Goal: Task Accomplishment & Management: Use online tool/utility

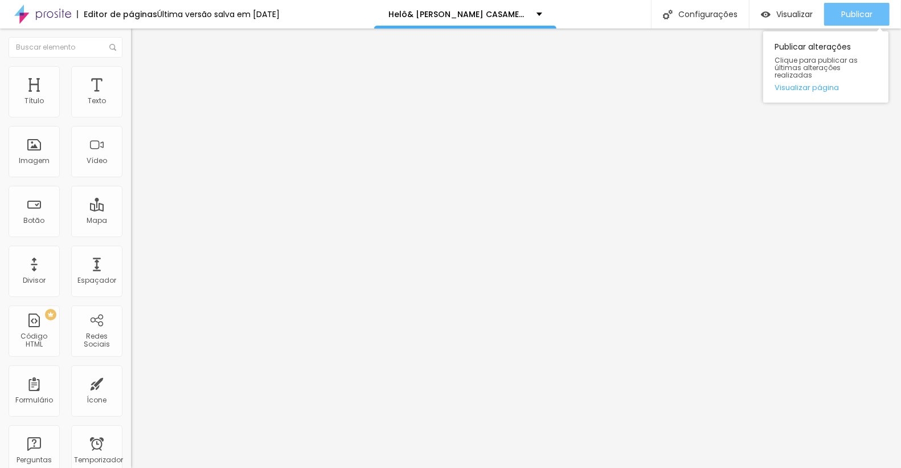
click at [843, 3] on div "Publicar" at bounding box center [856, 14] width 31 height 23
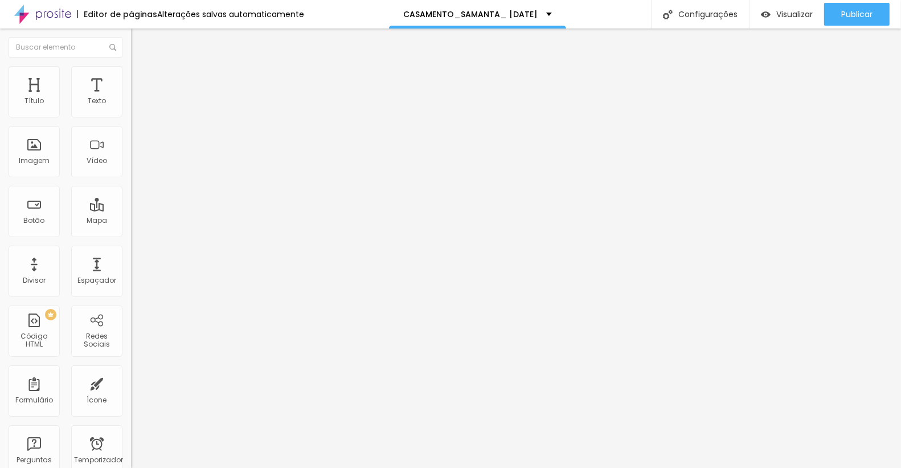
click at [137, 164] on icon "button" at bounding box center [139, 161] width 5 height 5
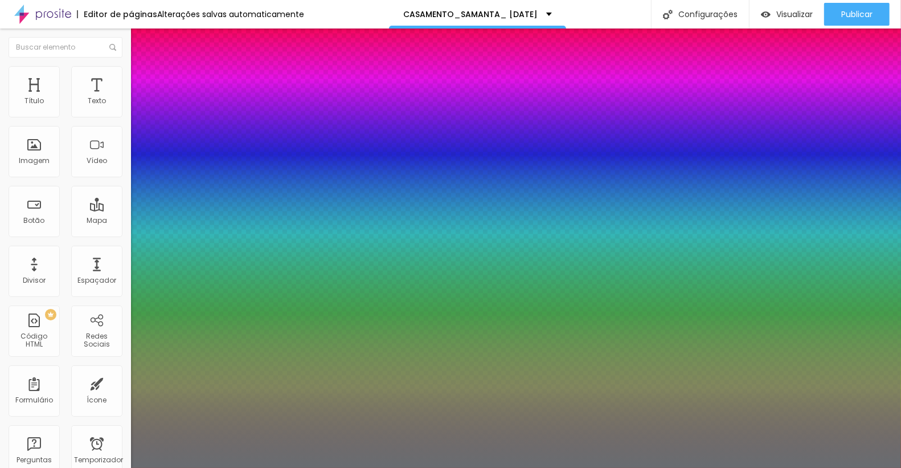
type input "1"
type input "13"
type input "1"
type input "12"
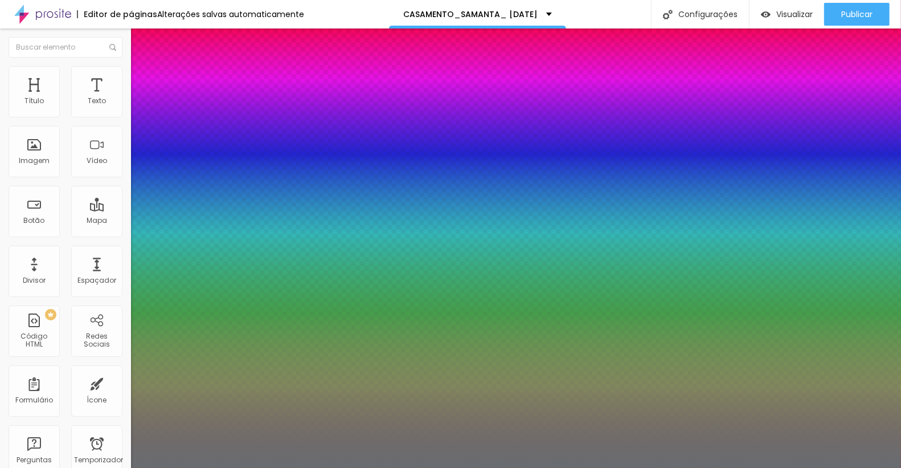
type input "12"
type input "1"
type input "13"
type input "1"
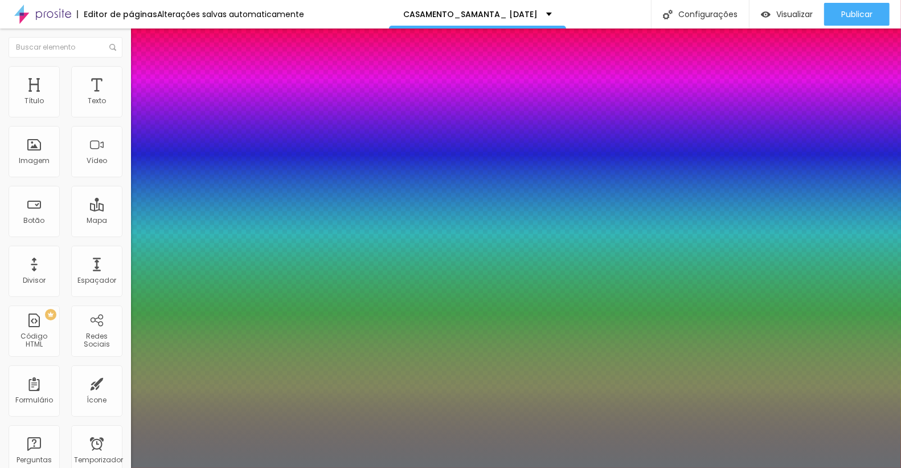
type input "14"
type input "1"
type input "15"
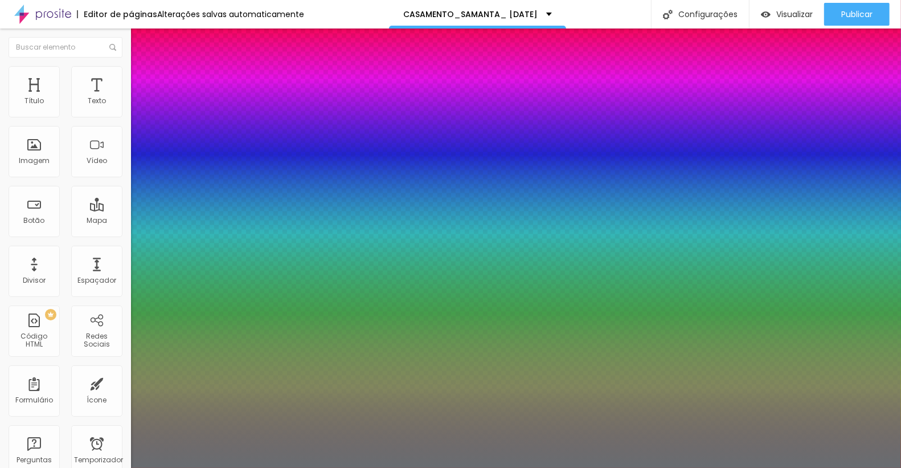
type input "1"
type input "16"
type input "1"
type input "17"
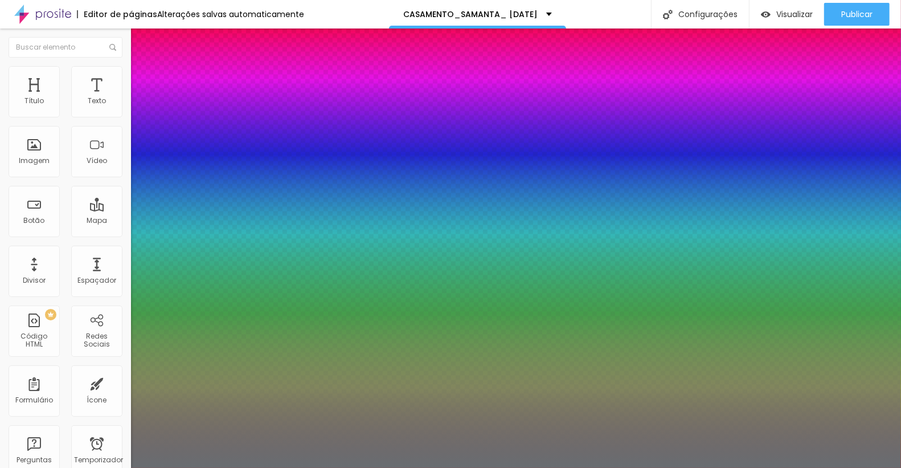
type input "17"
type input "1"
type input "18"
type input "1"
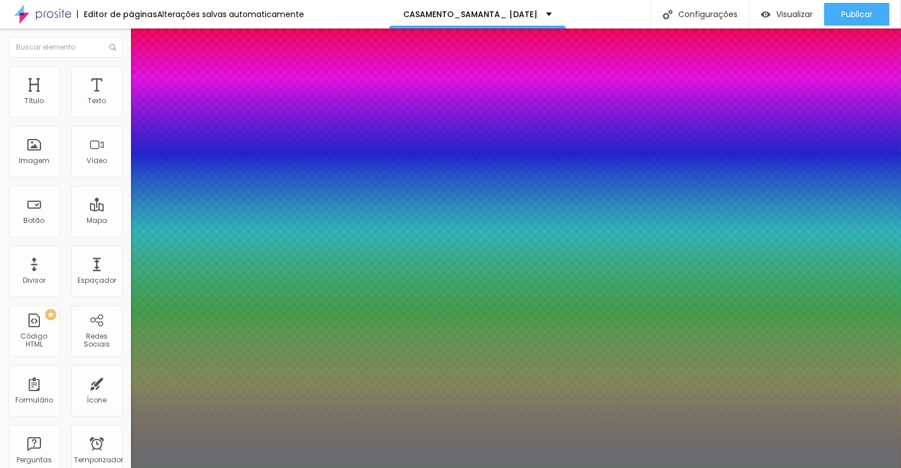
type input "19"
type input "1"
type input "20"
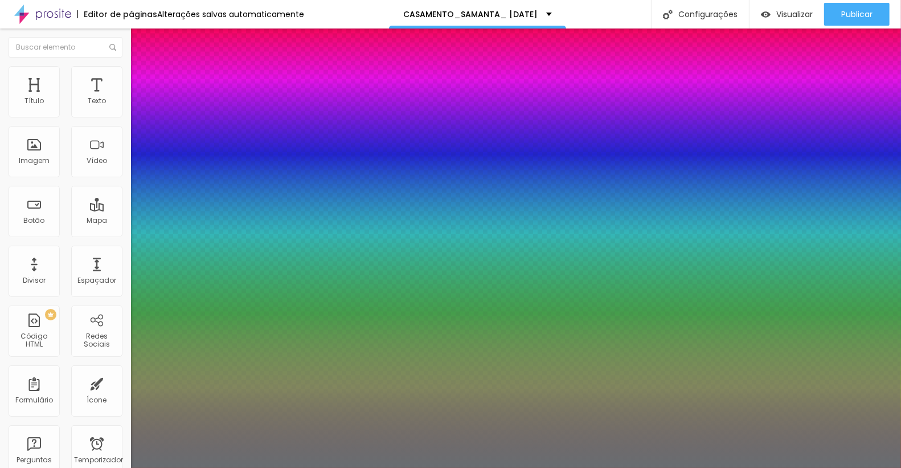
type input "1"
type input "19"
type input "1"
type input "18"
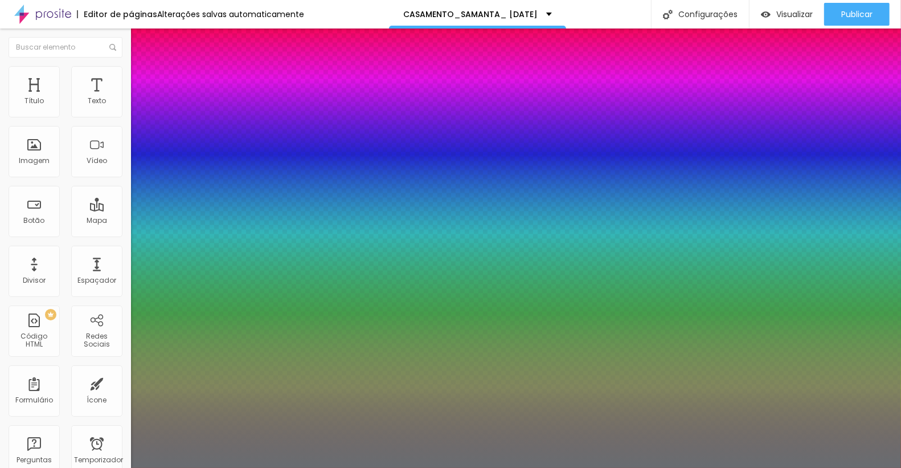
type input "18"
type input "1"
drag, startPoint x: 150, startPoint y: 320, endPoint x: 156, endPoint y: 321, distance: 5.7
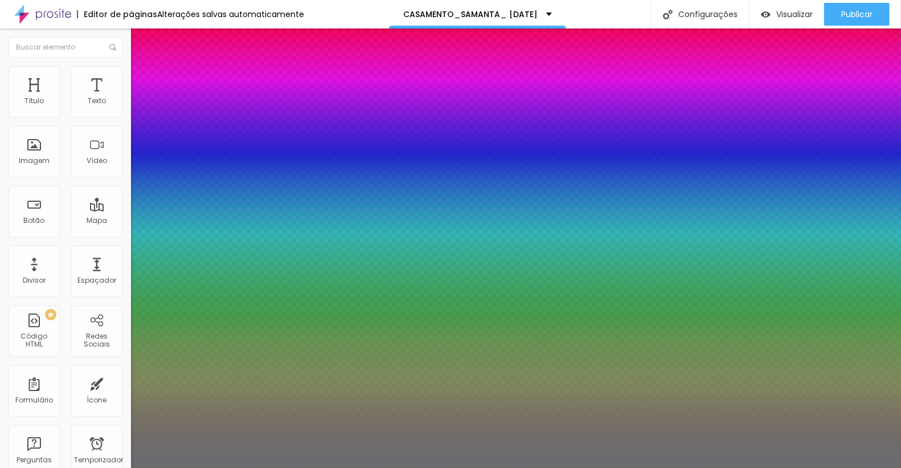
drag, startPoint x: 248, startPoint y: 320, endPoint x: 263, endPoint y: 322, distance: 15.1
type input "8"
type input "2"
type input "1"
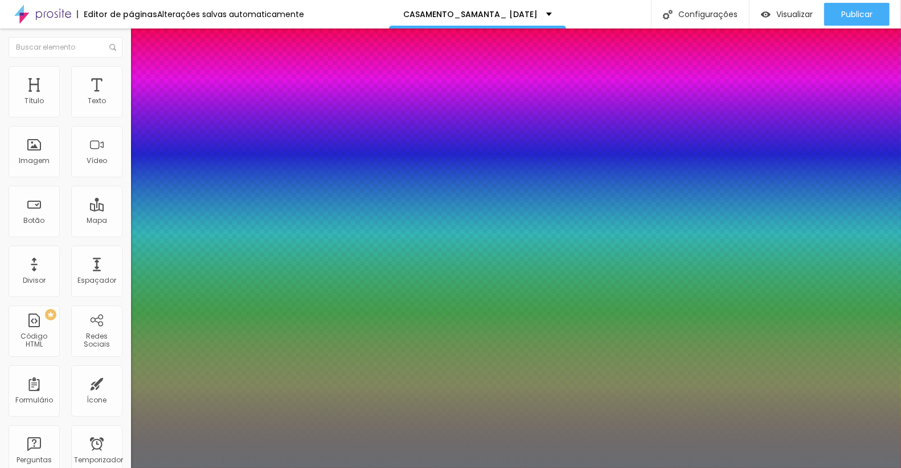
type input "20"
type input "1"
type input "20"
click at [366, 467] on div at bounding box center [450, 468] width 901 height 0
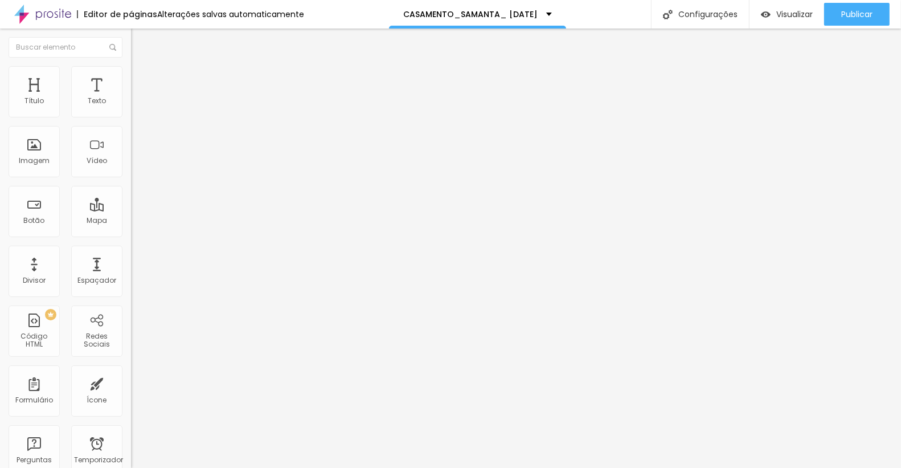
click at [131, 169] on button "button" at bounding box center [139, 163] width 16 height 12
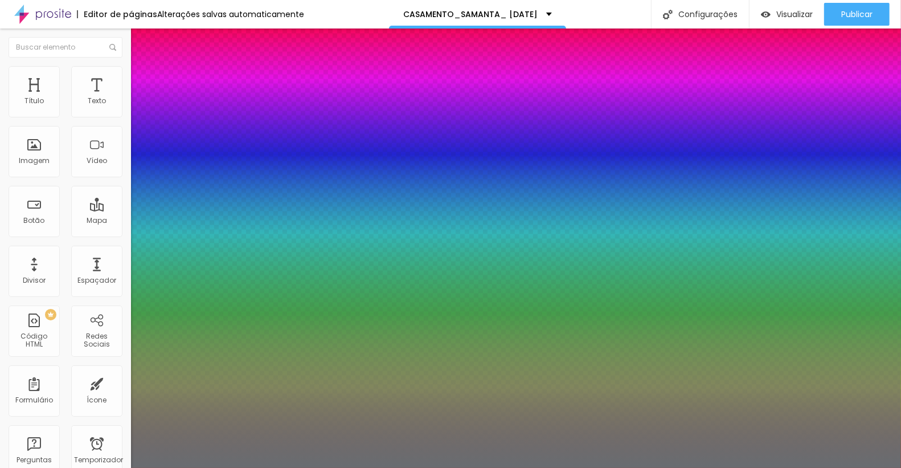
type input "1"
type input "21"
type input "1"
type input "22"
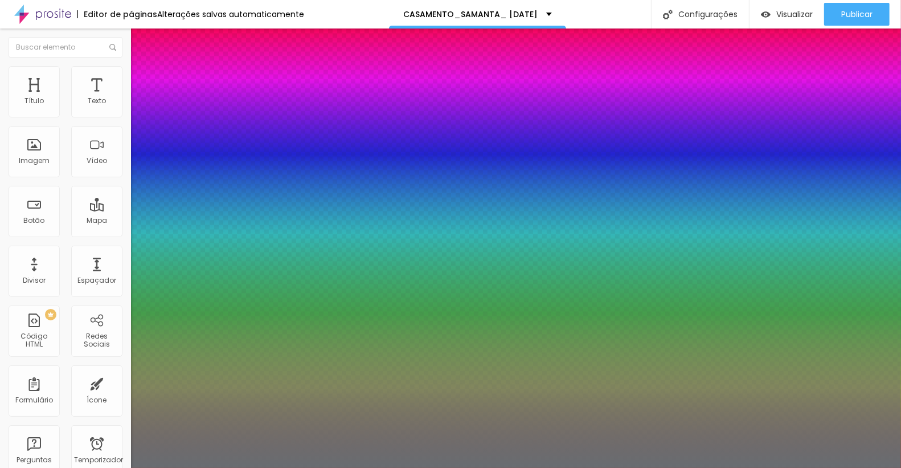
type input "22"
type input "1"
type input "23"
type input "1"
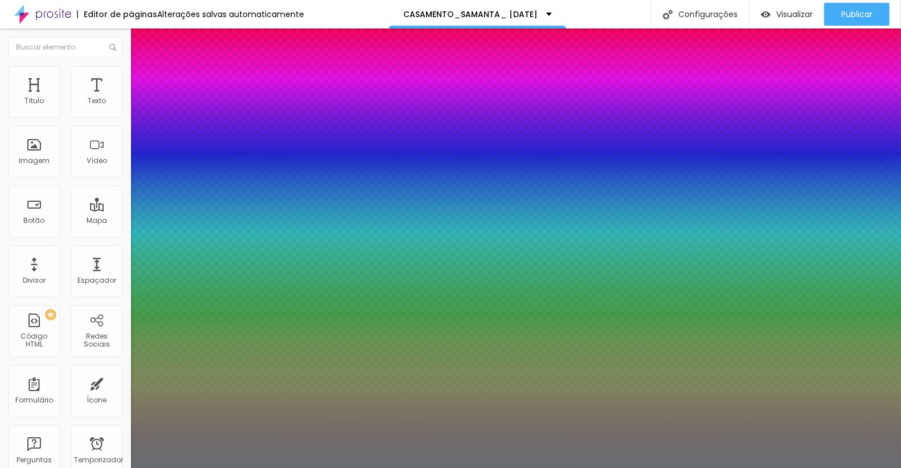
type input "24"
type input "1"
type input "25"
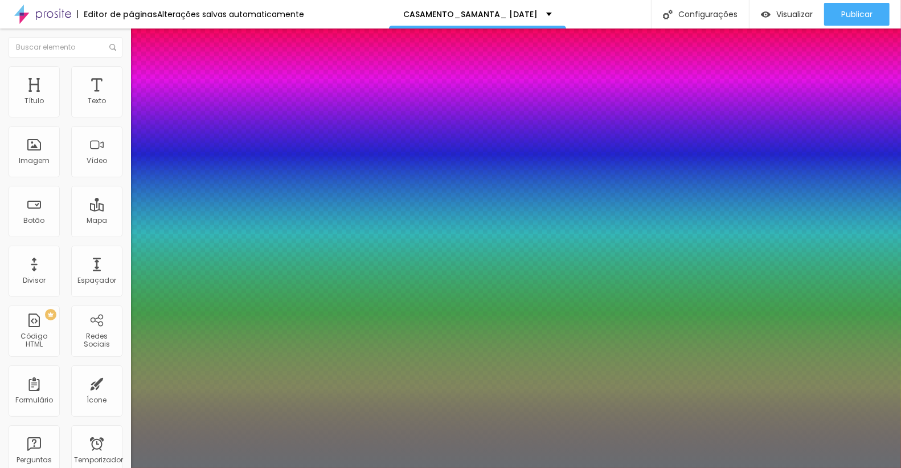
type input "1"
type input "25"
type input "1"
type input "23"
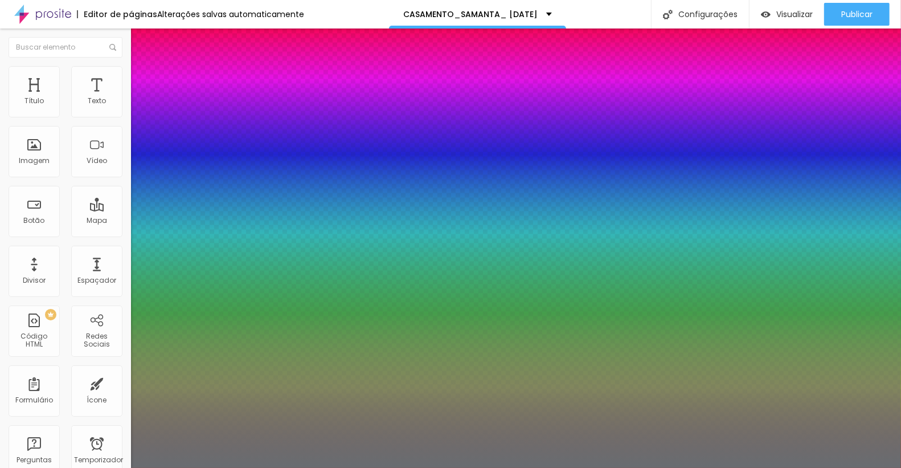
type input "23"
type input "1"
type input "20"
type input "1"
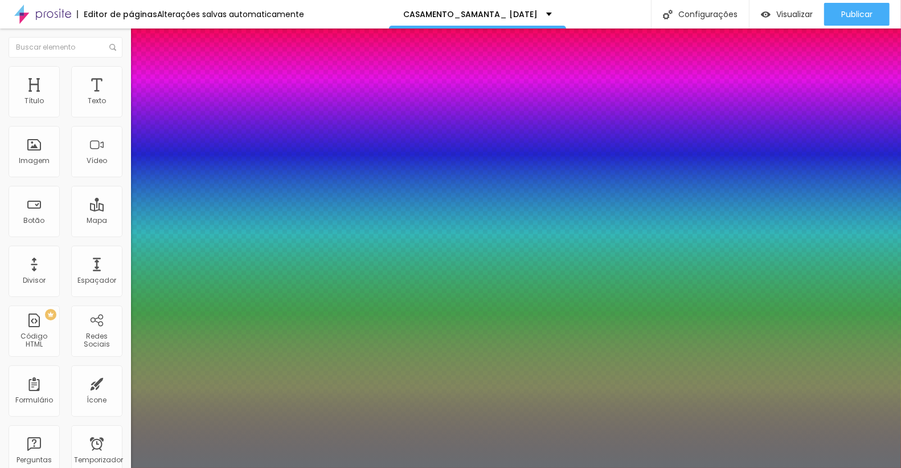
type input "19"
type input "1"
type input "18"
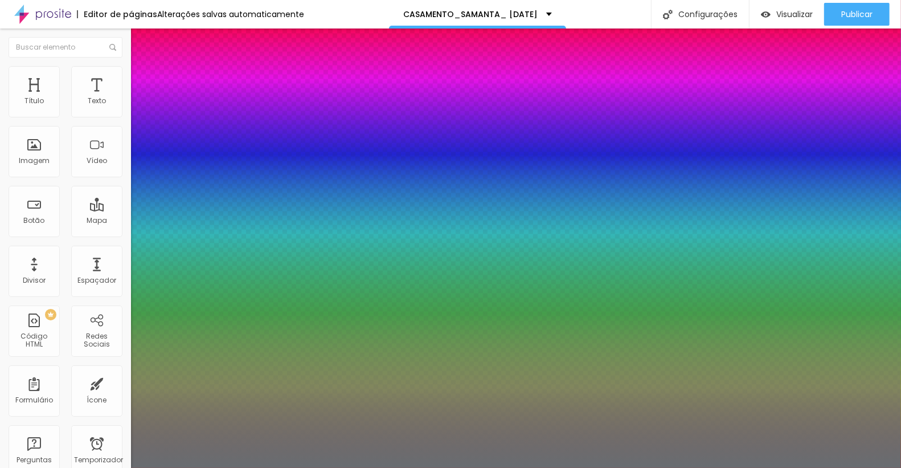
type input "1"
type input "17"
type input "1"
type input "18"
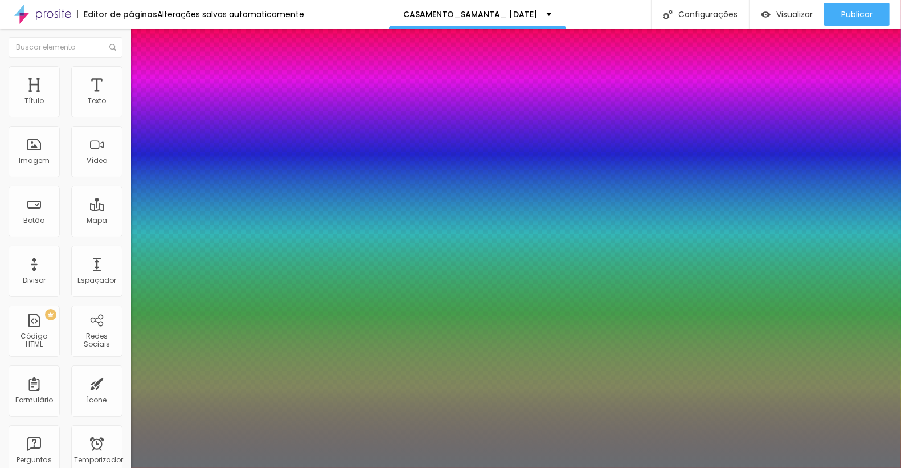
type input "18"
type input "1"
type input "19"
type input "1"
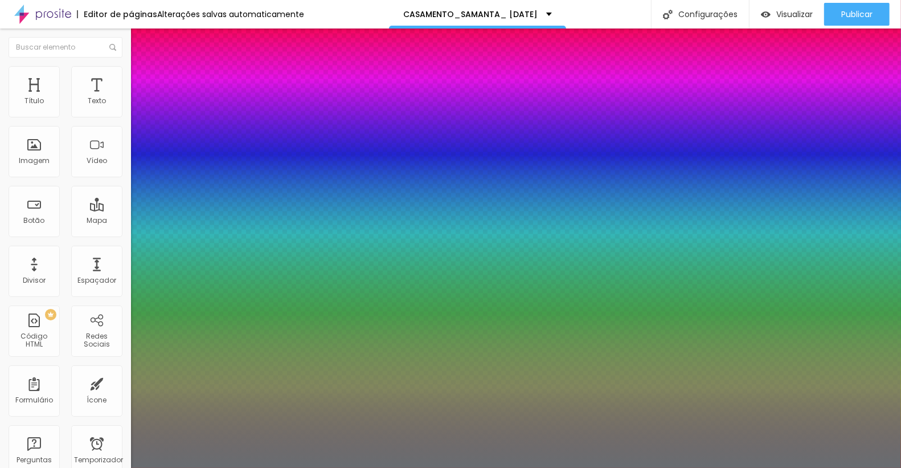
type input "20"
type input "1"
type input "20"
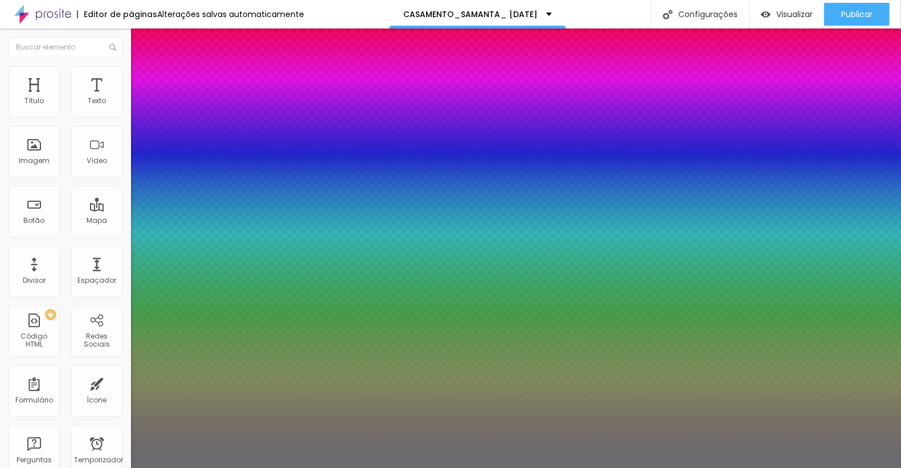
type input "1"
click at [354, 467] on div at bounding box center [450, 468] width 901 height 0
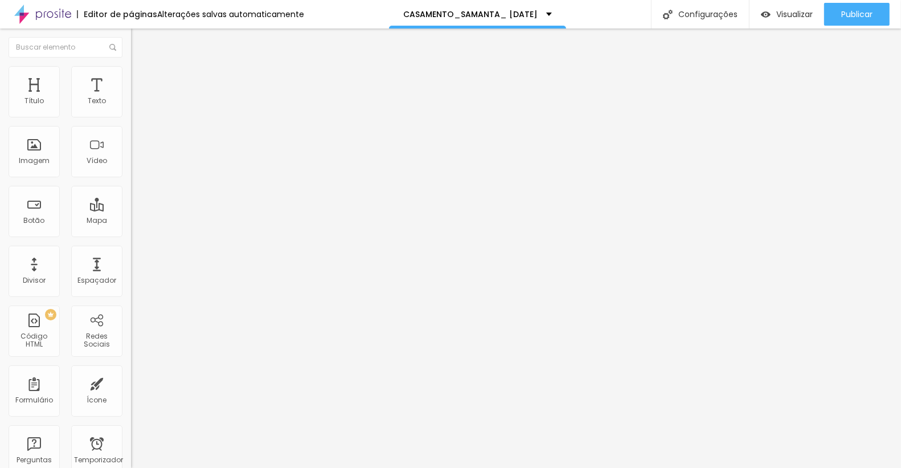
click at [131, 169] on button "button" at bounding box center [139, 163] width 16 height 12
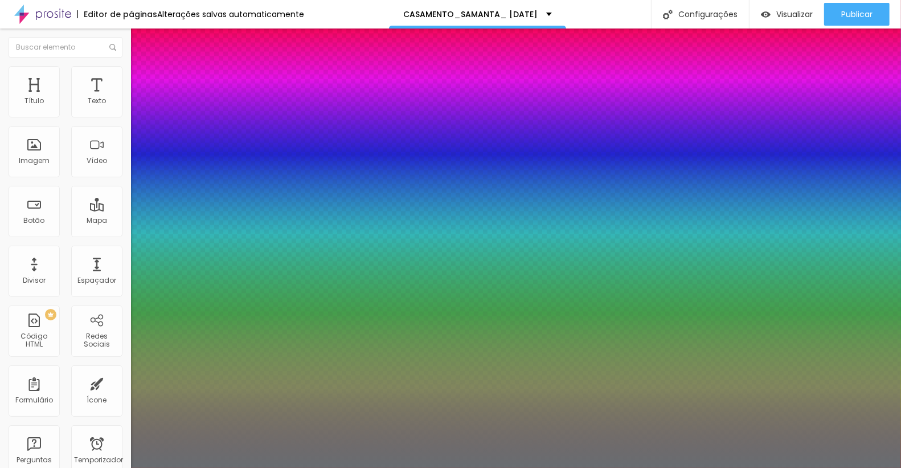
type input "1"
type input "36"
type input "1"
type input "36"
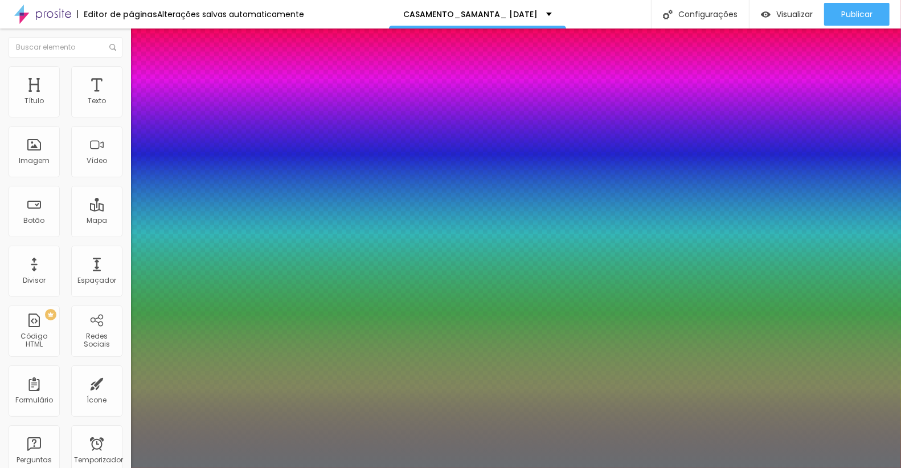
type input "1"
type input "37"
type input "1"
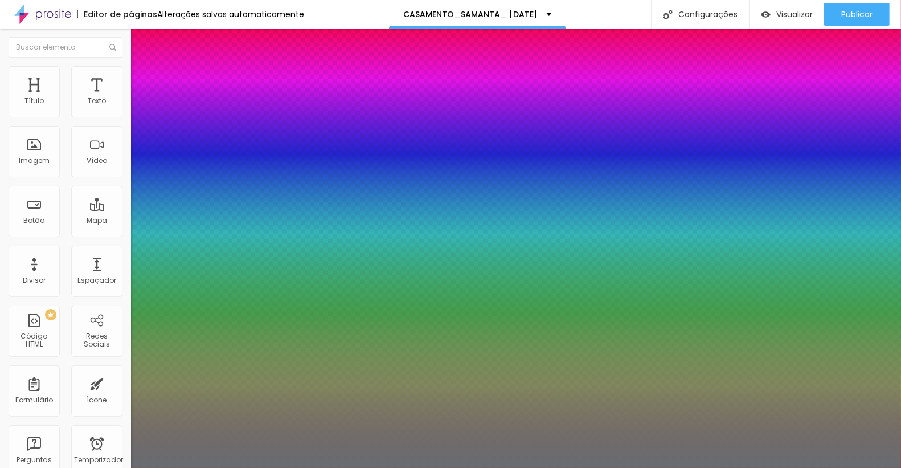
type input "47"
type input "1"
type input "46"
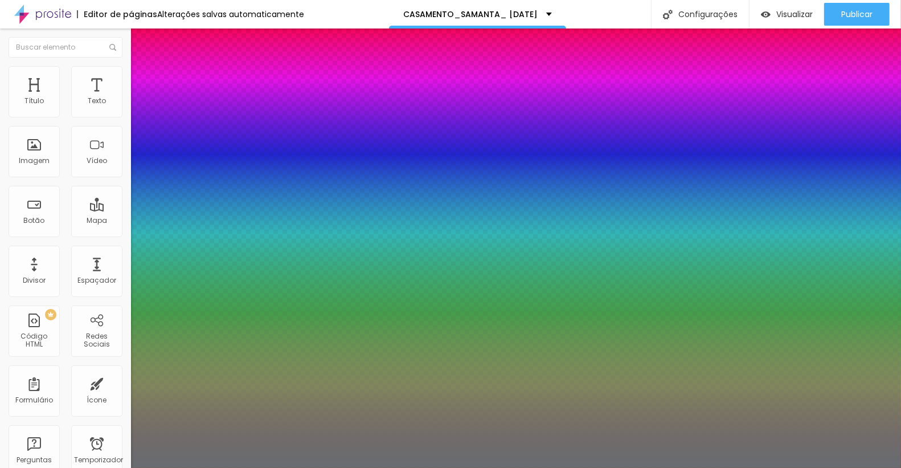
type input "1"
type input "45"
type input "1"
type input "44"
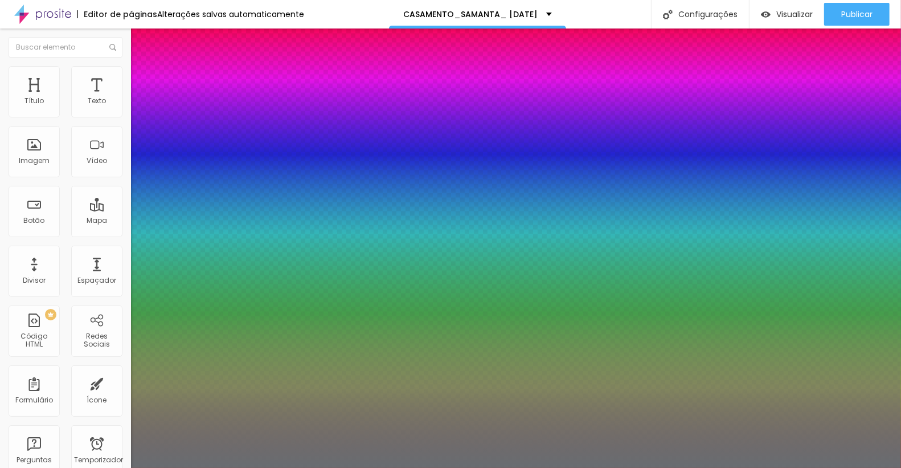
type input "44"
type input "1"
type input "43"
type input "1"
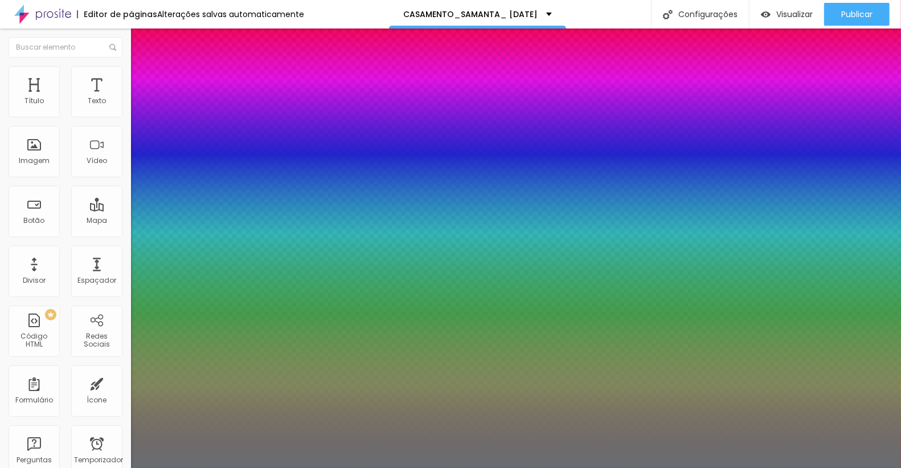
type input "39"
type input "1"
type input "36"
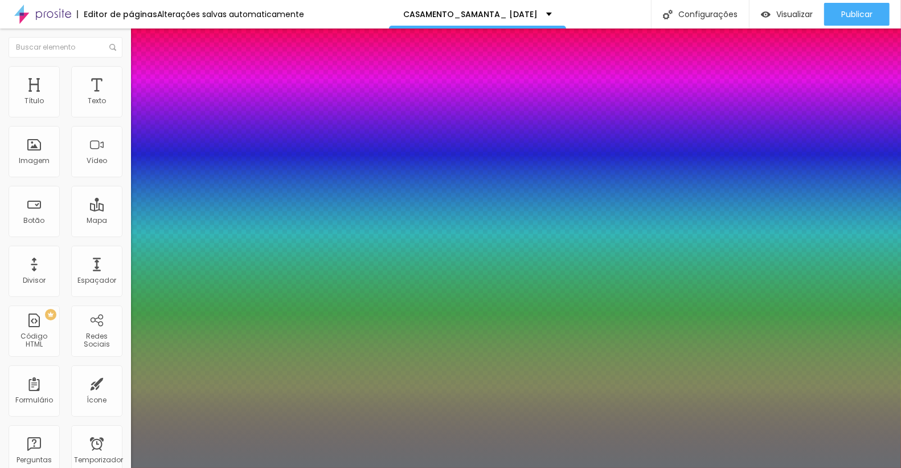
type input "1"
type input "34"
type input "1"
type input "32"
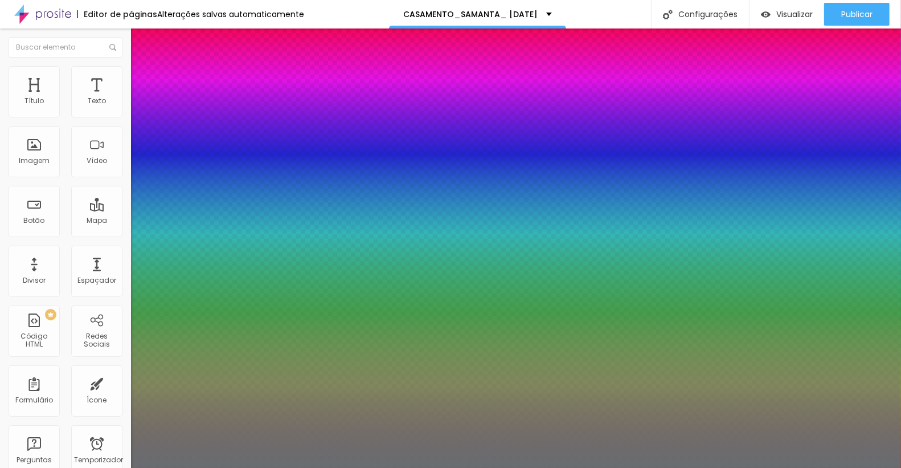
type input "32"
type input "1"
type input "31"
type input "1"
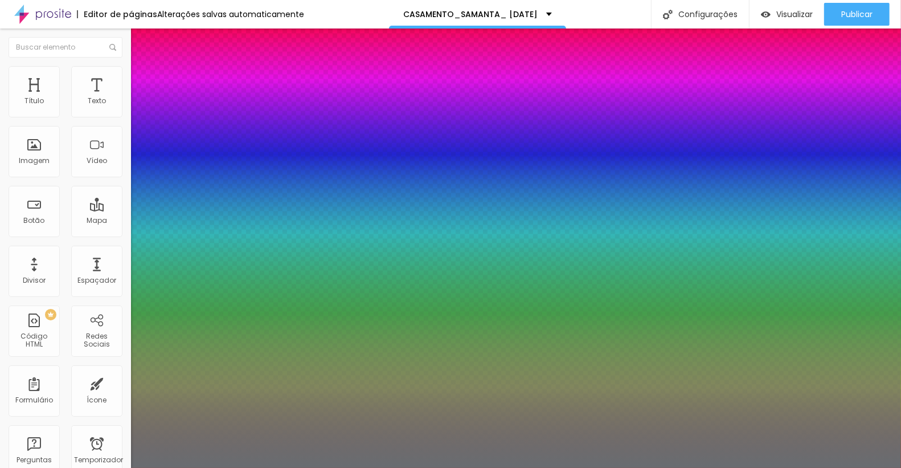
type input "30"
type input "1"
type input "30"
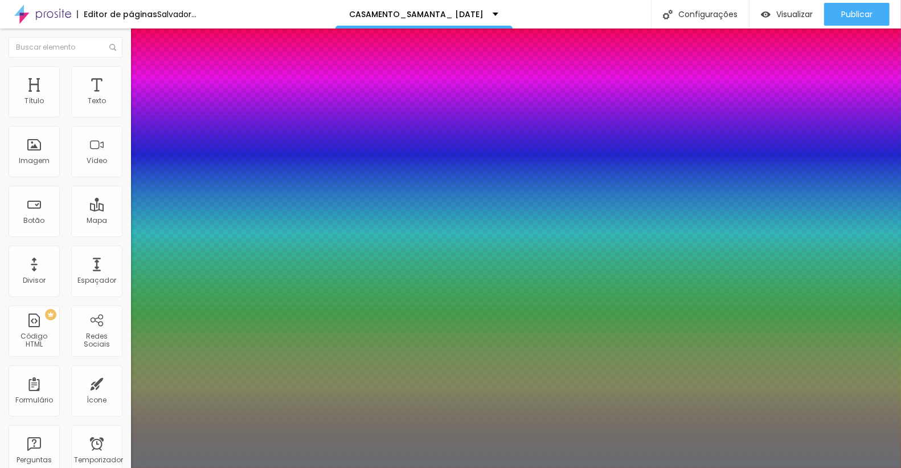
type input "1"
type input "27"
type input "1"
type input "26"
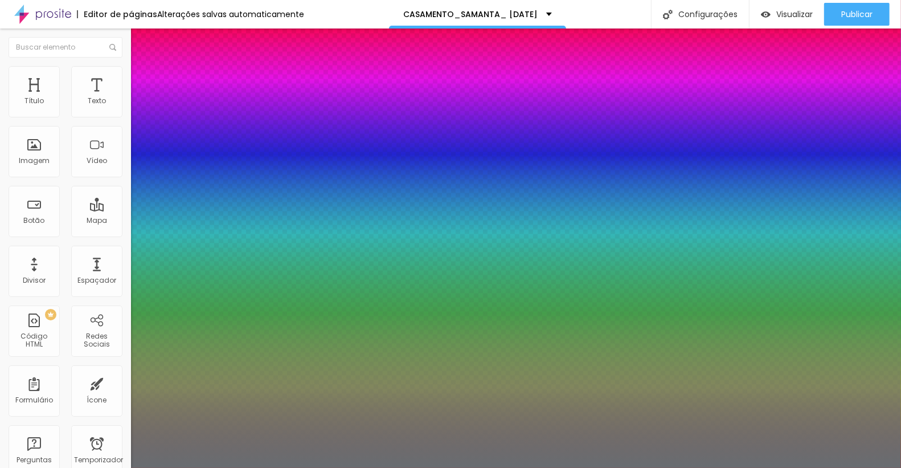
type input "26"
type input "1"
type input "25"
type input "1"
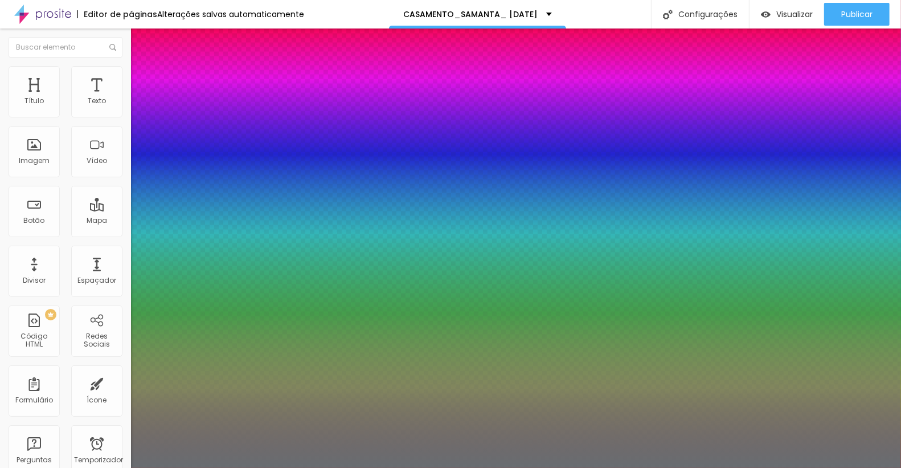
type input "24"
type input "1"
type input "23"
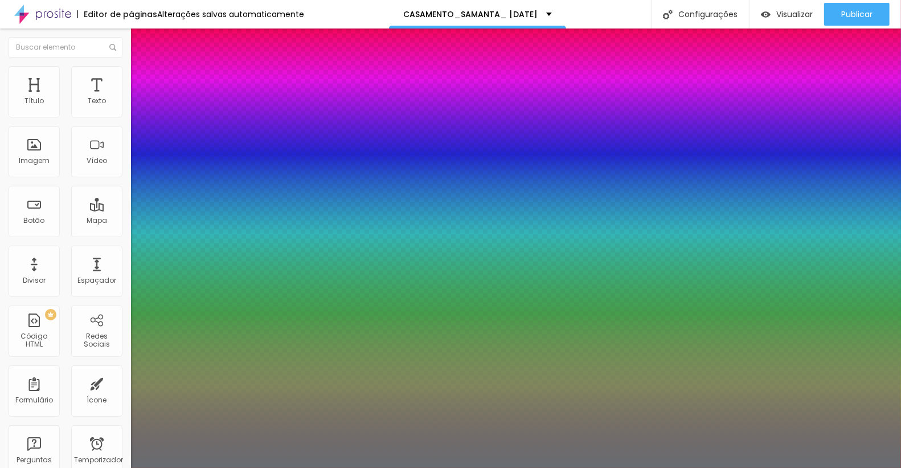
type input "1"
type input "22"
type input "1"
type input "21"
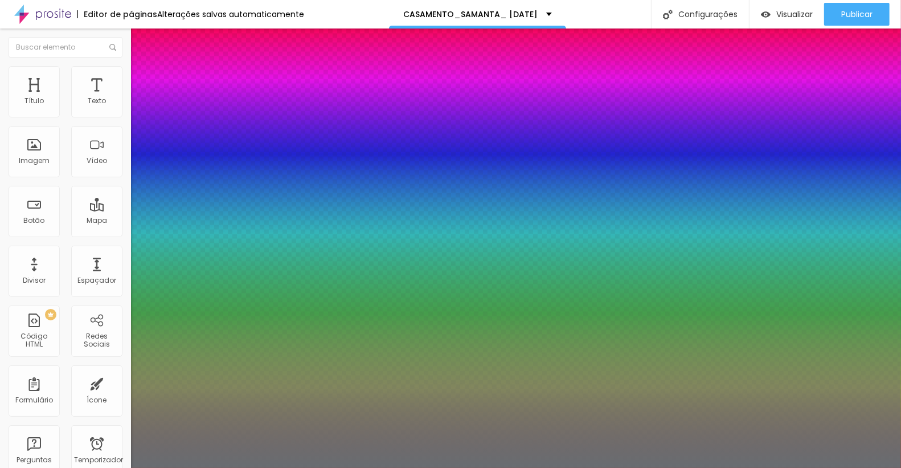
type input "21"
type input "1"
type input "20"
type input "1"
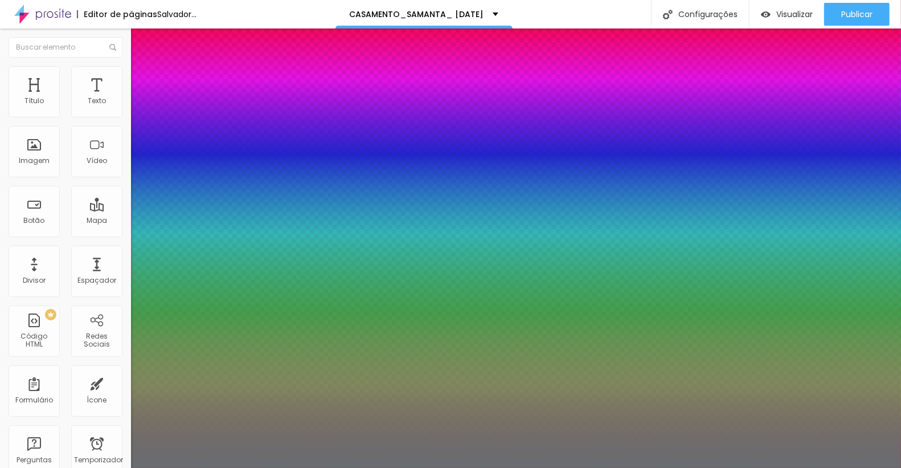
type input "21"
type input "1"
type input "21"
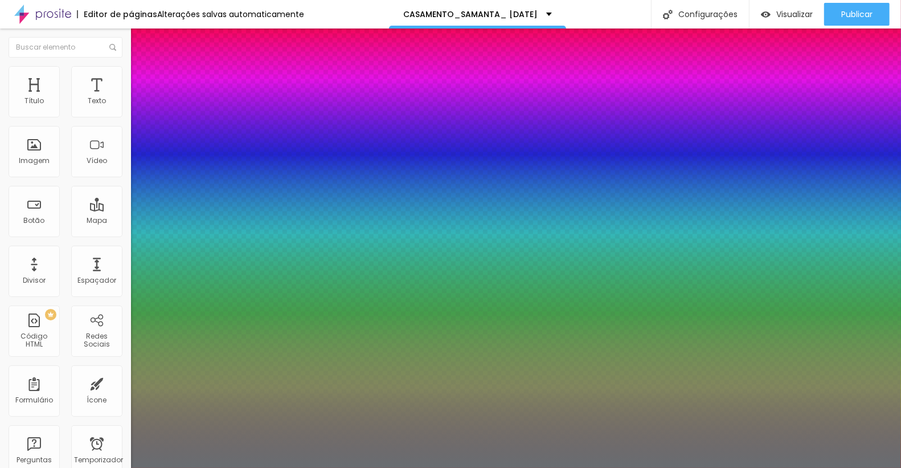
click at [411, 467] on div at bounding box center [450, 468] width 901 height 0
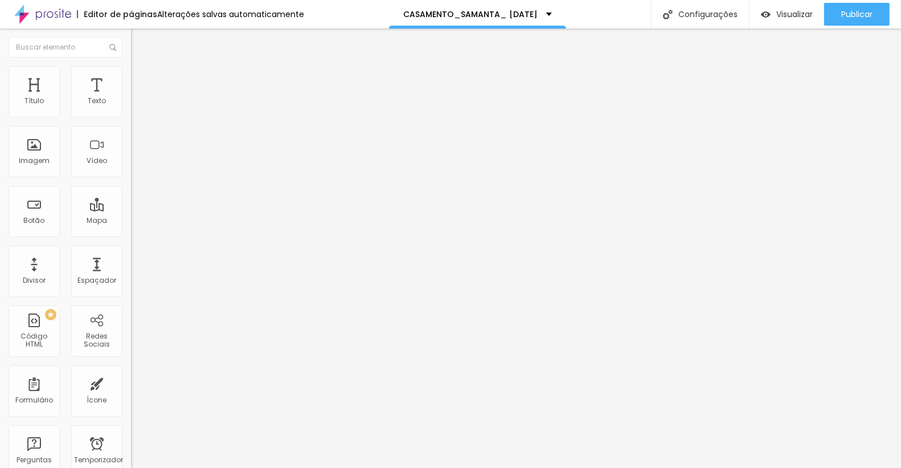
click at [140, 43] on img "button" at bounding box center [144, 41] width 9 height 9
click at [140, 38] on img "button" at bounding box center [144, 41] width 9 height 9
click at [131, 207] on div "Sombra DESATIVADO Voltar ao padrão" at bounding box center [196, 188] width 131 height 39
click at [131, 42] on button "Editar nulo" at bounding box center [196, 41] width 131 height 26
click at [140, 43] on img "button" at bounding box center [144, 41] width 9 height 9
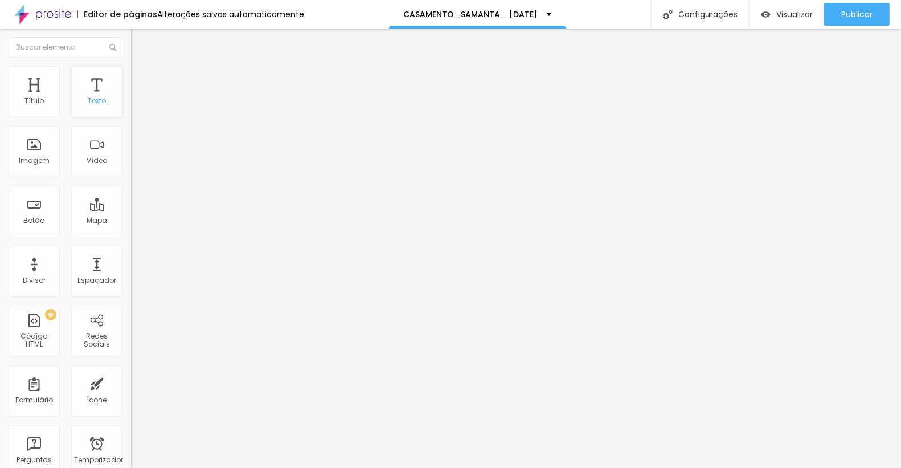
click at [98, 85] on div "Texto" at bounding box center [96, 91] width 51 height 51
click at [137, 105] on icon "button" at bounding box center [139, 102] width 5 height 5
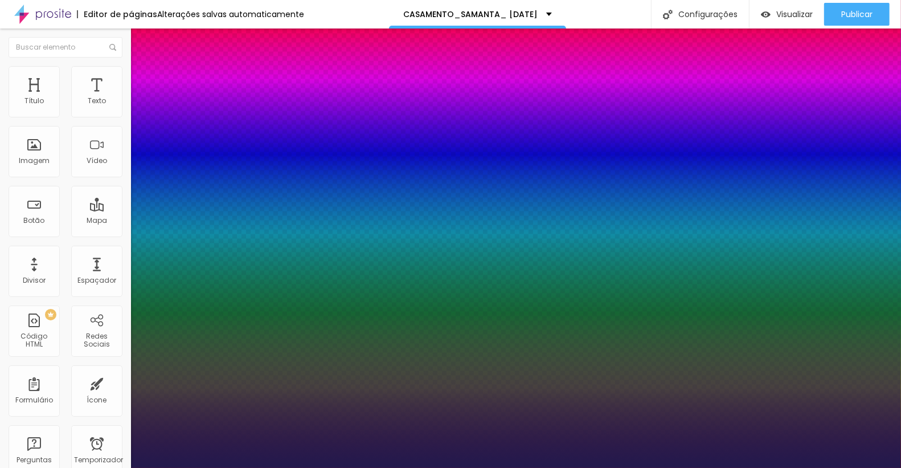
type input "1"
type input "27"
type input "1"
type input "27"
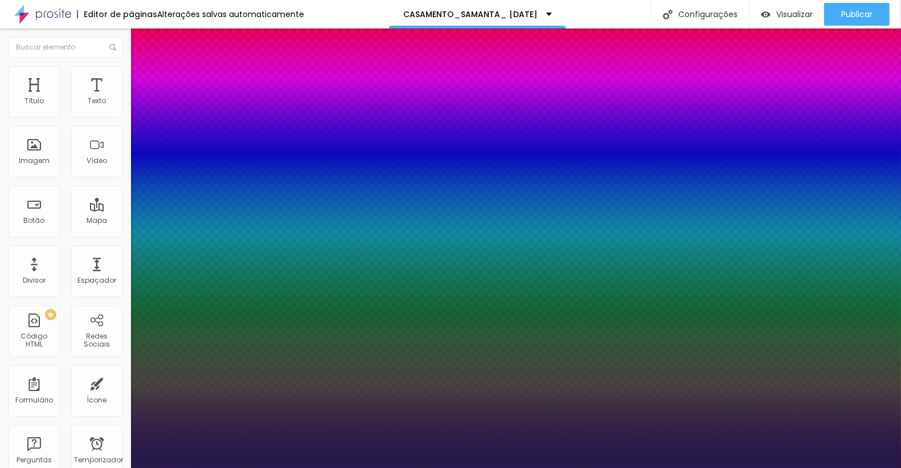
type input "27"
type input "1"
type input "28"
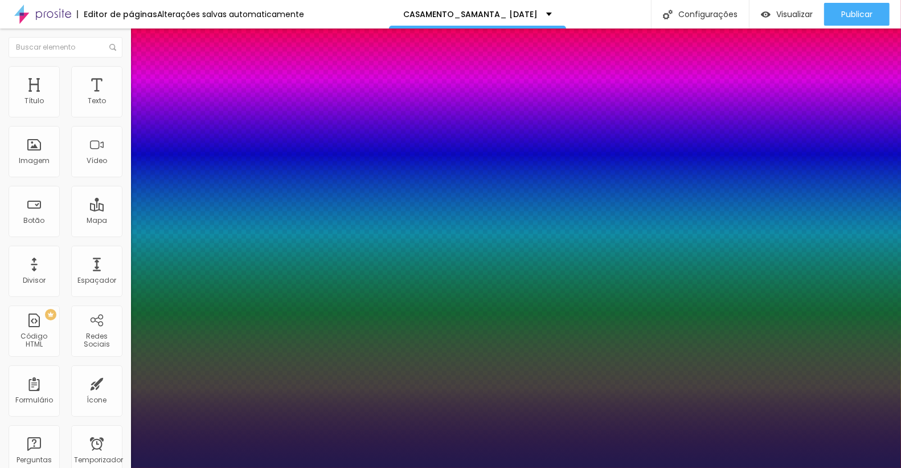
type input "1"
type input "29"
type input "1"
type input "30"
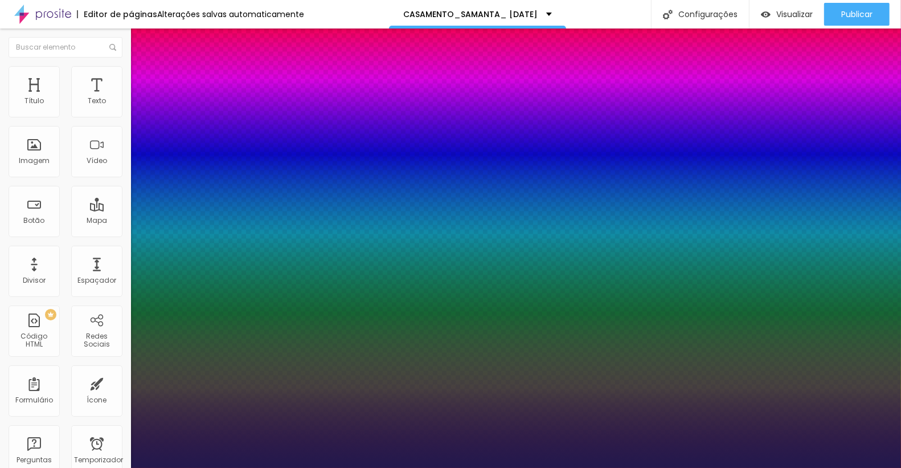
type input "30"
type input "1"
type input "30"
type input "1"
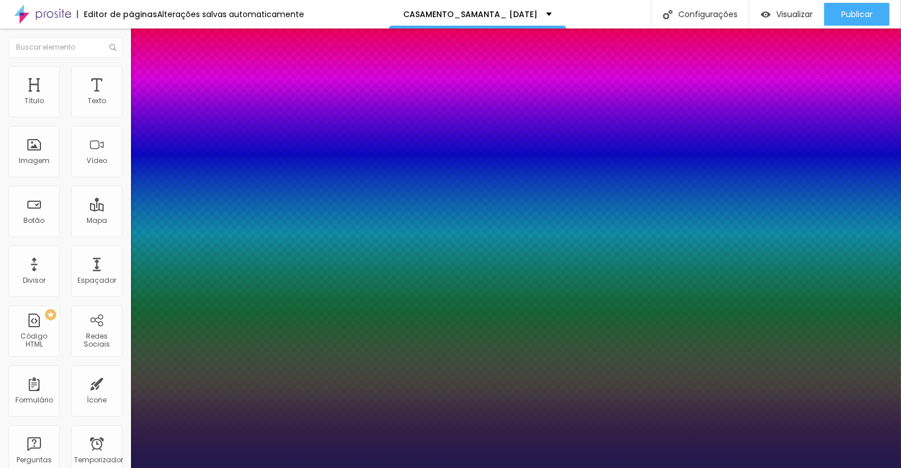
click at [453, 467] on div at bounding box center [450, 468] width 901 height 0
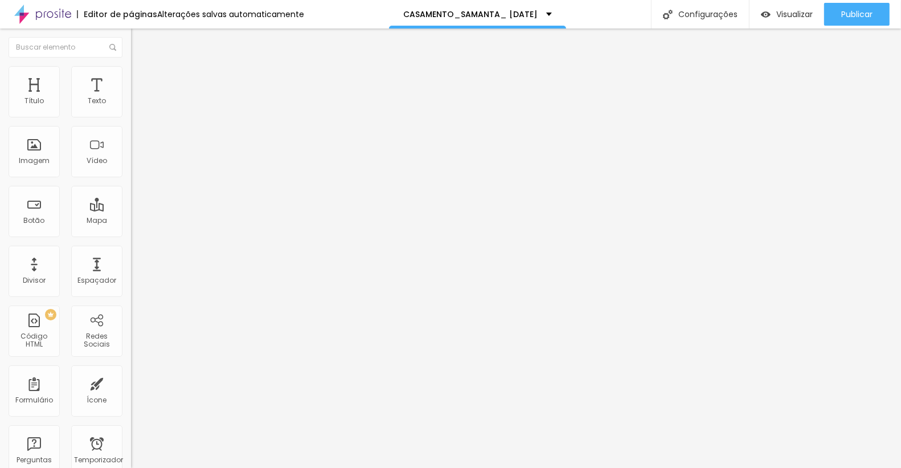
click at [131, 169] on button "button" at bounding box center [139, 163] width 16 height 12
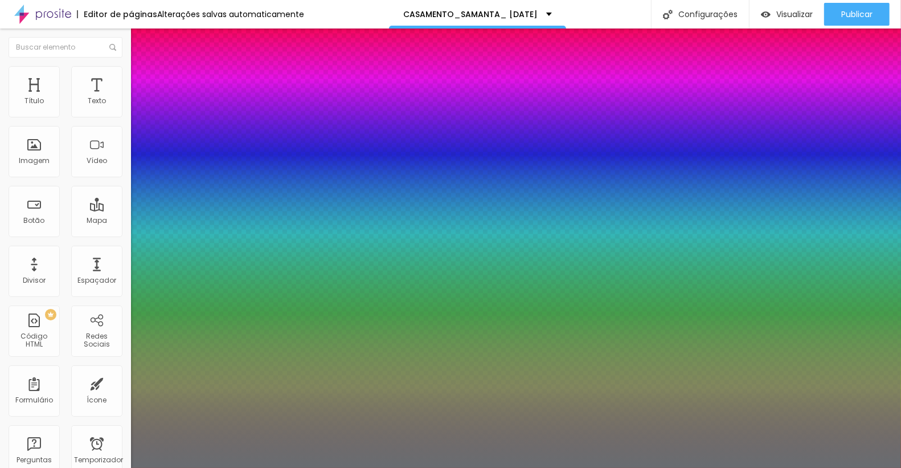
type input "1"
drag, startPoint x: 232, startPoint y: 419, endPoint x: 266, endPoint y: 419, distance: 34.2
click at [554, 467] on div at bounding box center [450, 468] width 901 height 0
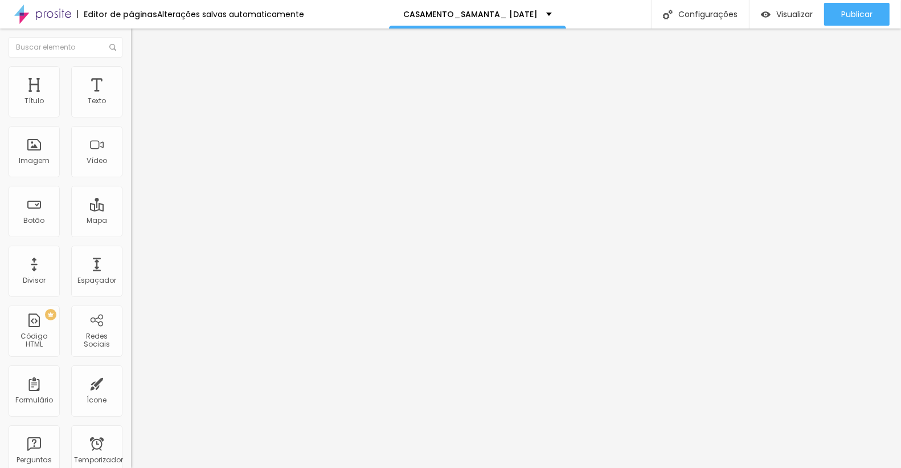
click at [131, 169] on button "button" at bounding box center [139, 163] width 16 height 12
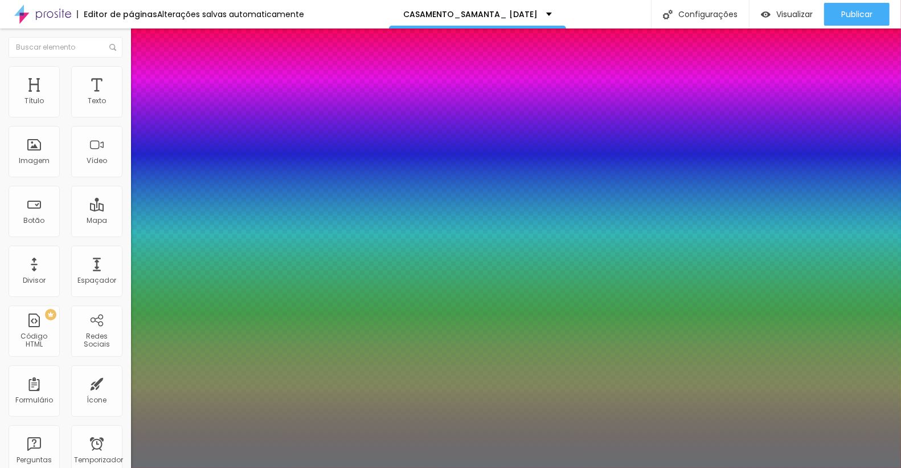
type input "1"
click at [567, 467] on div at bounding box center [450, 468] width 901 height 0
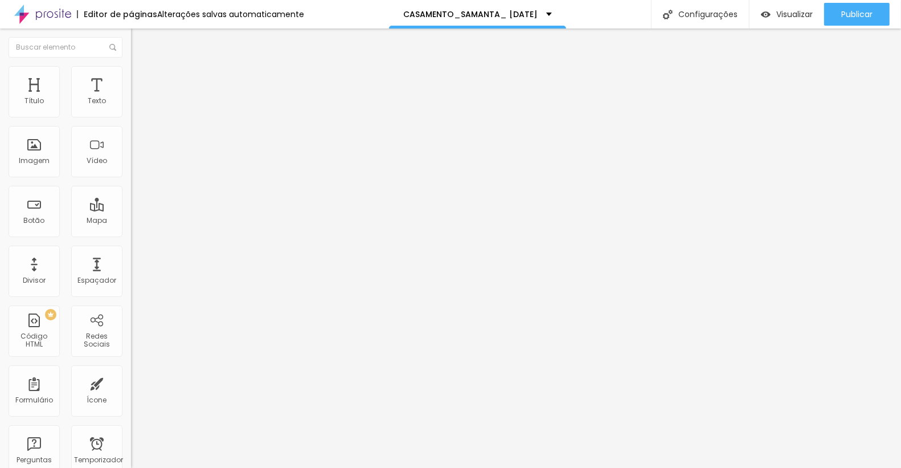
click at [136, 106] on icon "button" at bounding box center [139, 102] width 7 height 7
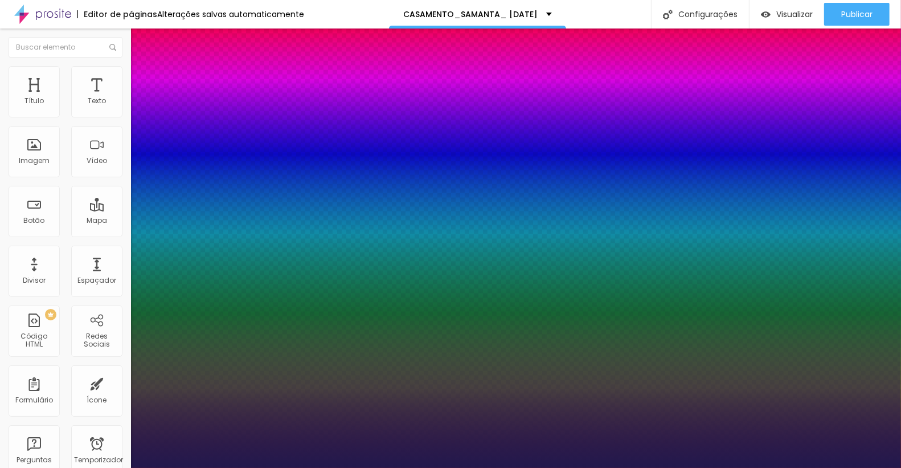
type input "1"
select select "YesevaOne-Regular"
type input "1"
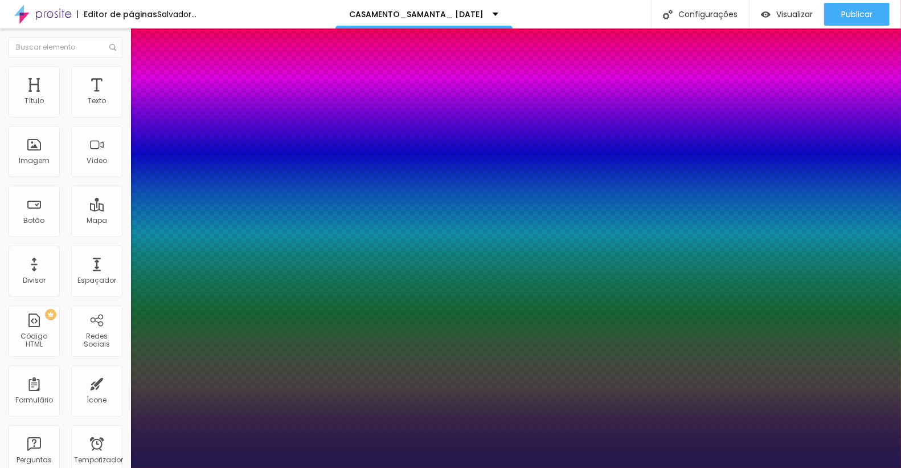
click at [338, 467] on div at bounding box center [450, 468] width 901 height 0
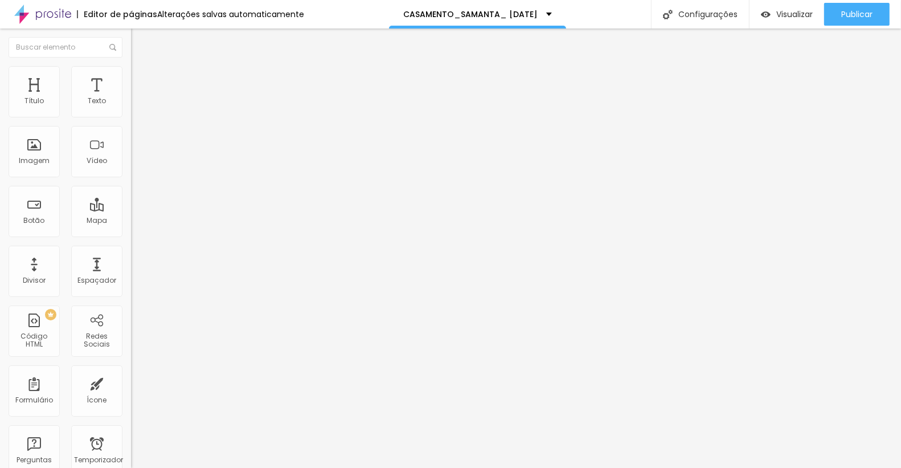
click at [136, 165] on icon "button" at bounding box center [139, 161] width 7 height 7
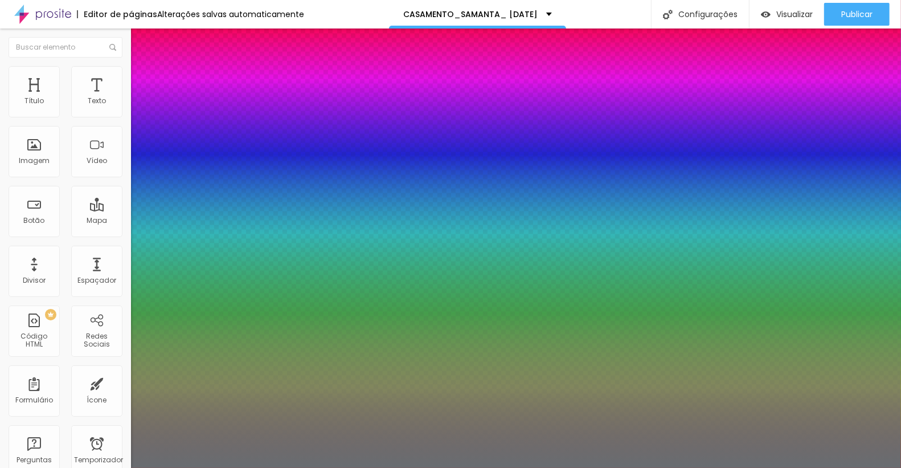
type input "1"
type input "0.5"
type input "51"
type input "1"
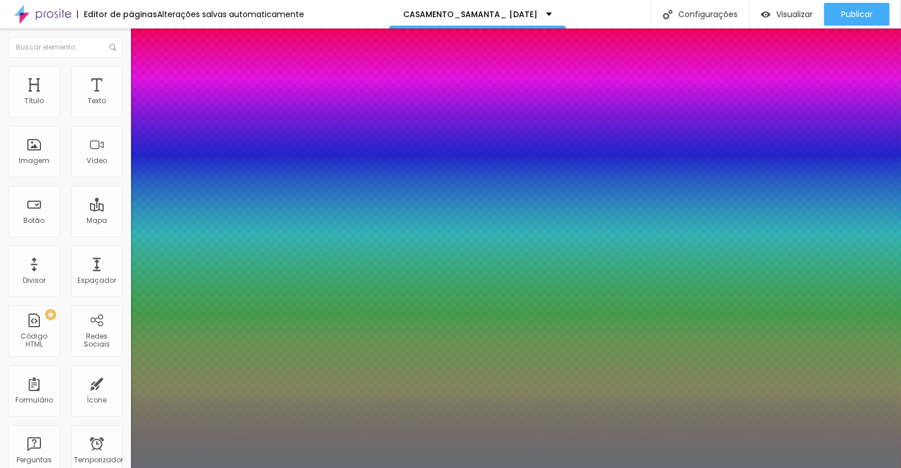
type input "0.5"
type input "52"
type input "1"
type input "0.5"
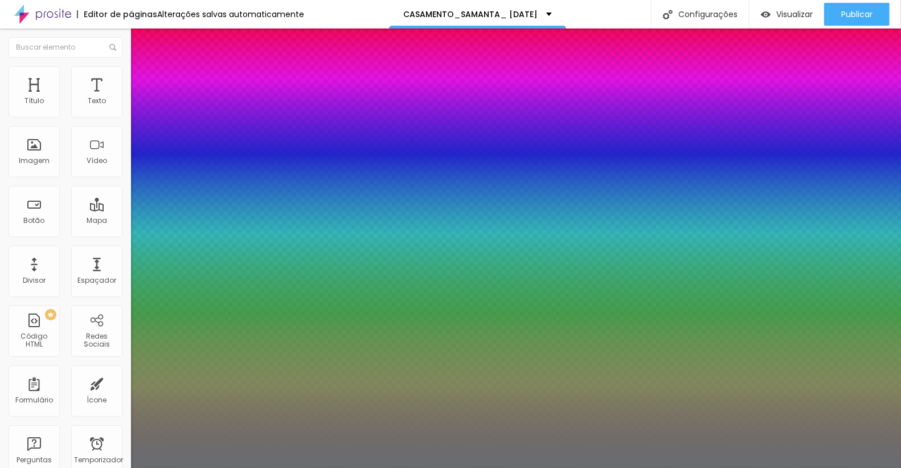
type input "53"
type input "1"
type input "0.5"
type input "54"
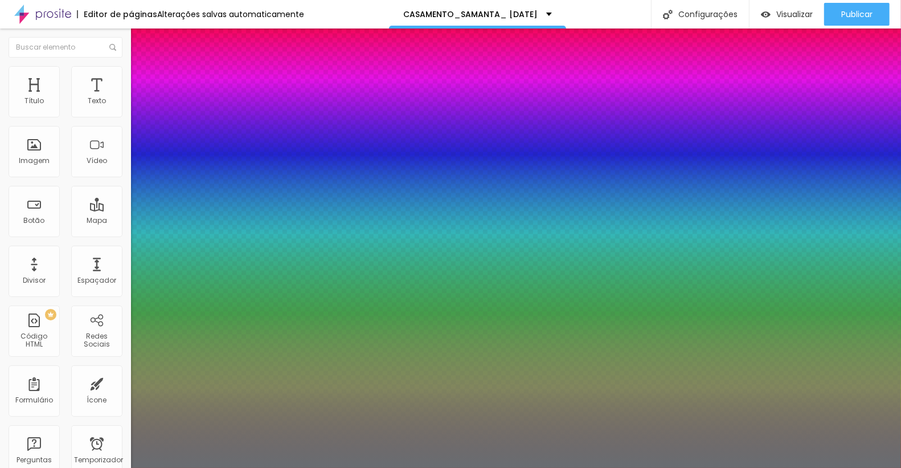
type input "54"
type input "1"
drag, startPoint x: 185, startPoint y: 321, endPoint x: 191, endPoint y: 321, distance: 6.8
click at [671, 467] on div at bounding box center [450, 468] width 901 height 0
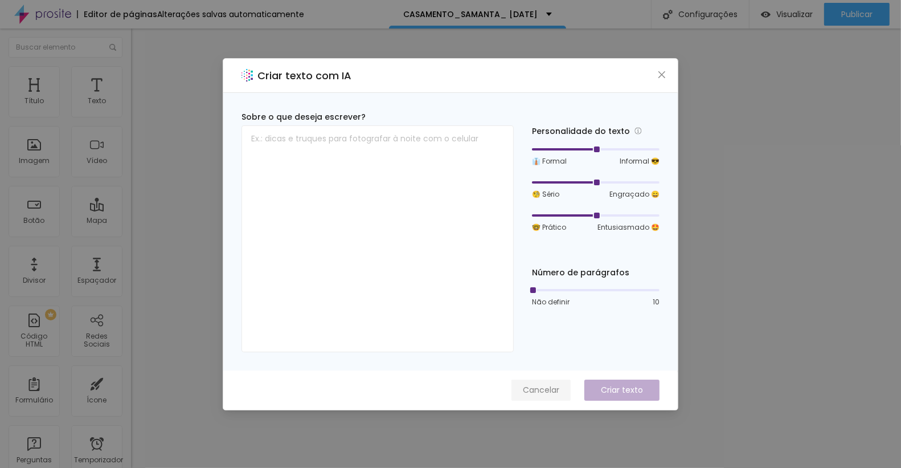
click at [551, 392] on font "Cancelar" at bounding box center [541, 389] width 36 height 11
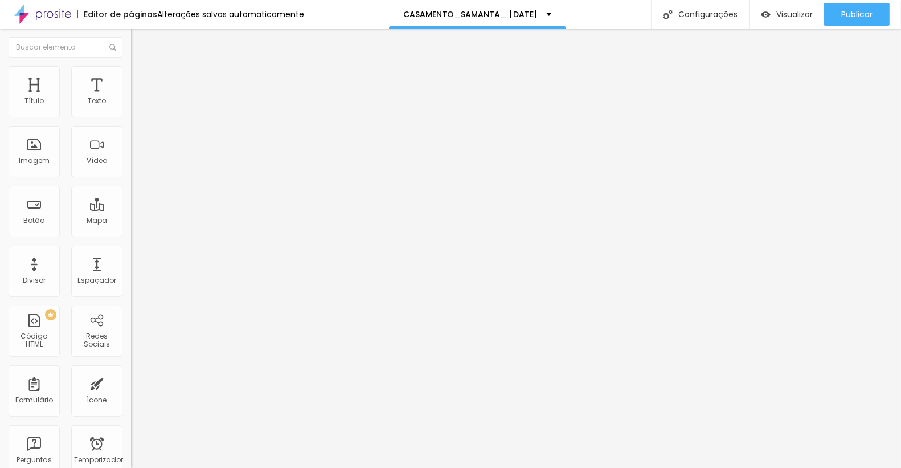
click at [137, 164] on icon "button" at bounding box center [139, 161] width 5 height 5
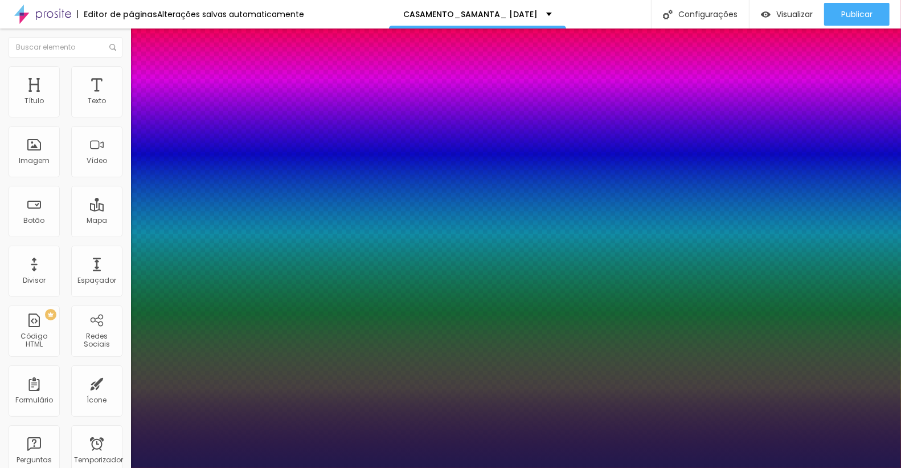
click at [723, 467] on div at bounding box center [450, 468] width 901 height 0
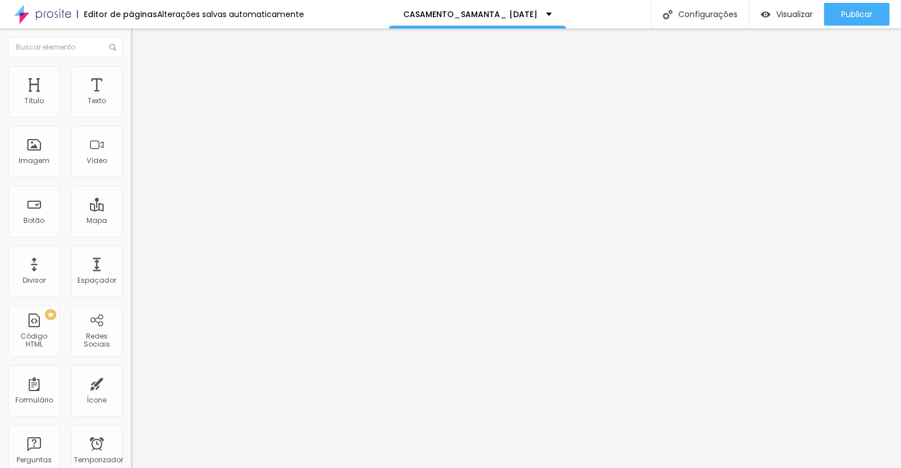
click at [131, 109] on button "button" at bounding box center [139, 103] width 16 height 12
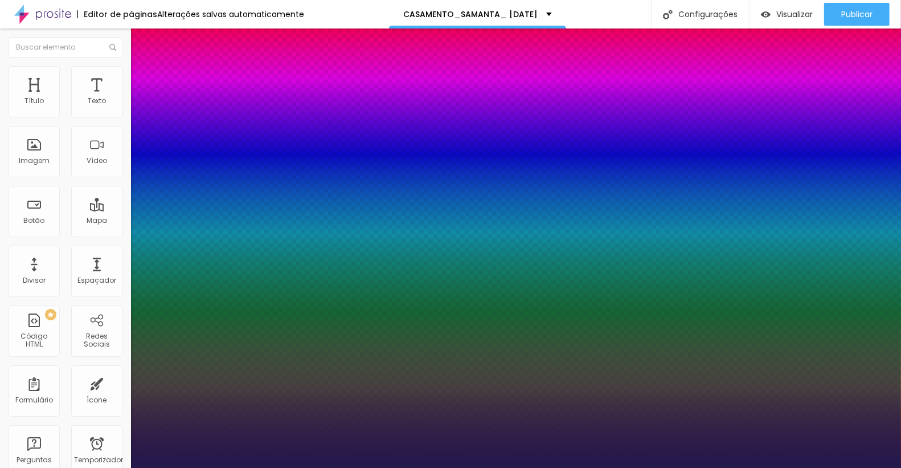
drag, startPoint x: 170, startPoint y: 193, endPoint x: 182, endPoint y: 193, distance: 12.5
click at [470, 467] on div at bounding box center [450, 468] width 901 height 0
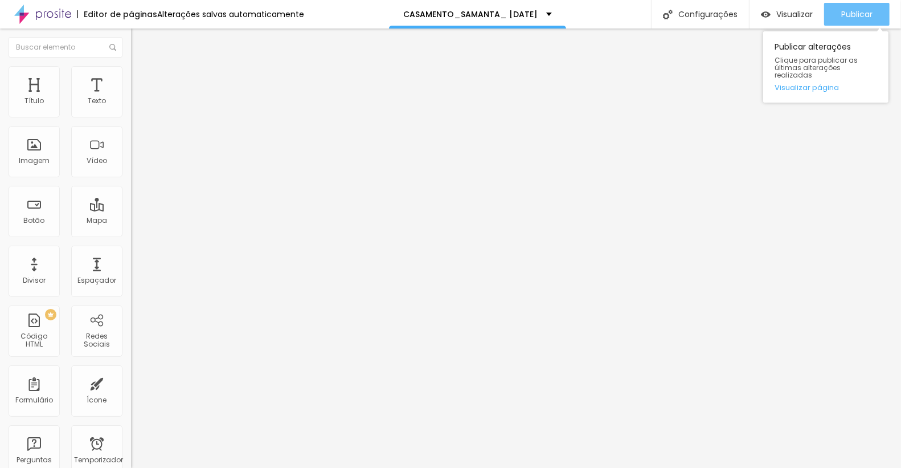
click at [850, 14] on font "Publicar" at bounding box center [856, 14] width 31 height 11
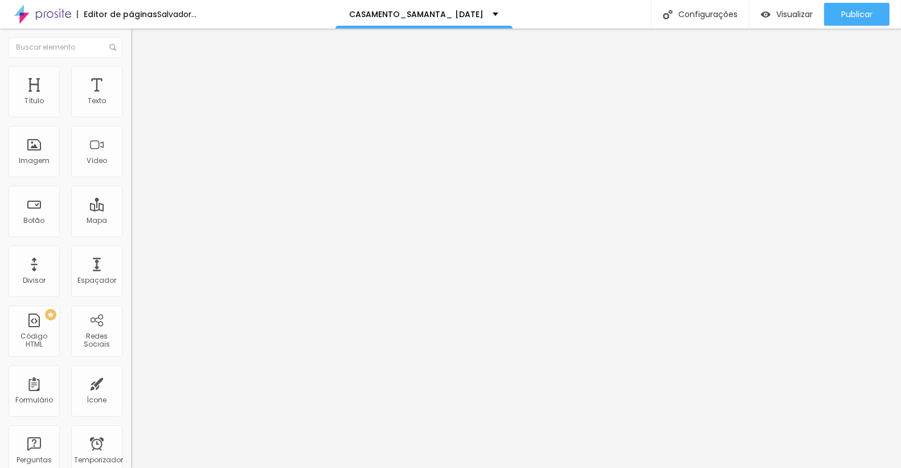
click at [138, 98] on font "Trocar imagem" at bounding box center [165, 93] width 55 height 10
click at [131, 178] on span "Original" at bounding box center [144, 174] width 27 height 10
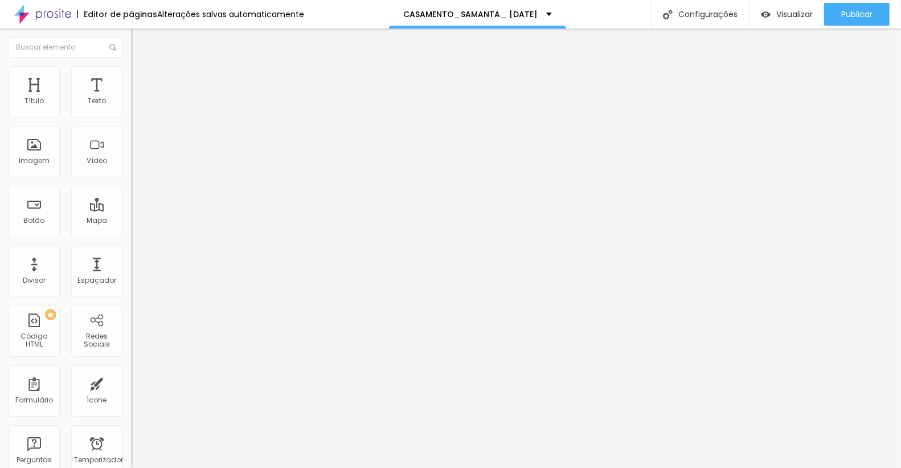
click at [131, 185] on span "Cinema" at bounding box center [145, 180] width 28 height 10
click at [131, 208] on div "Proporção Original Cinema 16:9 Padrão 4:3 Quadrado 1:1 Original" at bounding box center [196, 185] width 131 height 45
click at [131, 178] on span "Original" at bounding box center [144, 174] width 27 height 10
click at [131, 185] on span "Cinema" at bounding box center [145, 180] width 28 height 10
click at [100, 96] on font "Texto" at bounding box center [97, 101] width 18 height 10
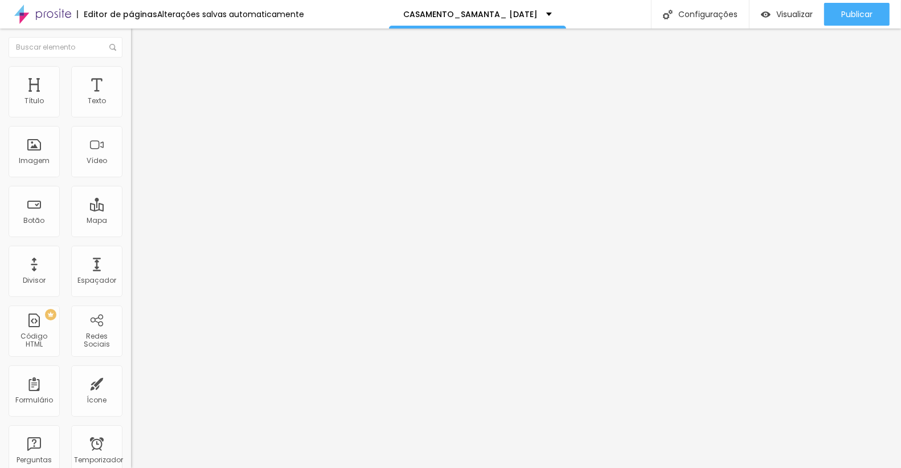
click at [131, 178] on font "Original" at bounding box center [144, 174] width 27 height 10
click at [131, 185] on span "Cinema" at bounding box center [145, 180] width 28 height 10
click at [131, 178] on span "Cinema 16:9" at bounding box center [152, 174] width 43 height 10
click at [131, 210] on span "Original" at bounding box center [144, 205] width 27 height 10
click at [131, 178] on span "Cinema 16:9" at bounding box center [152, 174] width 43 height 10
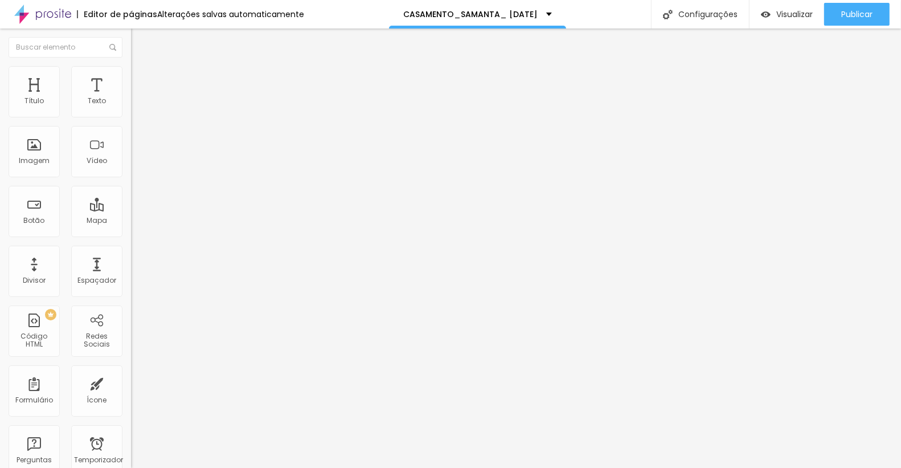
click at [131, 208] on div "Original" at bounding box center [196, 205] width 131 height 7
click at [131, 178] on font "Cinema 16:9" at bounding box center [152, 174] width 43 height 10
click at [131, 210] on span "Original" at bounding box center [144, 205] width 27 height 10
click at [131, 104] on img at bounding box center [135, 100] width 8 height 8
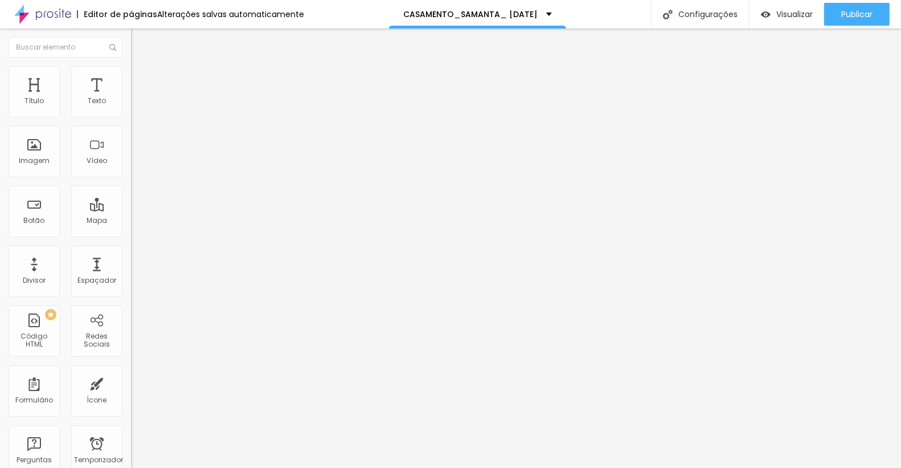
click at [131, 104] on img at bounding box center [135, 100] width 8 height 8
click at [131, 113] on img at bounding box center [135, 109] width 8 height 8
click at [131, 116] on img at bounding box center [135, 118] width 8 height 8
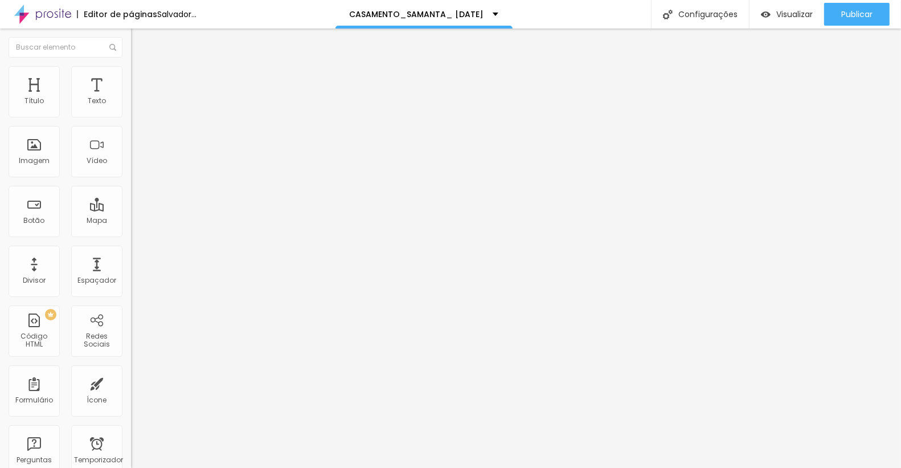
click at [131, 104] on img at bounding box center [135, 100] width 8 height 8
click at [131, 210] on div "Editar nulo Conteúdo Estilo Avançado Alinhamento" at bounding box center [196, 247] width 131 height 439
click at [131, 325] on div "Editar nulo Conteúdo Estilo Avançado Alinhamento" at bounding box center [196, 247] width 131 height 439
click at [131, 97] on font "Alinhamento" at bounding box center [153, 92] width 45 height 10
click at [141, 76] on font "Estilo" at bounding box center [150, 74] width 18 height 10
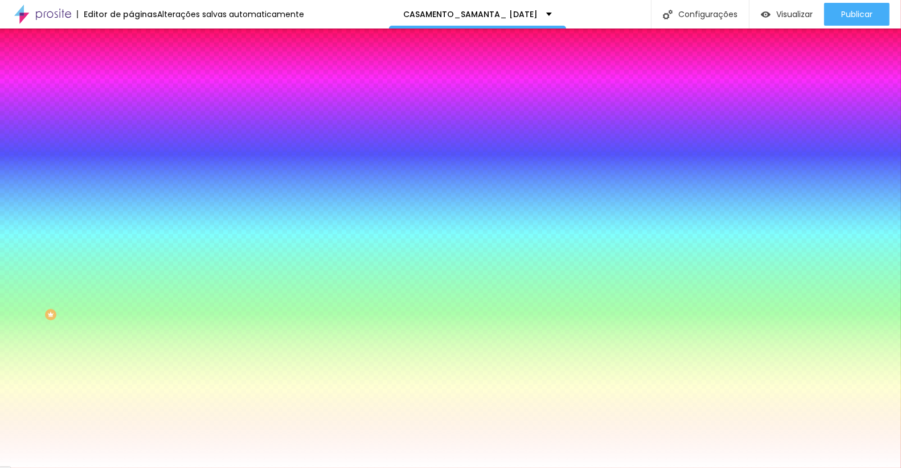
click at [141, 80] on font "Avançado" at bounding box center [160, 85] width 38 height 10
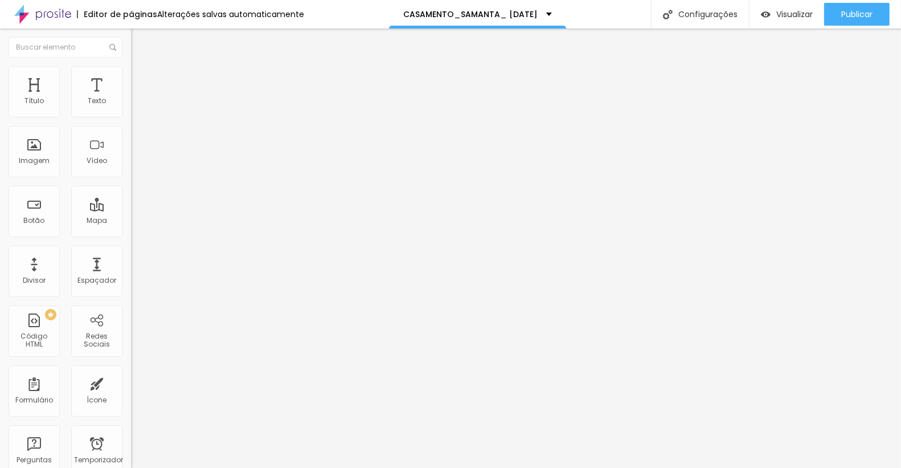
type input "5"
type input "10"
type input "15"
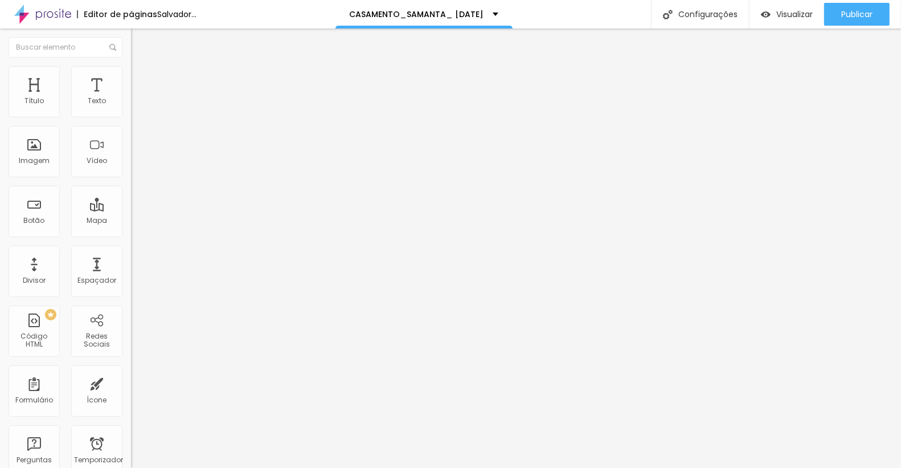
type input "15"
type input "10"
type input "5"
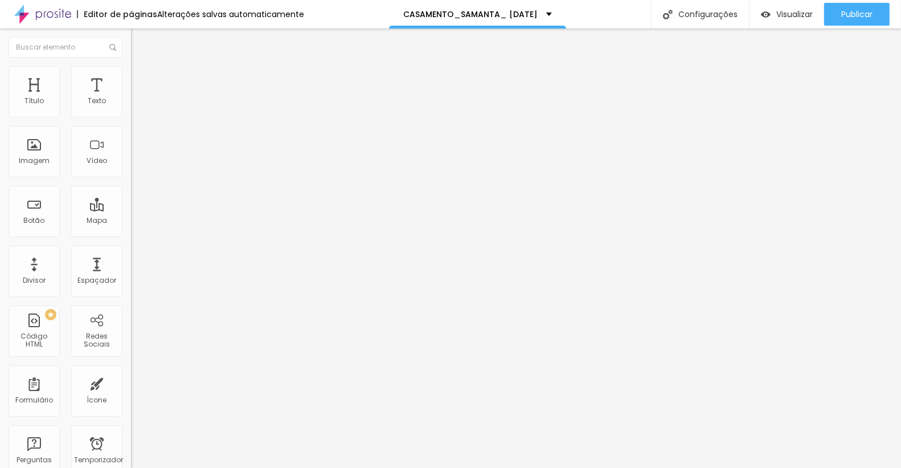
type input "0"
type input "5"
type input "0"
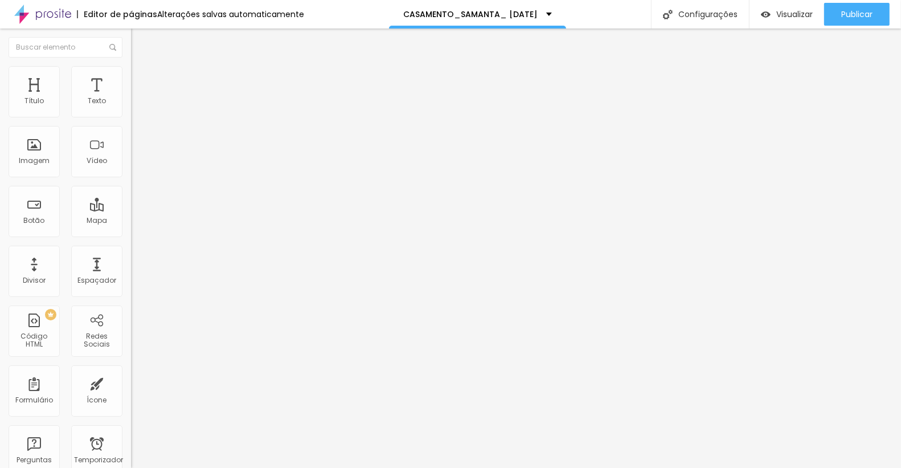
type input "0"
click at [131, 221] on input "range" at bounding box center [167, 225] width 73 height 9
click at [131, 70] on li "Estilo" at bounding box center [196, 71] width 131 height 11
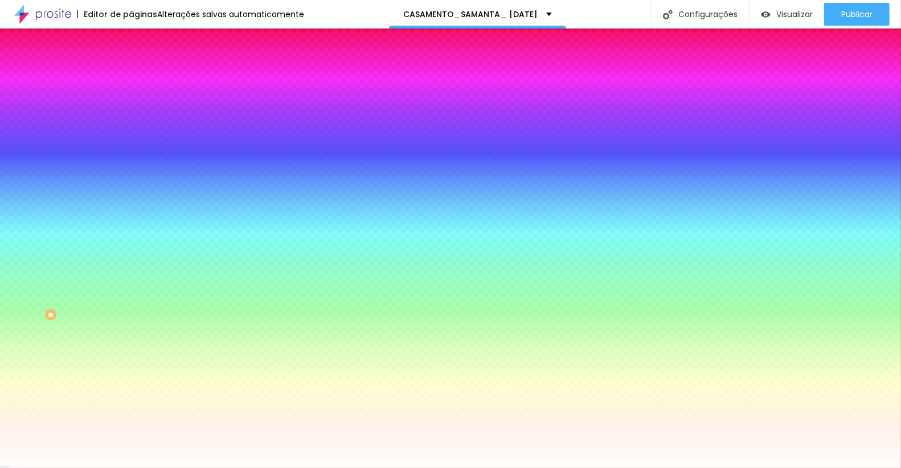
click at [131, 77] on img at bounding box center [136, 82] width 10 height 10
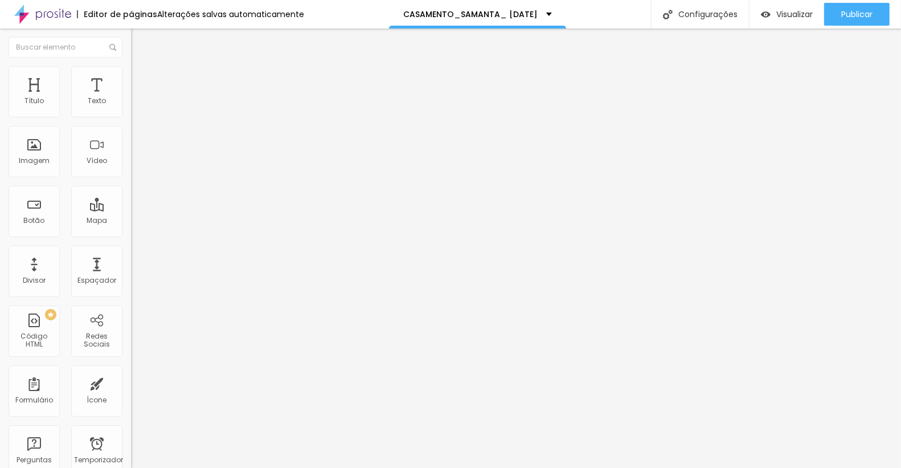
type input "50"
click at [131, 221] on input "range" at bounding box center [167, 225] width 73 height 9
type input "45"
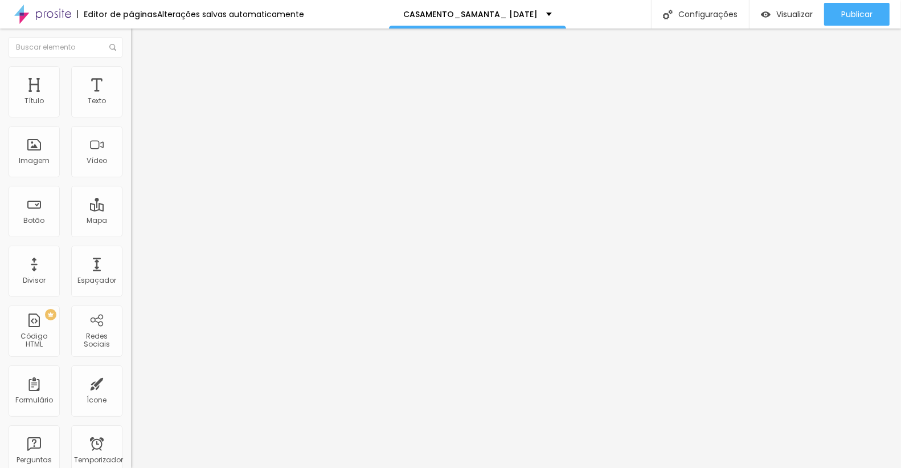
type input "40"
type input "35"
type input "30"
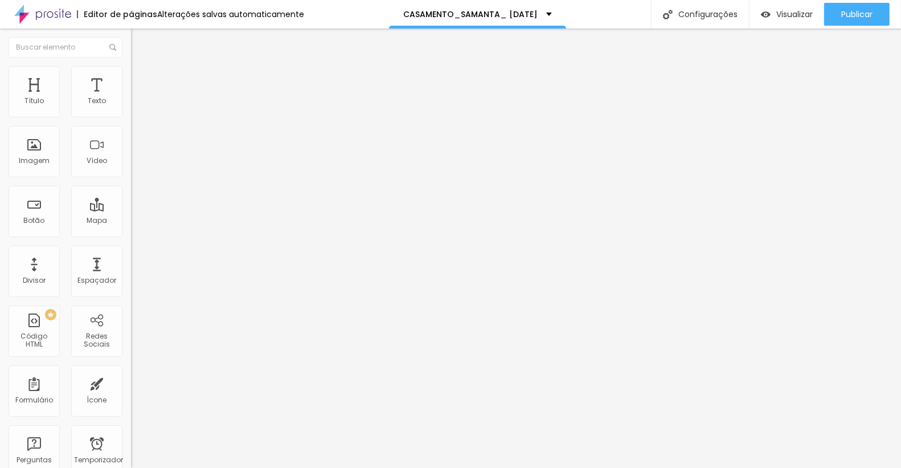
type input "30"
type input "25"
type input "20"
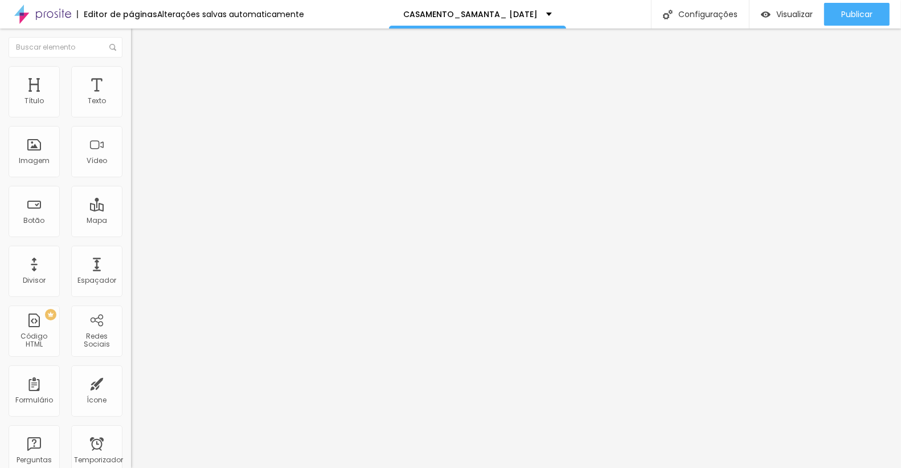
type input "15"
type input "10"
type input "5"
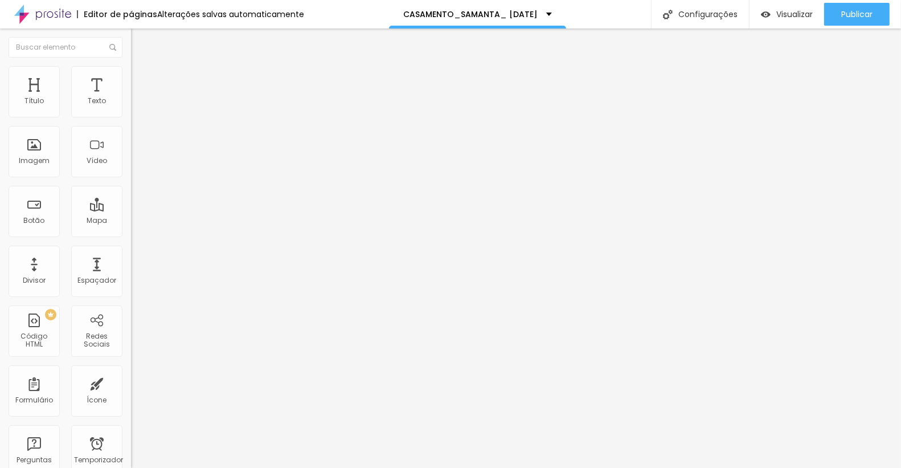
type input "5"
type input "0"
drag, startPoint x: 77, startPoint y: 109, endPoint x: 17, endPoint y: 99, distance: 61.7
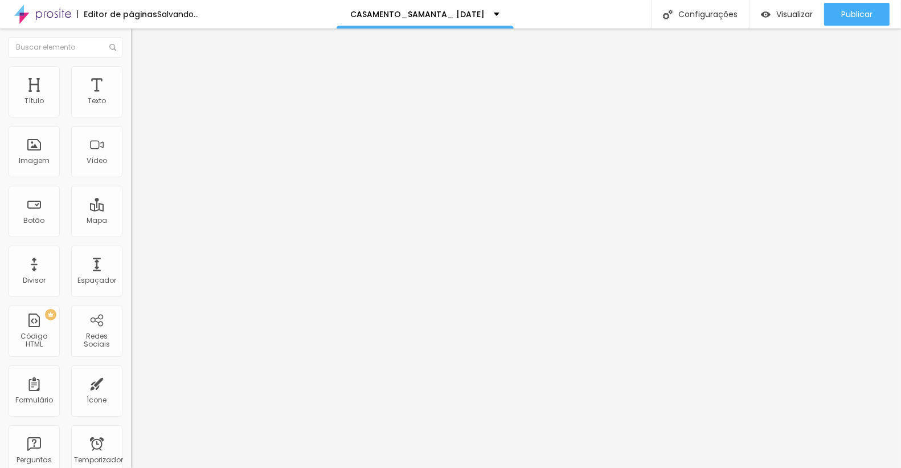
click at [131, 99] on div "0 px Espaço Interno ID HTML Classes Html Visível nos dispositivos Celular Compr…" at bounding box center [196, 248] width 131 height 318
click at [131, 178] on span "Original" at bounding box center [144, 174] width 27 height 10
click at [131, 77] on img at bounding box center [136, 82] width 10 height 10
type input "12"
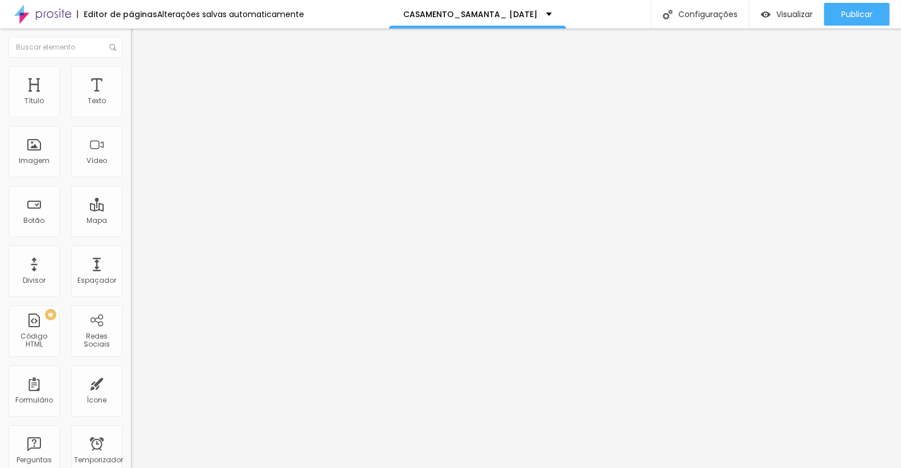
type input "15"
type input "17"
type input "18"
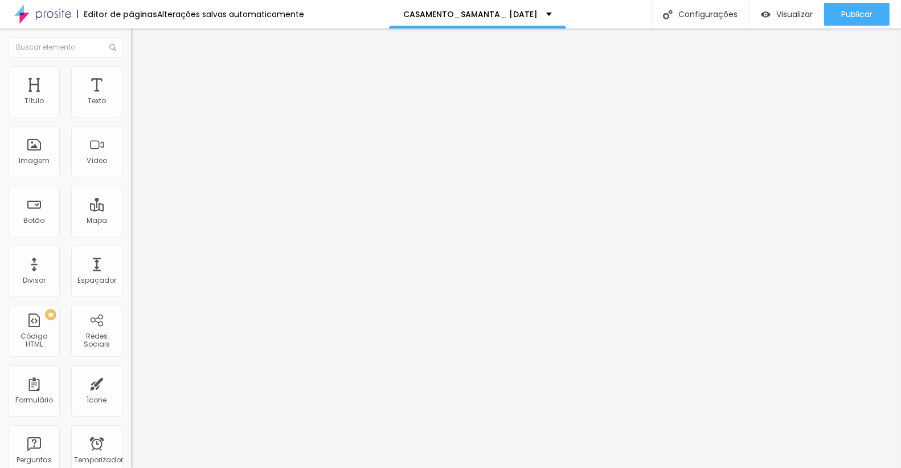
type input "18"
type input "20"
type input "22"
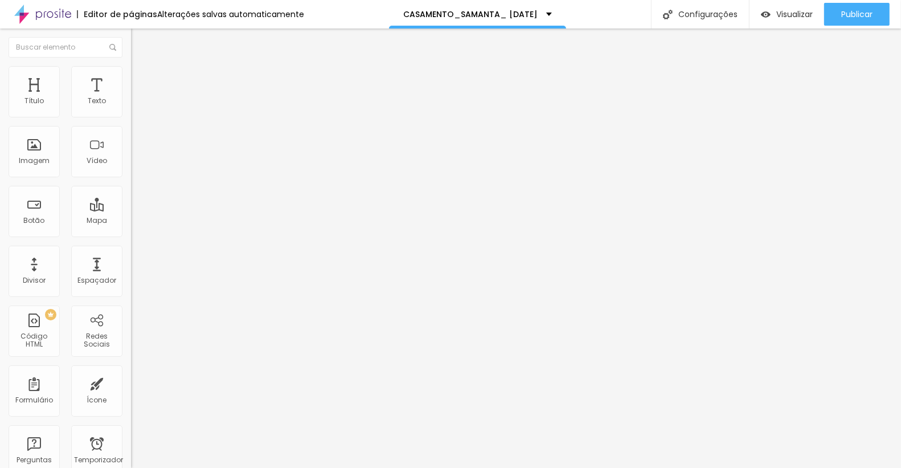
type input "23"
type input "25"
type input "26"
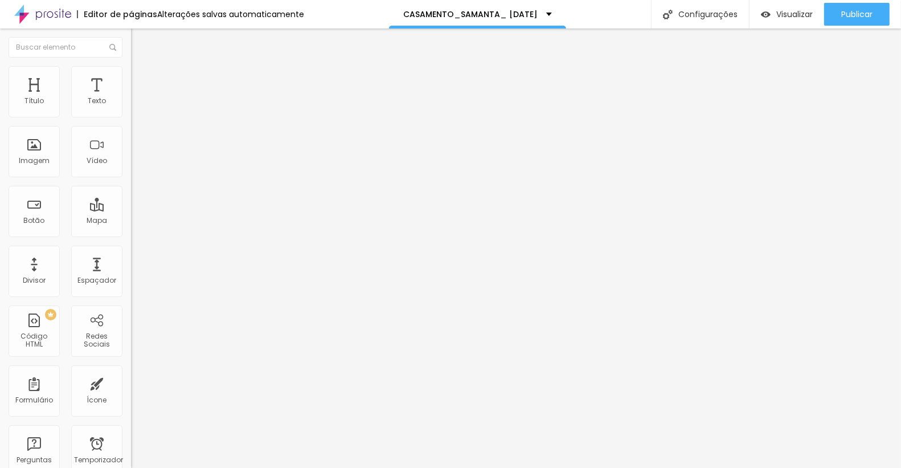
type input "26"
type input "27"
type input "28"
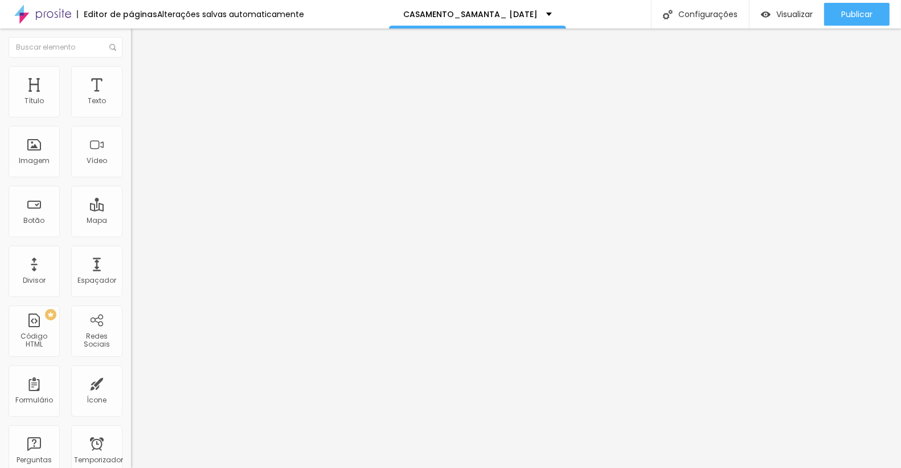
type input "29"
type input "30"
type input "29"
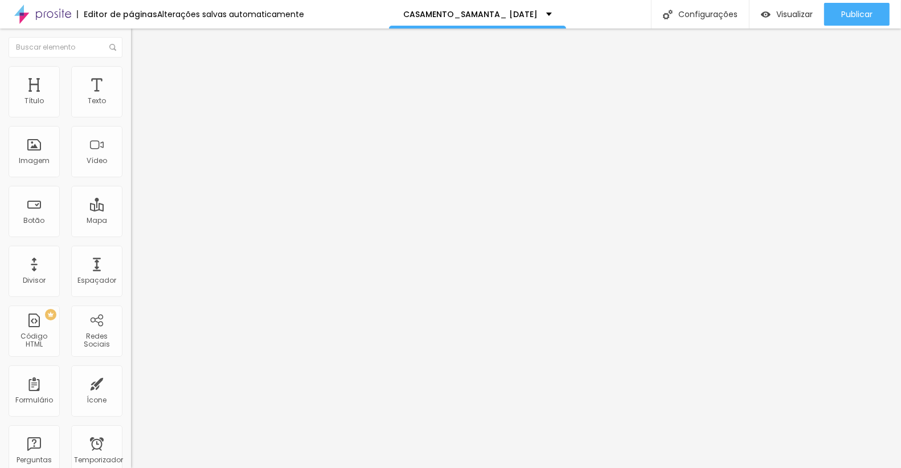
type input "29"
type input "27"
type input "25"
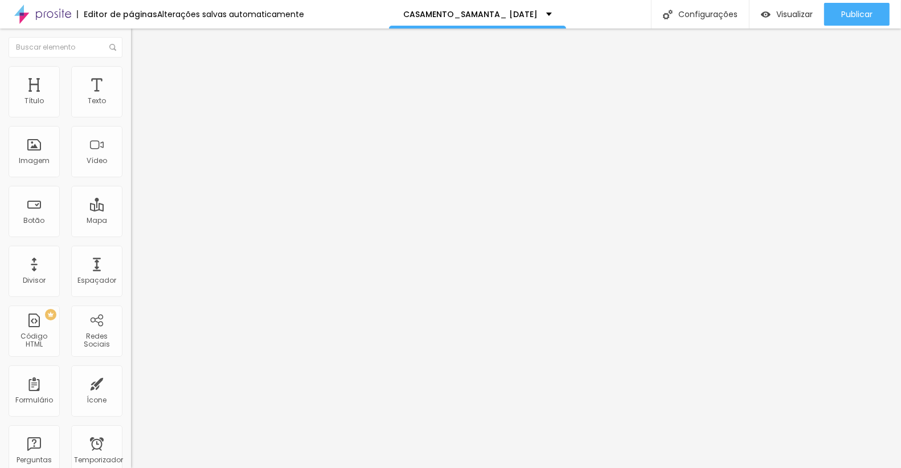
type input "24"
type input "22"
type input "21"
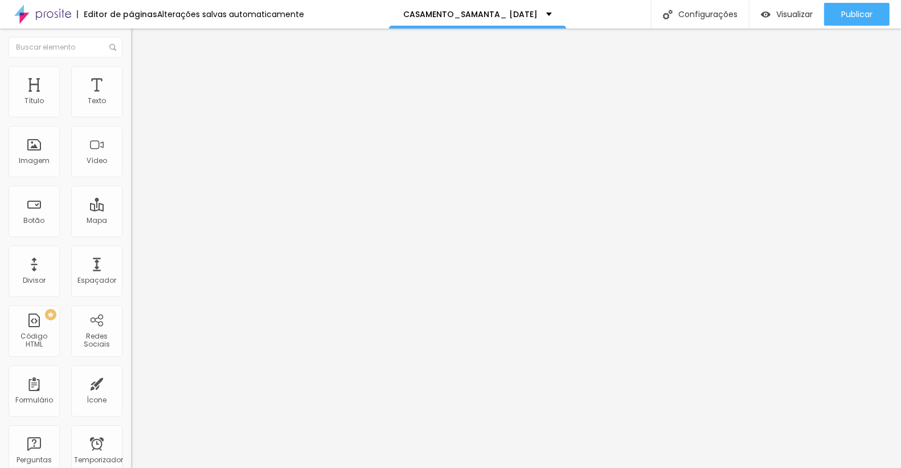
type input "21"
type input "20"
type input "18"
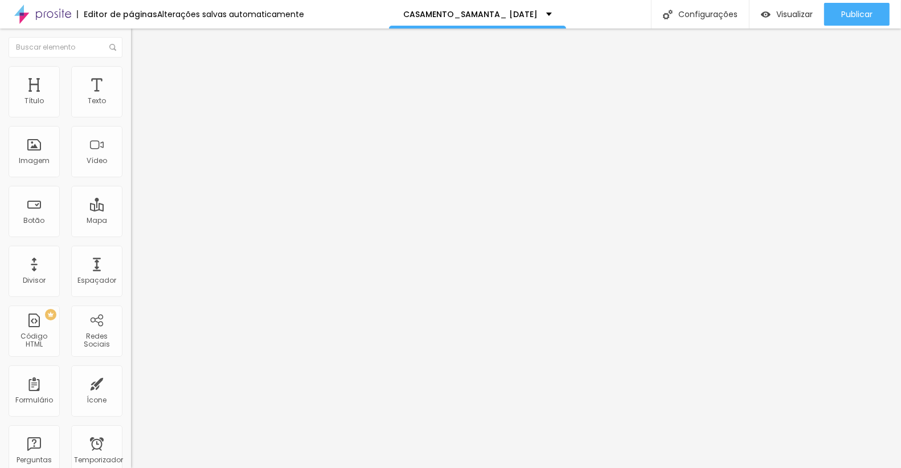
type input "17"
type input "16"
type input "15"
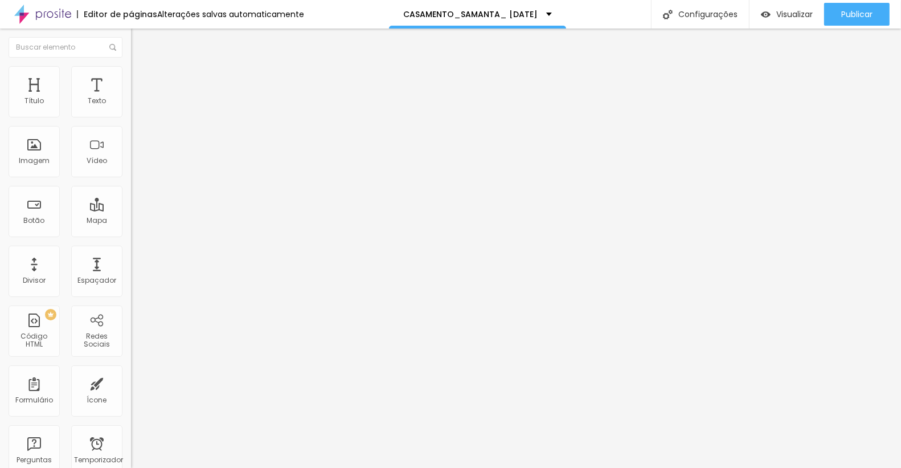
type input "15"
type input "14"
type input "13"
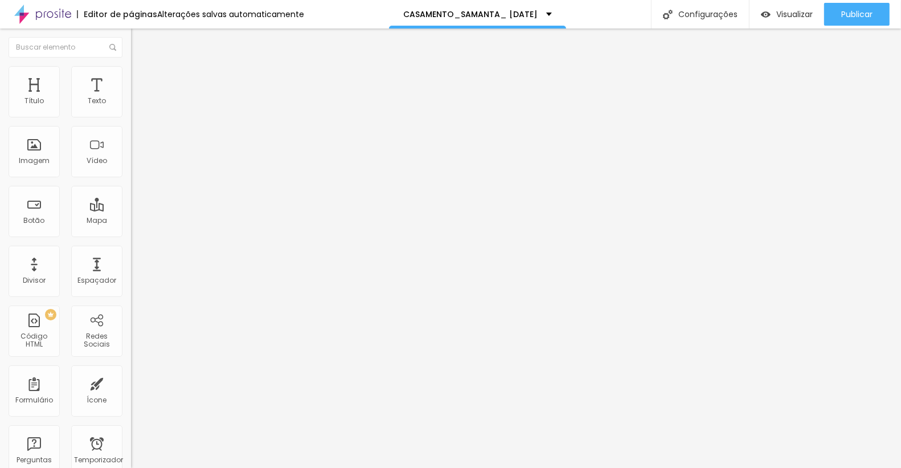
type input "12"
type input "11"
type input "10"
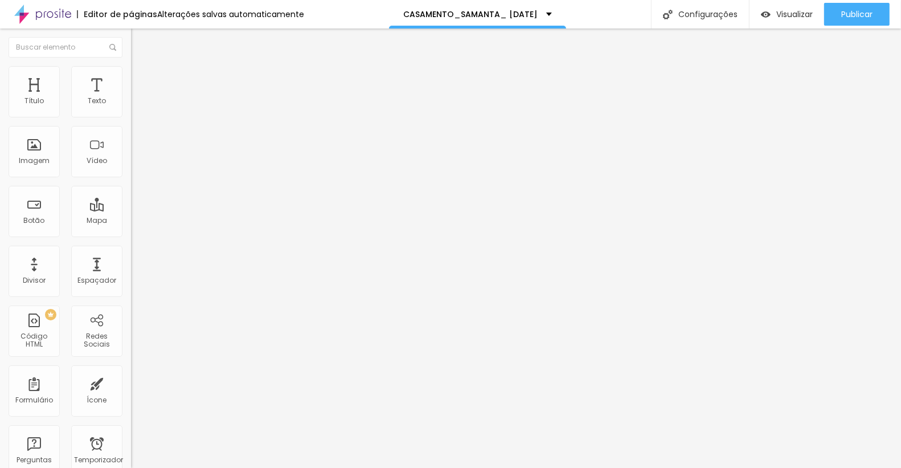
type input "10"
type input "9"
type input "8"
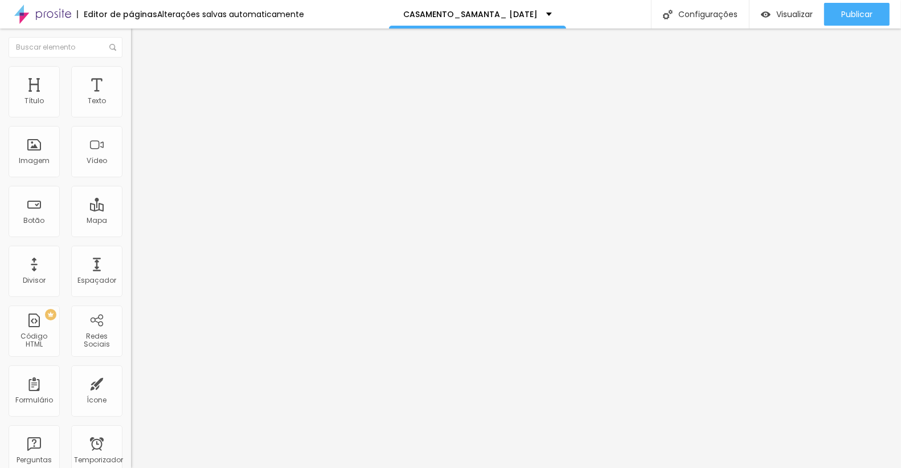
type input "7"
type input "6"
type input "5"
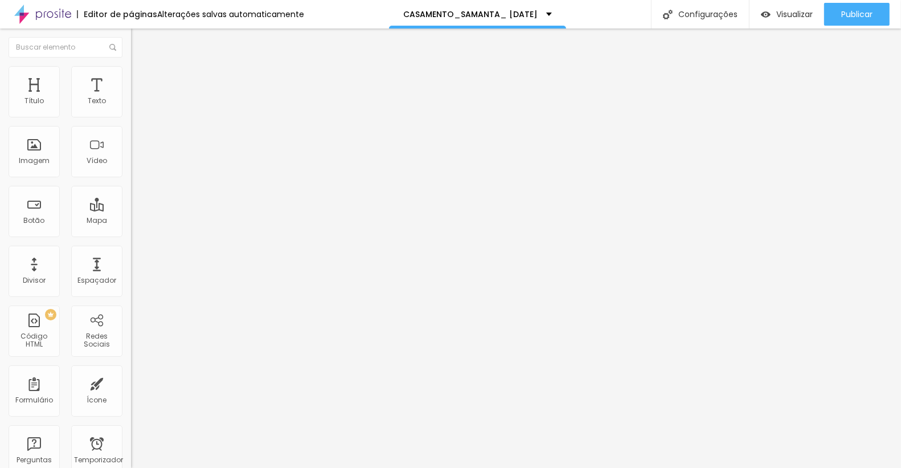
type input "5"
type input "4"
type input "3"
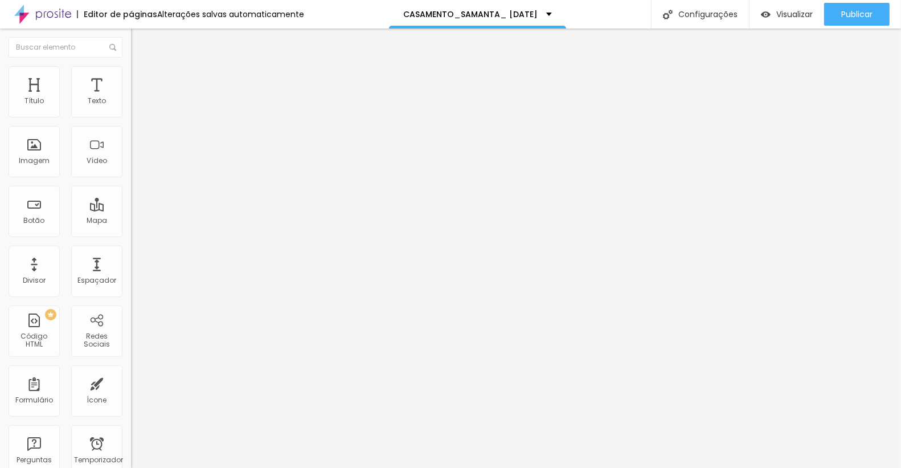
type input "2"
type input "1"
type input "0"
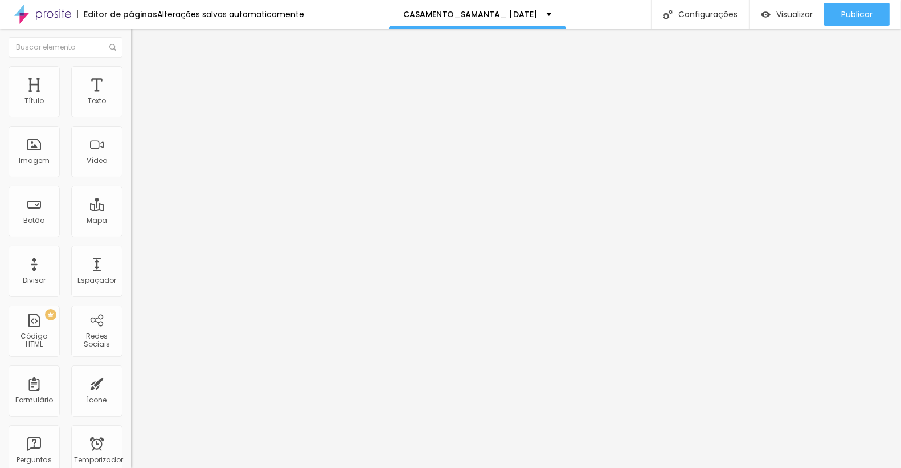
type input "0"
drag, startPoint x: 35, startPoint y: 111, endPoint x: 25, endPoint y: 107, distance: 10.3
type input "0"
click at [131, 221] on input "range" at bounding box center [167, 225] width 73 height 9
click at [131, 97] on div "Trocar imagem" at bounding box center [196, 93] width 131 height 8
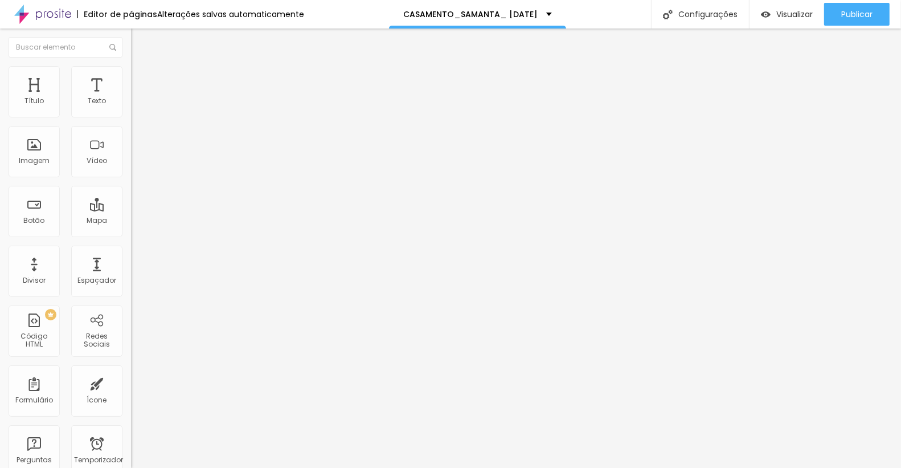
click at [131, 77] on img at bounding box center [136, 82] width 10 height 10
click at [131, 97] on div "Trocar imagem" at bounding box center [196, 93] width 131 height 8
click at [131, 67] on img at bounding box center [136, 71] width 10 height 10
click at [131, 77] on img at bounding box center [136, 82] width 10 height 10
click at [131, 231] on input "0" at bounding box center [155, 237] width 49 height 12
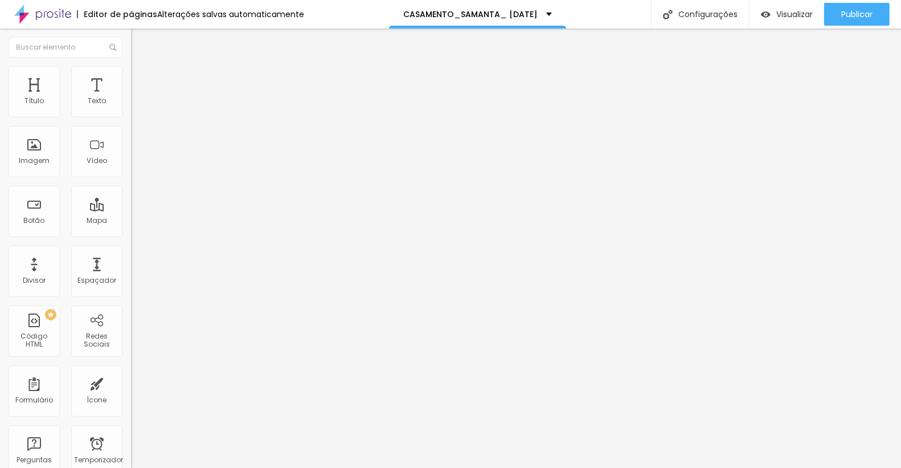
type input "1"
type input "10"
click at [131, 77] on img at bounding box center [136, 82] width 10 height 10
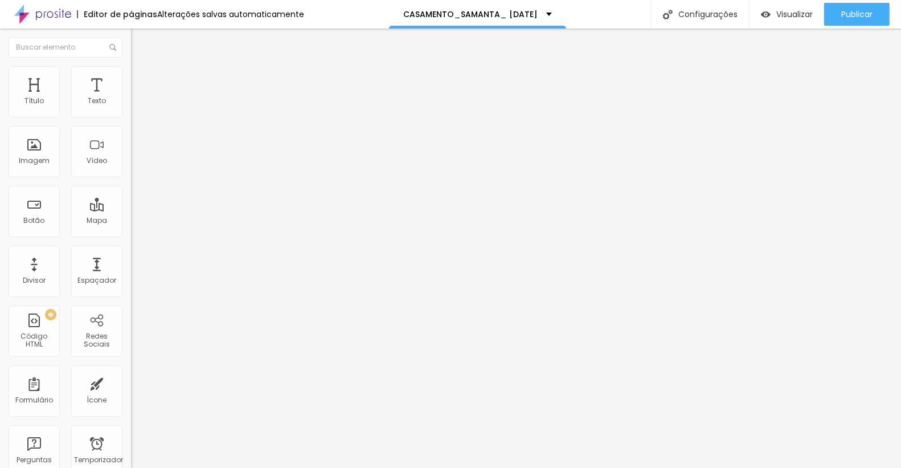
click at [131, 77] on img at bounding box center [136, 82] width 10 height 10
type input "5"
type input "10"
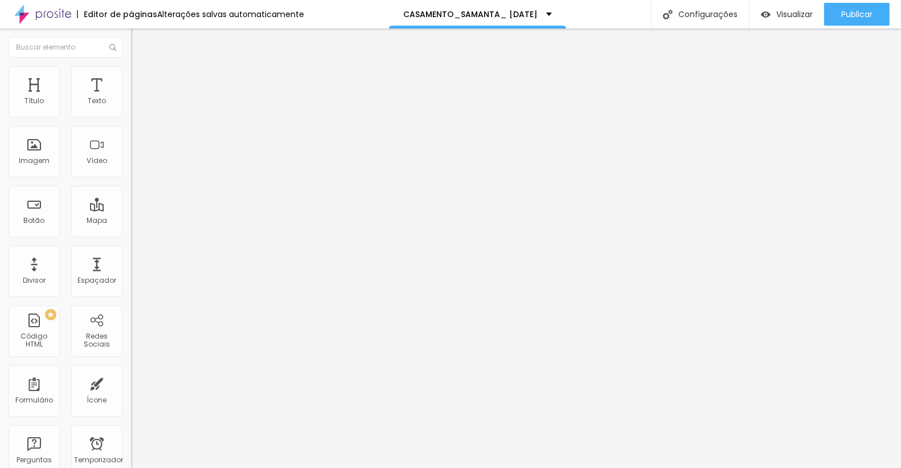
type input "15"
type input "20"
type input "15"
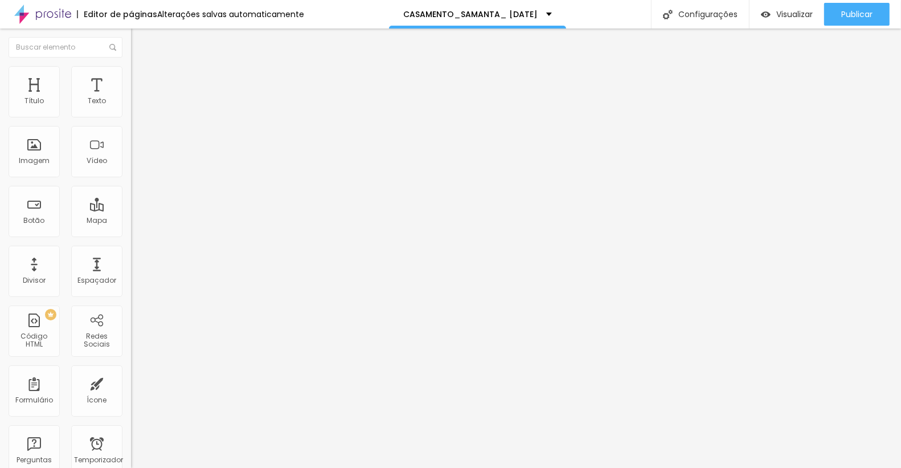
type input "15"
type input "5"
type input "0"
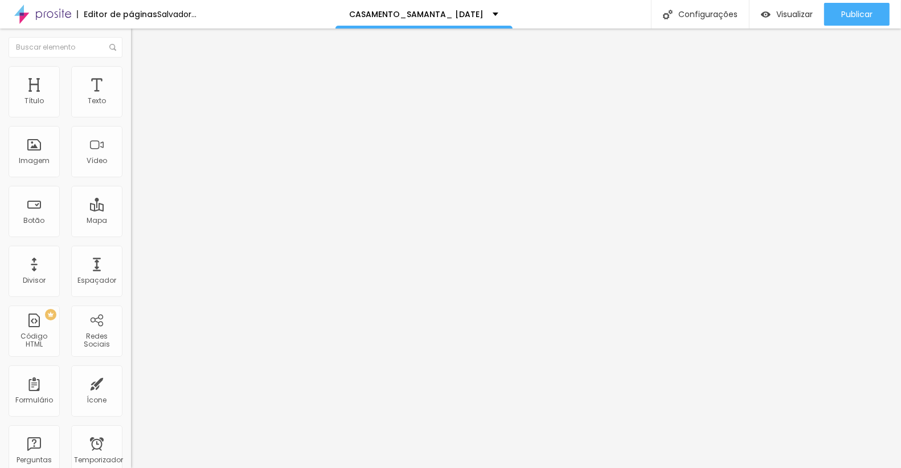
drag, startPoint x: 27, startPoint y: 111, endPoint x: 9, endPoint y: 109, distance: 18.9
click at [131, 109] on div "0 px Espaço Interno" at bounding box center [196, 169] width 131 height 161
click at [131, 69] on img at bounding box center [136, 71] width 10 height 10
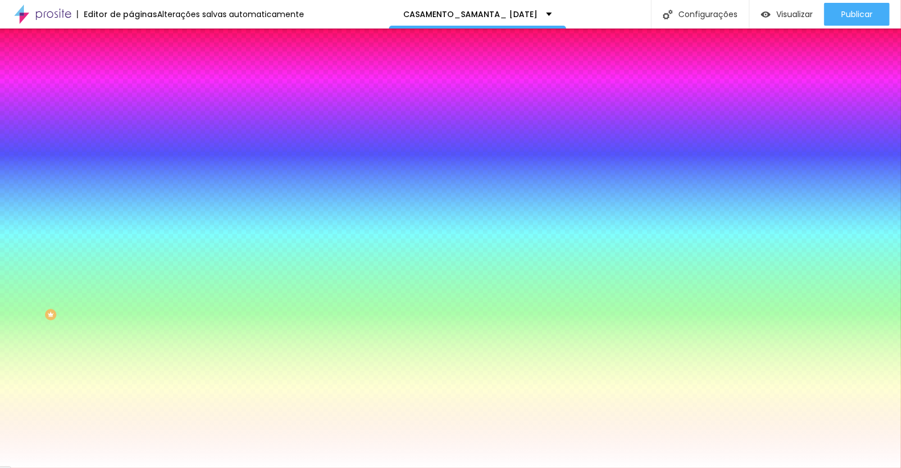
click at [131, 65] on img at bounding box center [136, 60] width 10 height 10
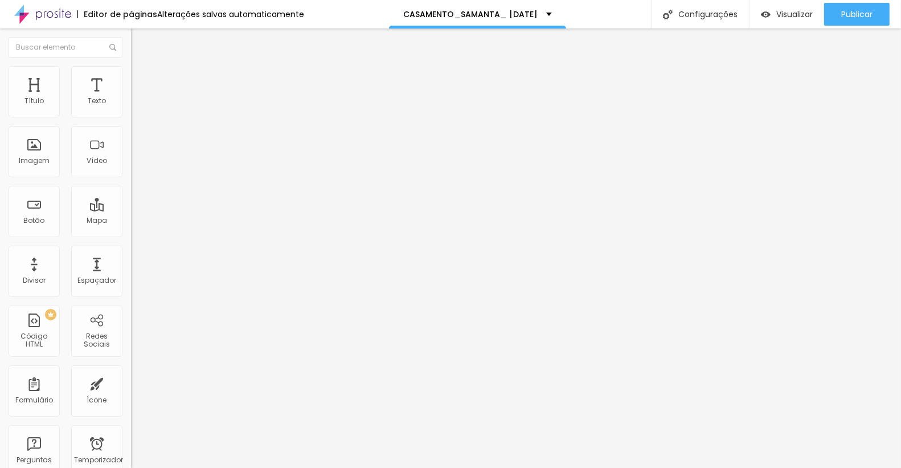
click at [20, 23] on img at bounding box center [42, 14] width 57 height 28
click at [140, 40] on img "button" at bounding box center [144, 41] width 9 height 9
click at [138, 98] on font "Adicionar imagem" at bounding box center [171, 93] width 67 height 10
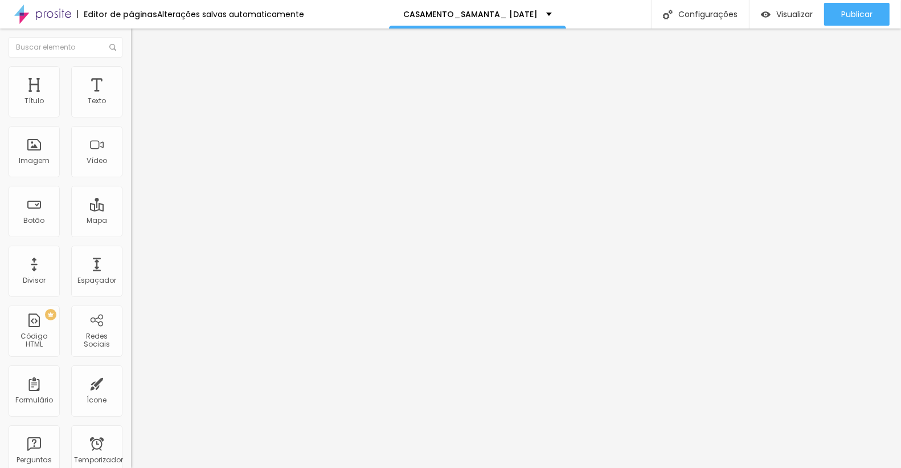
click at [131, 72] on img at bounding box center [136, 71] width 10 height 10
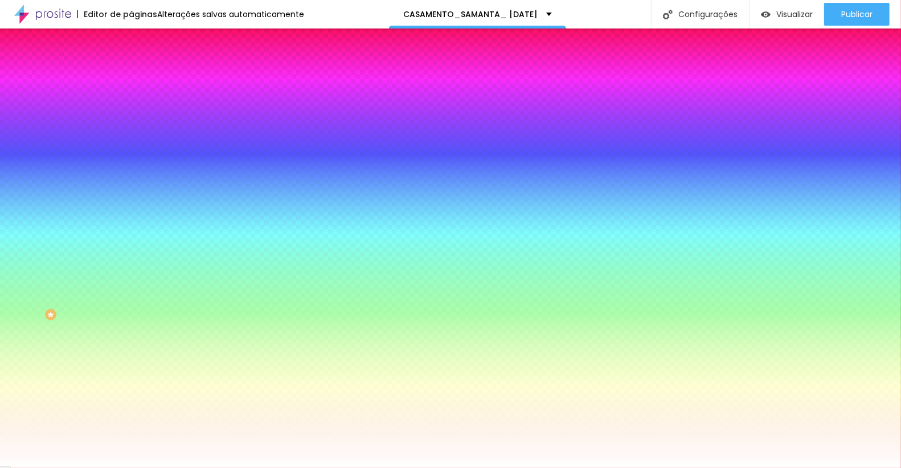
click at [131, 77] on img at bounding box center [136, 82] width 10 height 10
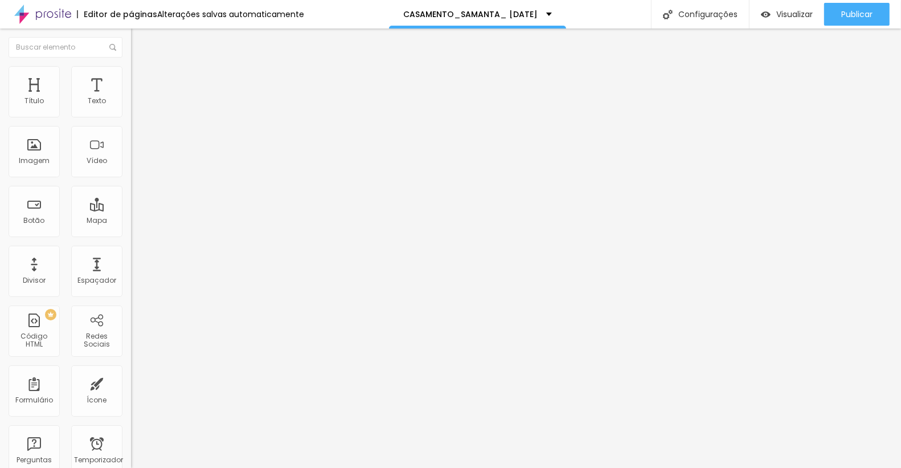
type input "5"
type input "10"
type input "15"
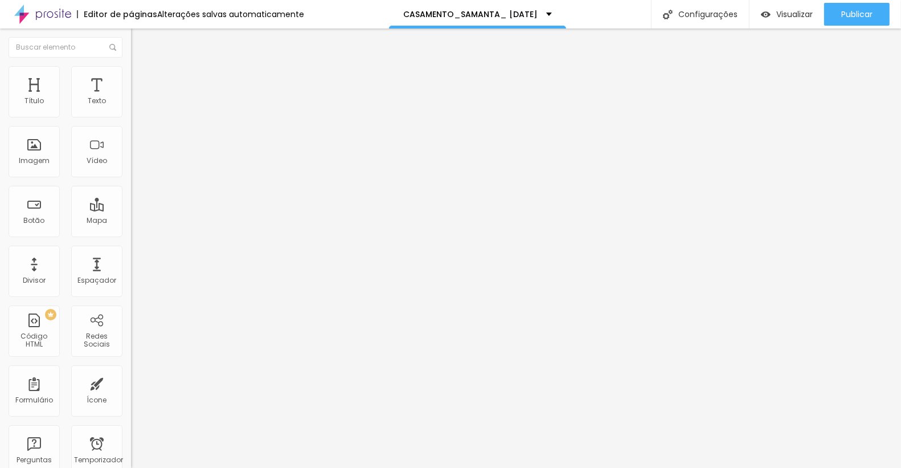
type input "15"
type input "10"
type input "5"
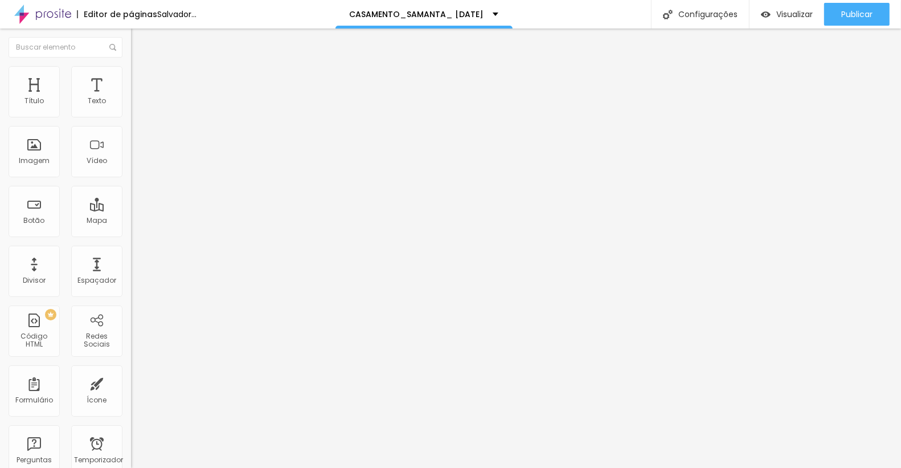
type input "0"
drag, startPoint x: 26, startPoint y: 109, endPoint x: 19, endPoint y: 111, distance: 6.5
click at [131, 221] on input "range" at bounding box center [167, 225] width 73 height 9
type input "5"
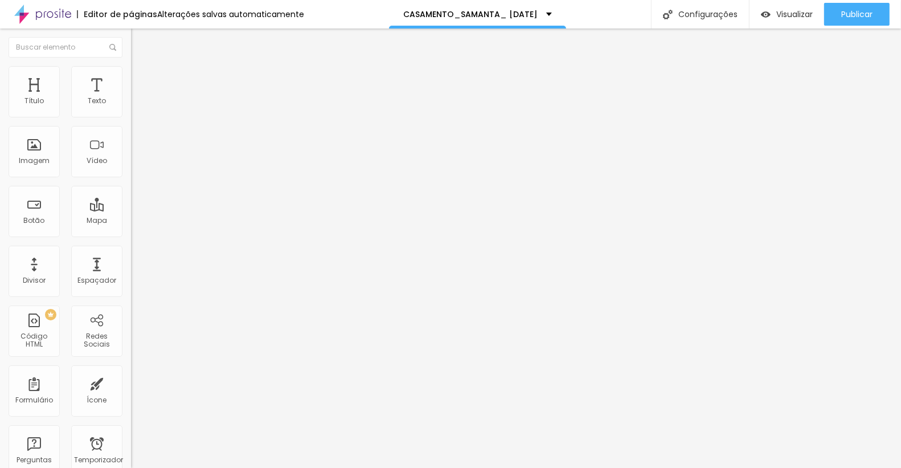
type input "5"
type input "10"
type input "5"
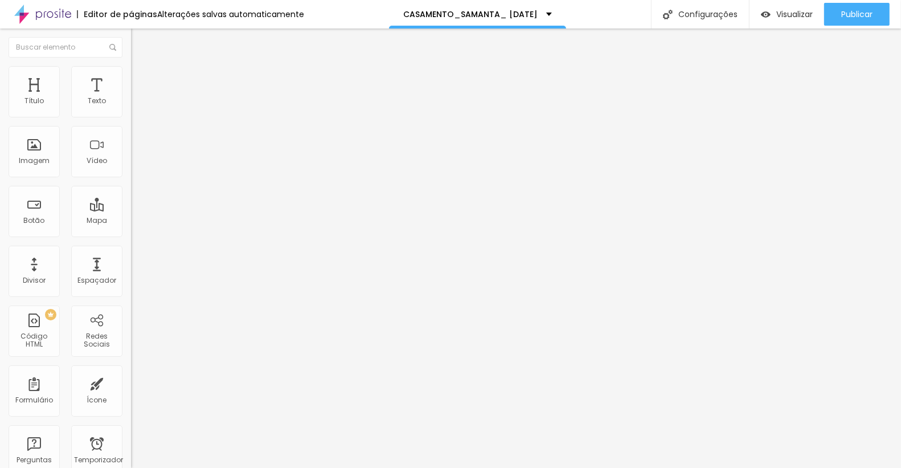
drag, startPoint x: 22, startPoint y: 111, endPoint x: 32, endPoint y: 112, distance: 10.3
type input "5"
click at [131, 221] on input "range" at bounding box center [167, 225] width 73 height 9
click at [131, 69] on img at bounding box center [136, 71] width 10 height 10
click at [131, 77] on img at bounding box center [136, 82] width 10 height 10
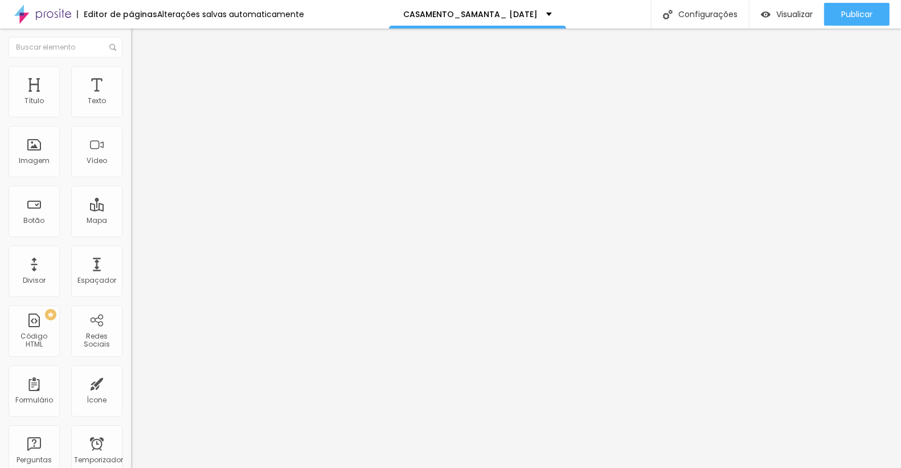
click at [131, 77] on li "Avançado" at bounding box center [196, 82] width 131 height 11
click at [131, 69] on img at bounding box center [136, 71] width 10 height 10
type input "70"
type input "65"
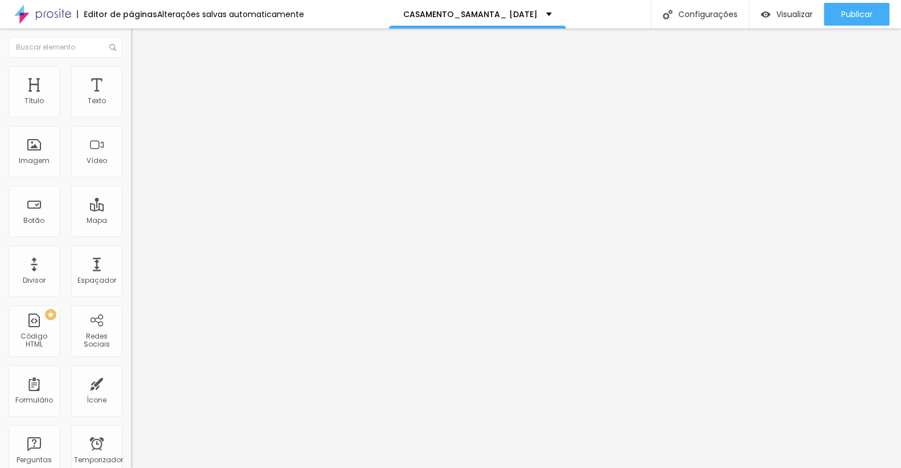
type input "65"
type input "60"
type input "55"
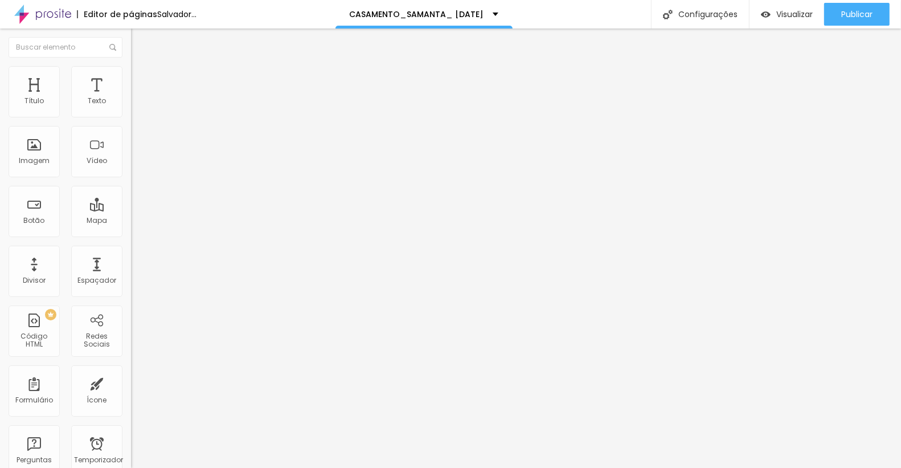
type input "50"
type input "45"
type input "50"
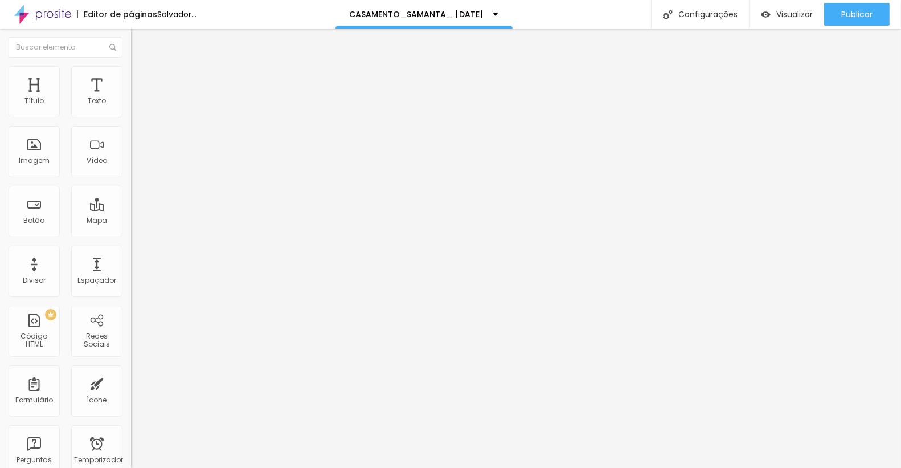
type input "50"
type input "55"
type input "60"
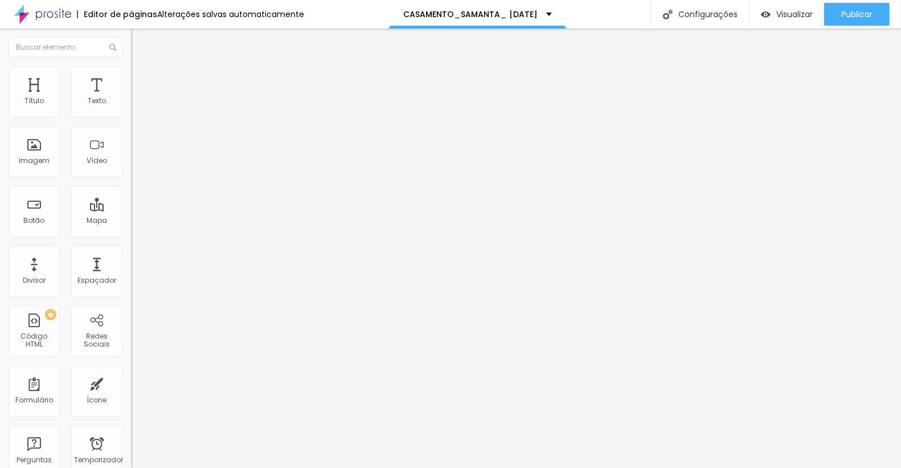
type input "65"
type input "70"
type input "75"
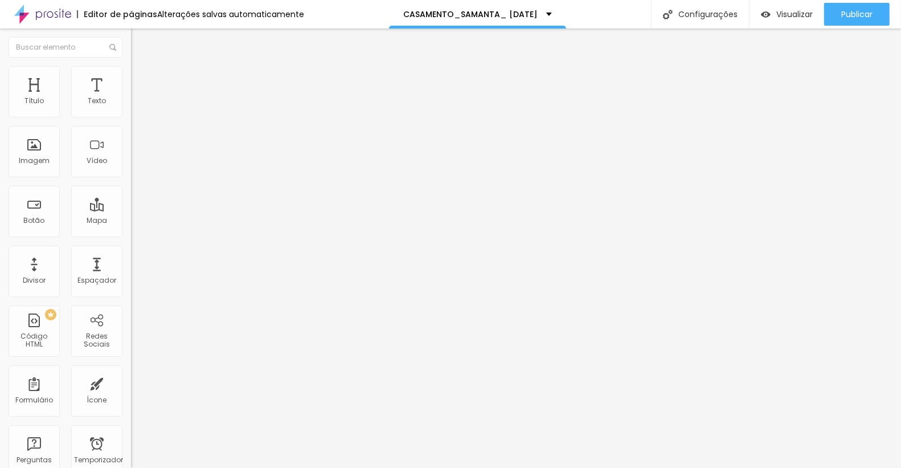
type input "75"
type input "80"
type input "85"
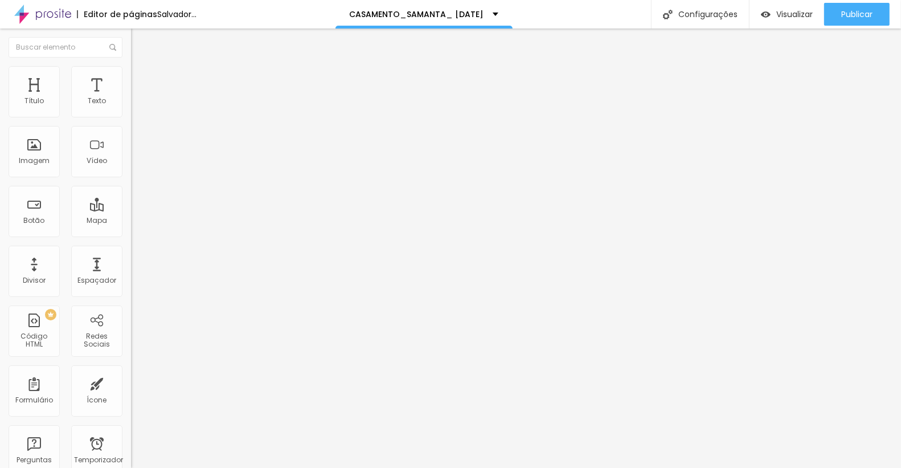
type input "90"
type input "95"
type input "90"
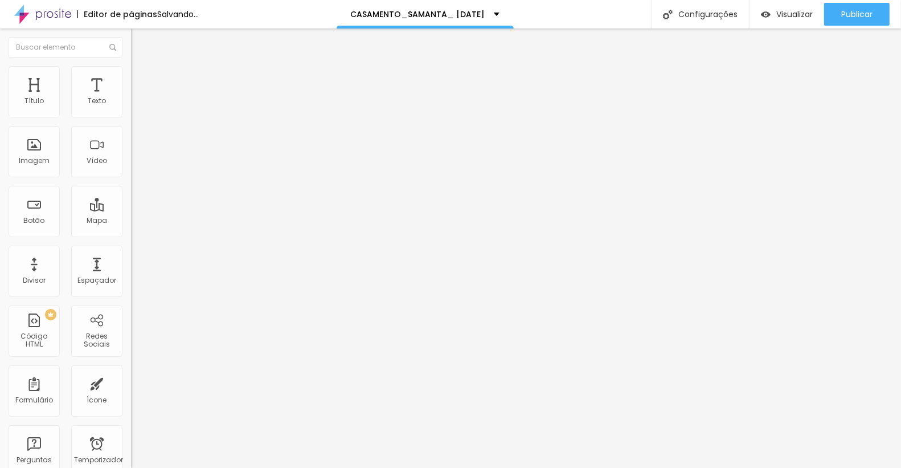
type input "90"
type input "95"
type input "90"
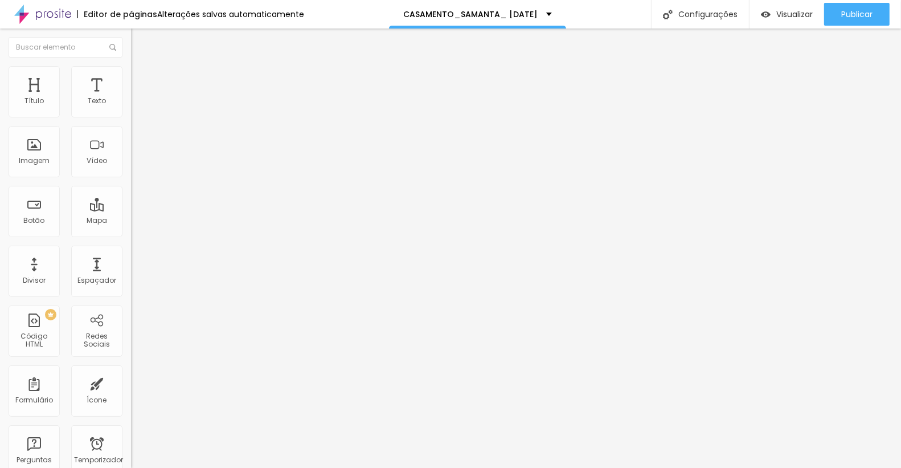
type input "95"
drag, startPoint x: 81, startPoint y: 120, endPoint x: 109, endPoint y: 134, distance: 31.6
type input "95"
click at [131, 117] on input "range" at bounding box center [167, 112] width 73 height 9
click at [131, 108] on input "95" at bounding box center [155, 102] width 49 height 12
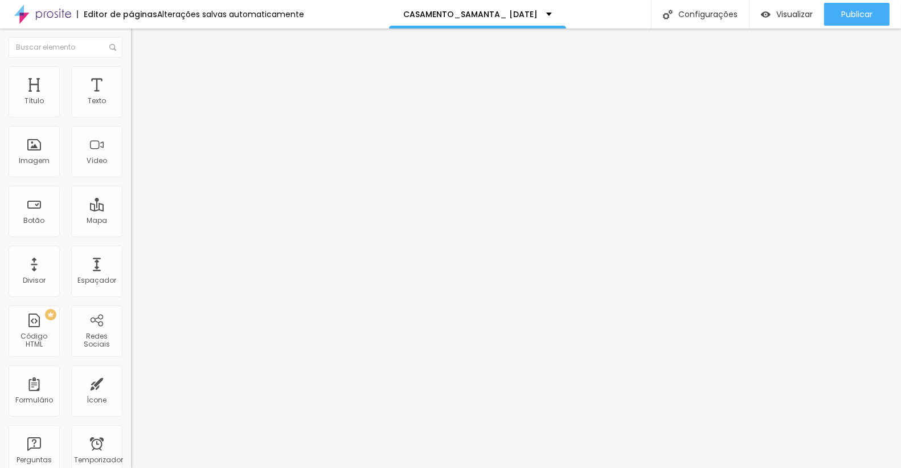
drag, startPoint x: 81, startPoint y: 108, endPoint x: 103, endPoint y: 108, distance: 21.6
click at [131, 108] on div "95 px %" at bounding box center [196, 102] width 131 height 12
type input "9"
type input "10"
type input "93"
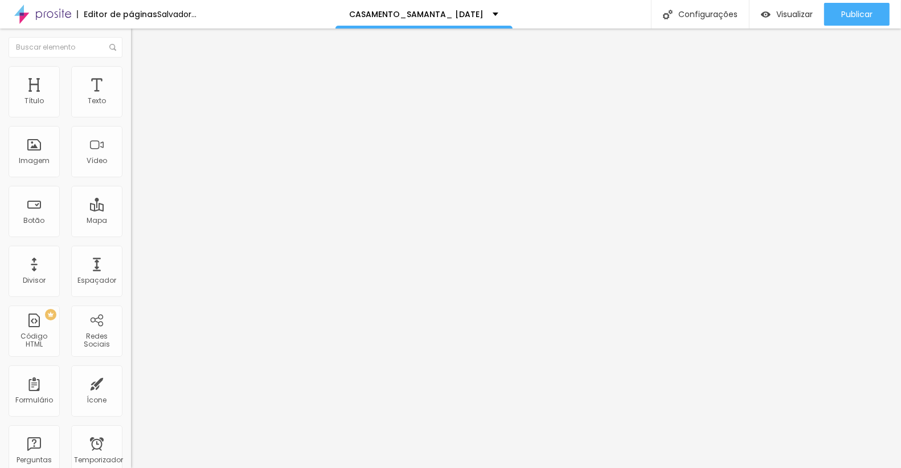
type input "95"
type input "9"
type input "10"
type input "94"
type input "95"
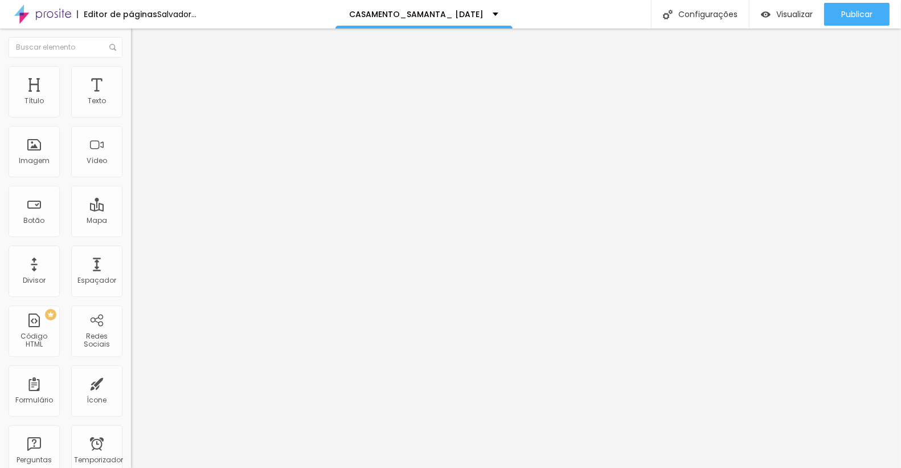
type input "9"
type input "10"
type input "95"
type input "9"
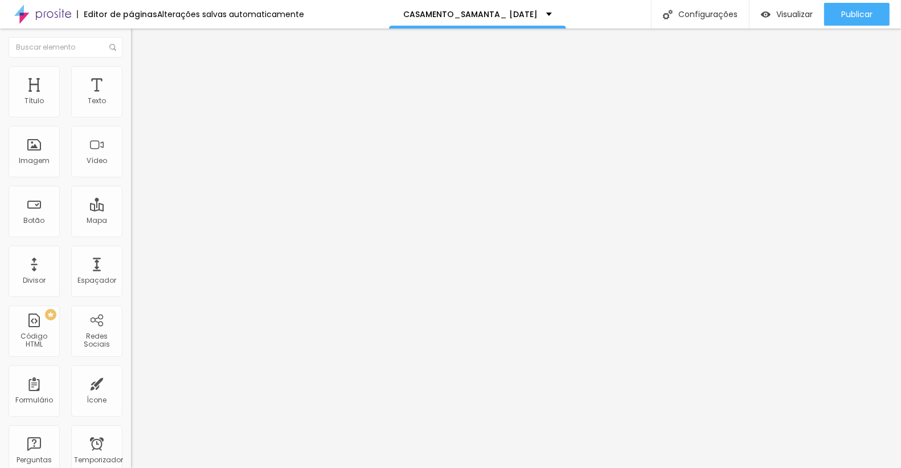
type input "10"
type input "96"
type input "95"
type input "9"
type input "10"
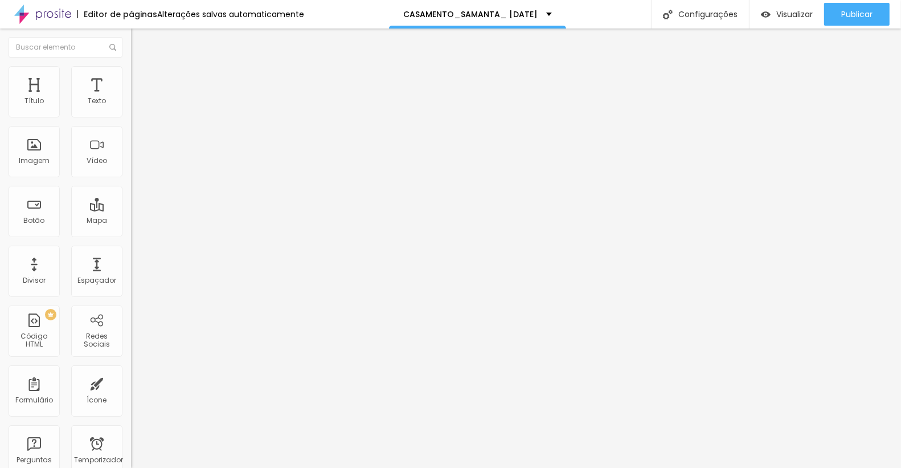
type input "97"
type input "95"
type input "97"
type input "95"
click at [131, 66] on img at bounding box center [136, 71] width 10 height 10
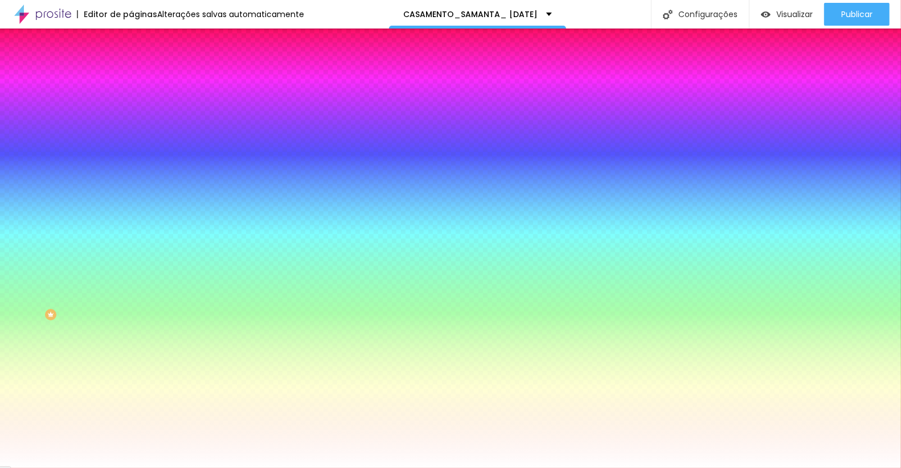
click at [131, 77] on img at bounding box center [136, 82] width 10 height 10
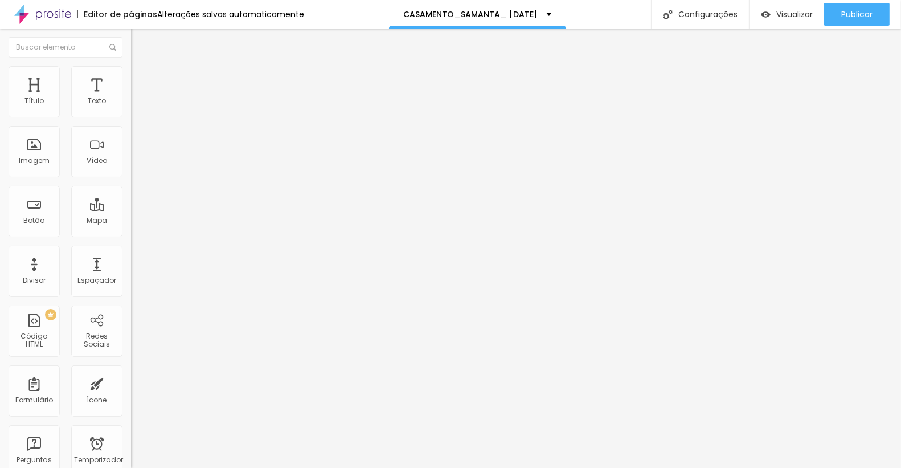
click at [131, 77] on li "Avançado" at bounding box center [196, 82] width 131 height 11
type input "0"
drag, startPoint x: 32, startPoint y: 112, endPoint x: 0, endPoint y: 111, distance: 32.5
type input "0"
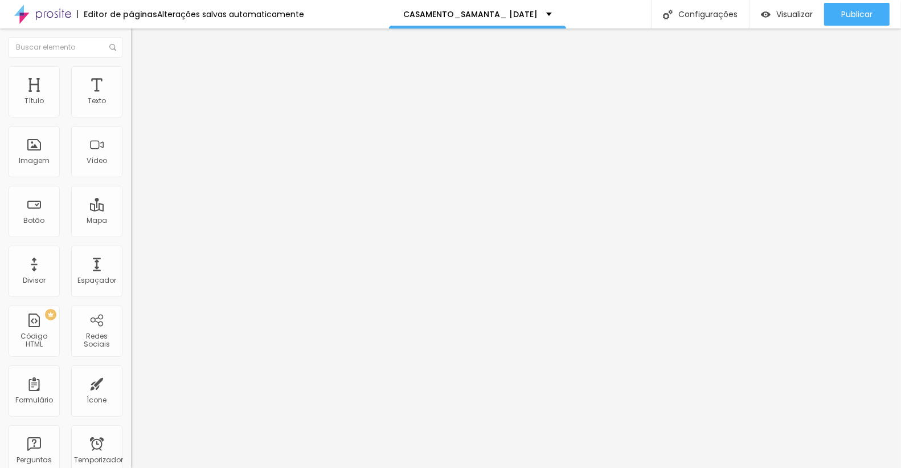
click at [131, 221] on input "range" at bounding box center [167, 225] width 73 height 9
click at [131, 69] on img at bounding box center [136, 71] width 10 height 10
type input "90"
type input "85"
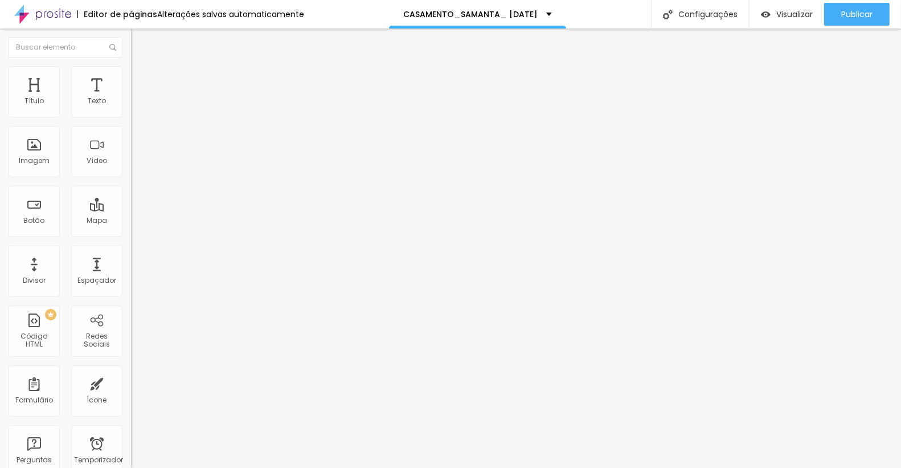
type input "85"
type input "90"
type input "95"
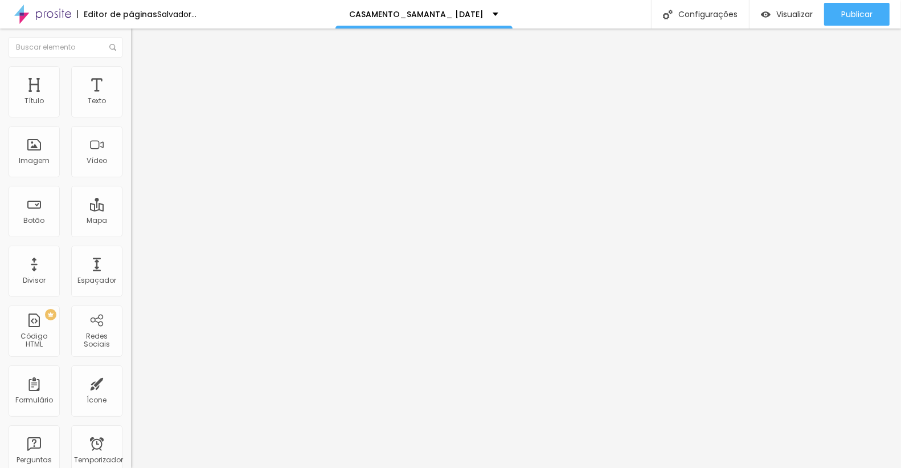
type input "100"
type input "95"
click at [131, 117] on input "range" at bounding box center [167, 112] width 73 height 9
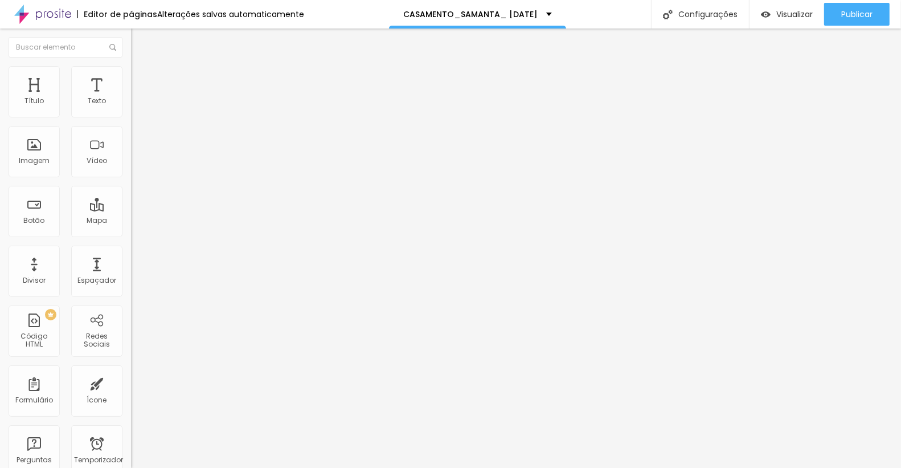
click at [131, 67] on img at bounding box center [136, 71] width 10 height 10
click at [131, 66] on li "Estilo" at bounding box center [196, 71] width 131 height 11
click at [131, 77] on li "Avançado" at bounding box center [196, 82] width 131 height 11
type input "11"
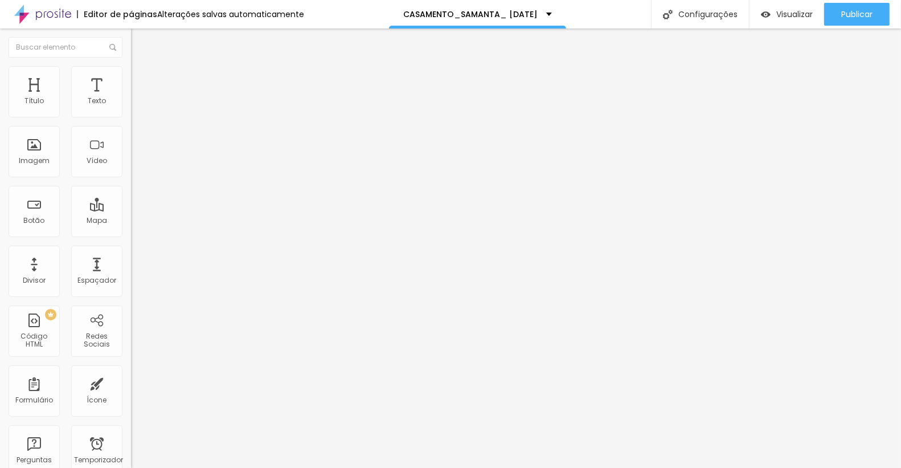
type input "13"
type input "14"
type input "15"
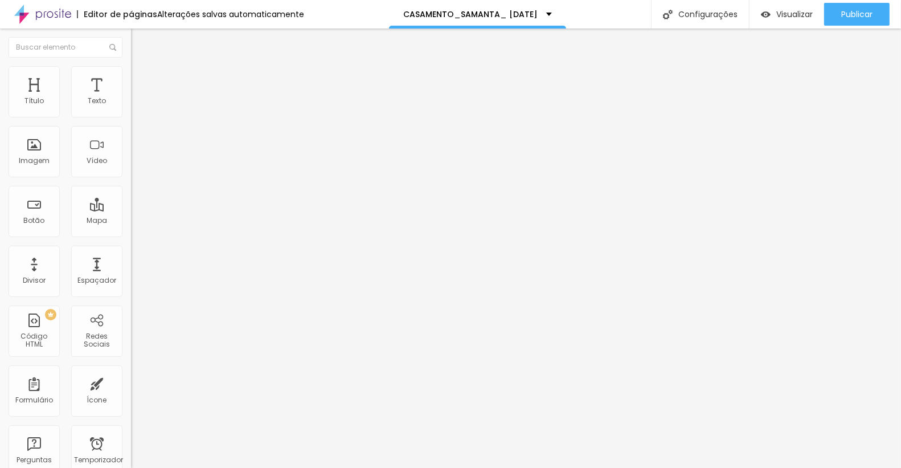
type input "15"
type input "16"
type input "17"
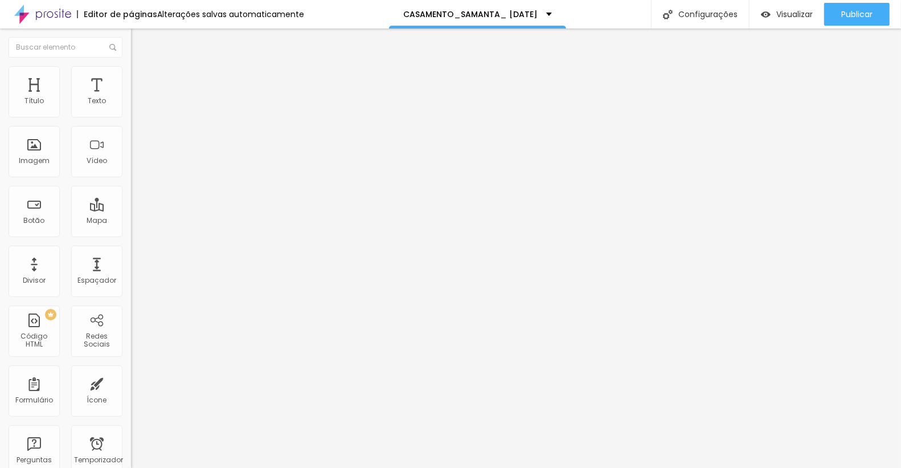
type input "18"
type input "19"
type input "18"
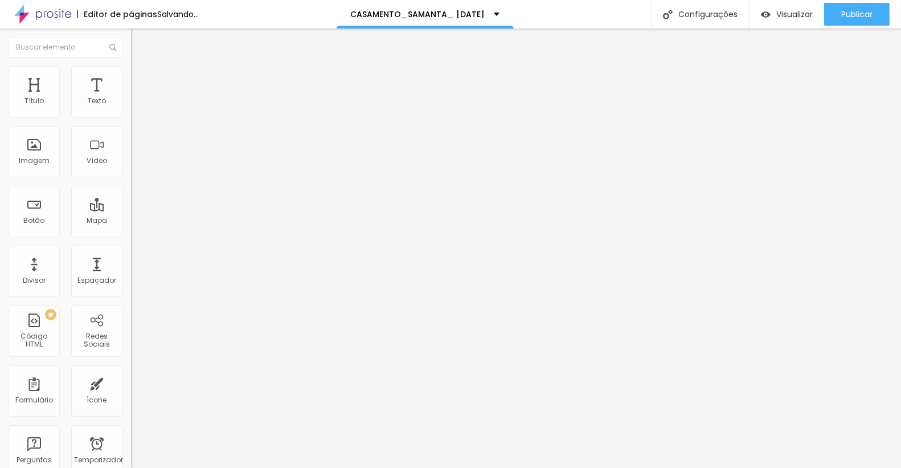
type input "18"
drag, startPoint x: 34, startPoint y: 110, endPoint x: 39, endPoint y: 109, distance: 5.7
click at [131, 221] on input "range" at bounding box center [167, 225] width 73 height 9
click at [131, 231] on input "18" at bounding box center [155, 237] width 49 height 12
type input "1"
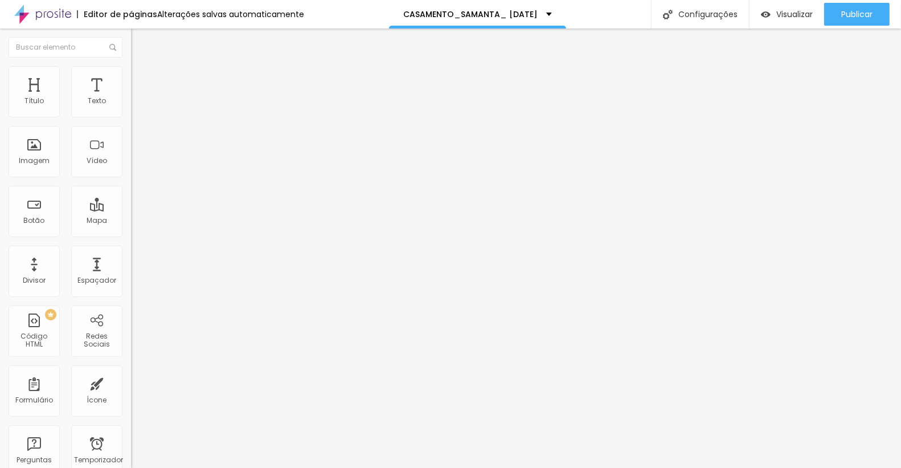
type input "1"
type input "10"
click at [131, 70] on img at bounding box center [136, 71] width 10 height 10
type input "65"
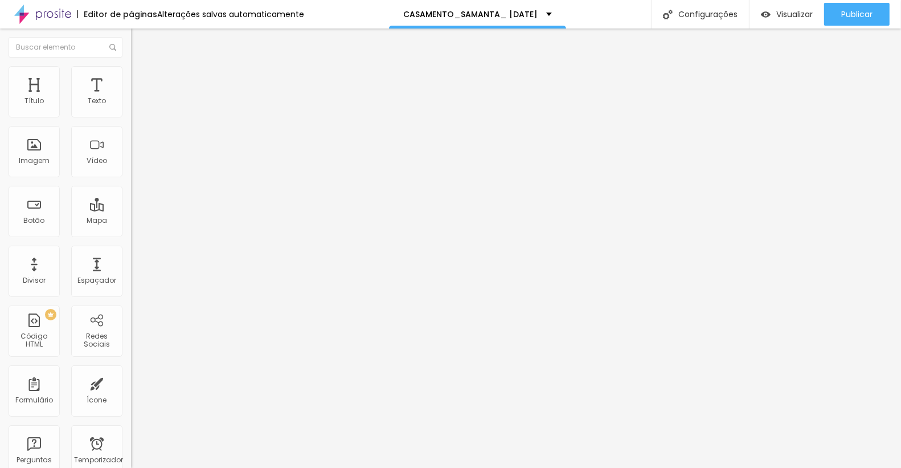
type input "65"
click at [131, 117] on input "range" at bounding box center [167, 112] width 73 height 9
type input "70"
type input "75"
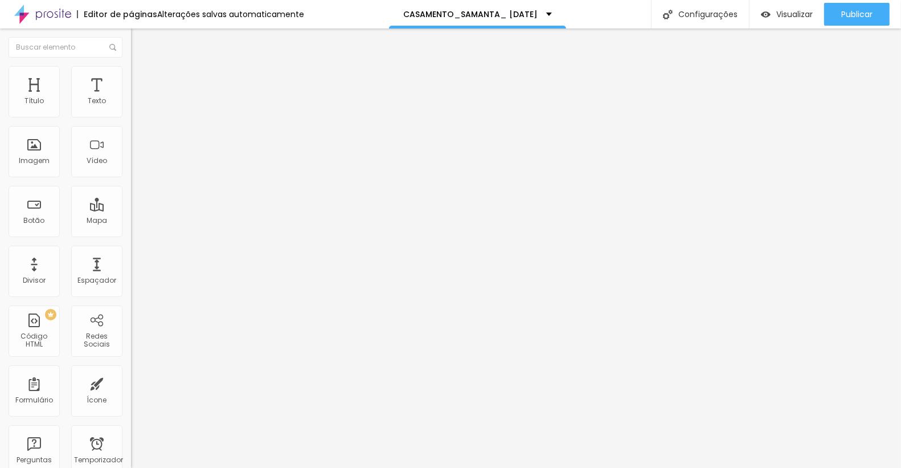
type input "75"
type input "80"
type input "85"
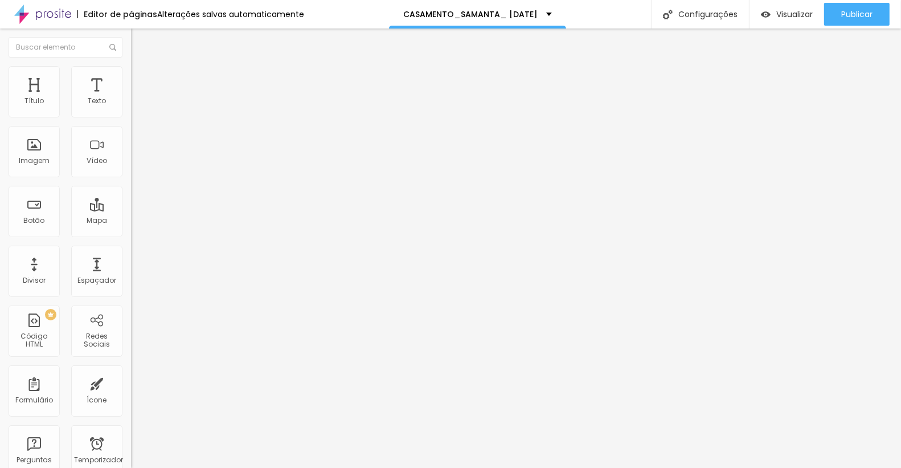
type input "90"
type input "95"
type input "100"
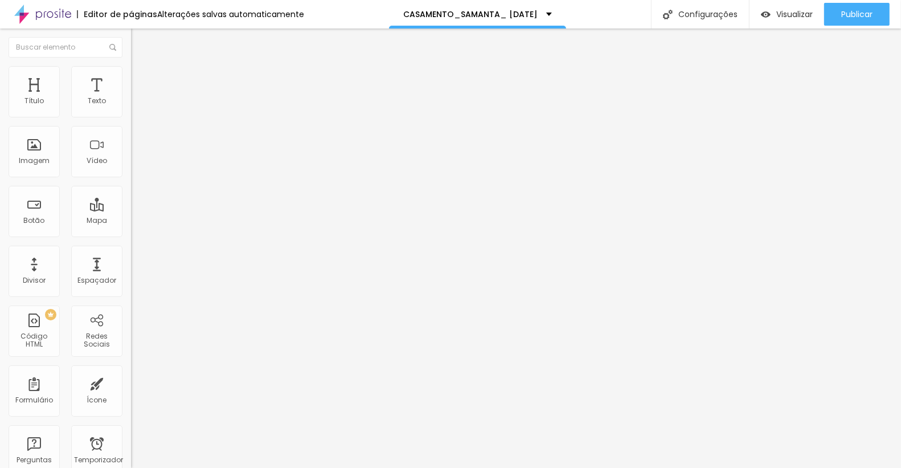
drag, startPoint x: 83, startPoint y: 120, endPoint x: 124, endPoint y: 123, distance: 41.7
type input "100"
click at [131, 117] on input "range" at bounding box center [167, 112] width 73 height 9
type input "95"
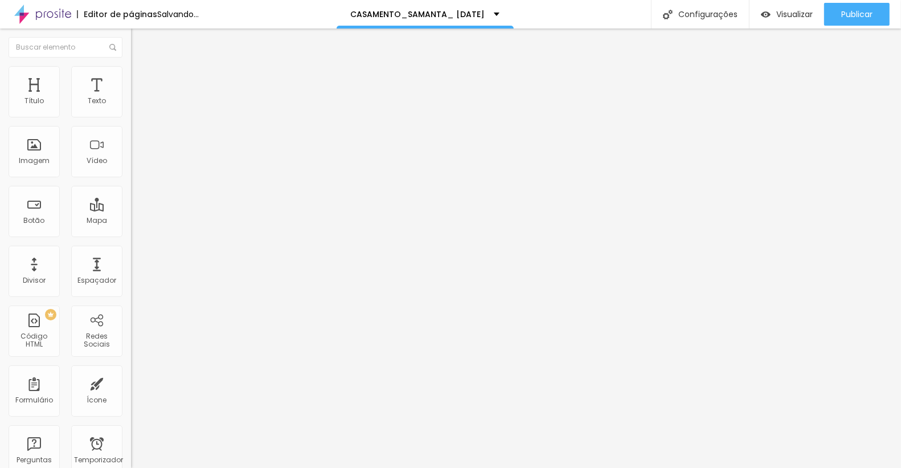
type input "100"
click at [131, 117] on input "range" at bounding box center [167, 112] width 73 height 9
click at [131, 108] on input "100" at bounding box center [155, 102] width 49 height 12
drag, startPoint x: 78, startPoint y: 109, endPoint x: 104, endPoint y: 109, distance: 26.2
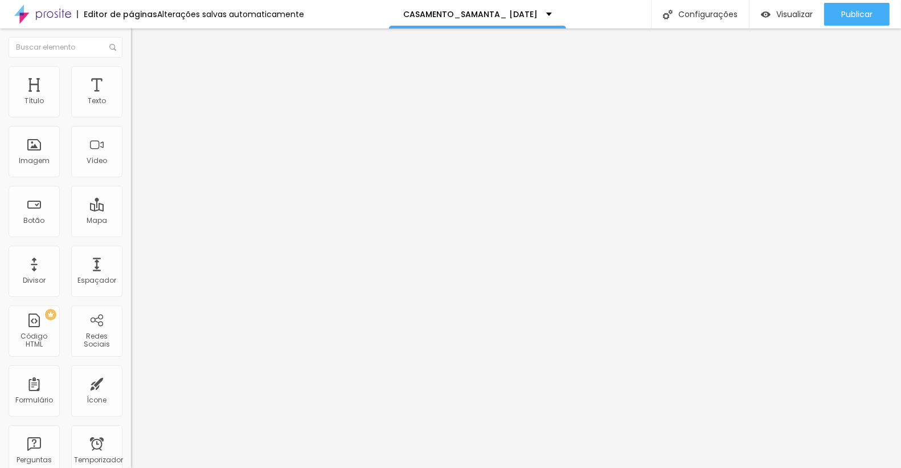
click at [131, 108] on div "100 px %" at bounding box center [196, 102] width 131 height 12
type input "9"
type input "10"
type input "99"
type input "100"
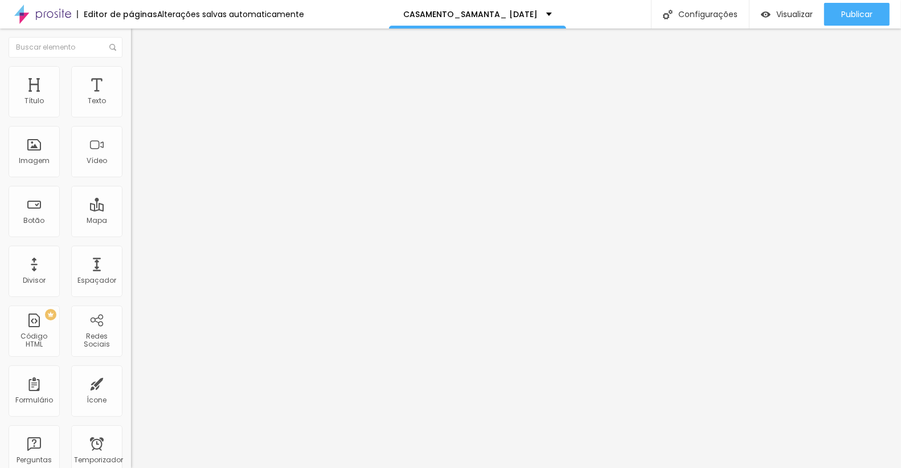
type input "99"
type input "100"
drag, startPoint x: 81, startPoint y: 107, endPoint x: 100, endPoint y: 107, distance: 18.8
click at [131, 107] on div "99 px %" at bounding box center [196, 102] width 131 height 12
drag, startPoint x: 83, startPoint y: 108, endPoint x: 108, endPoint y: 107, distance: 25.7
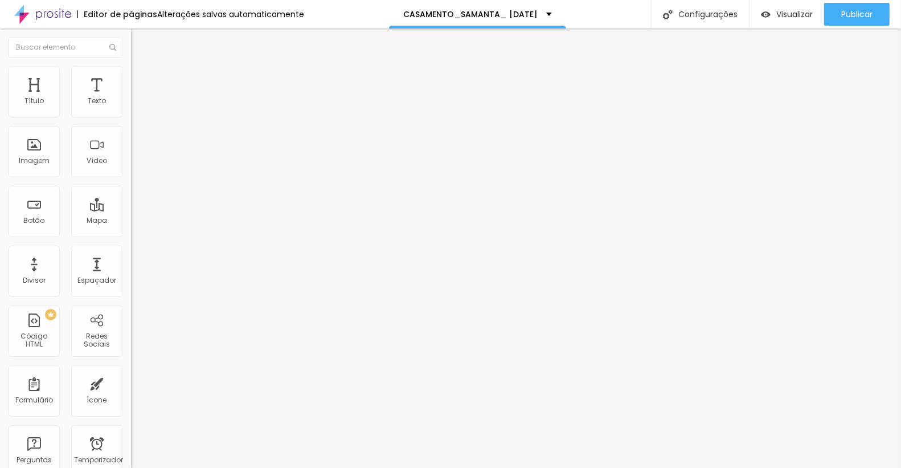
click at [131, 107] on div "99 px %" at bounding box center [196, 102] width 131 height 12
drag, startPoint x: 78, startPoint y: 111, endPoint x: 112, endPoint y: 111, distance: 33.6
click at [131, 108] on div "99 px %" at bounding box center [196, 102] width 131 height 12
type input "1"
type input "10"
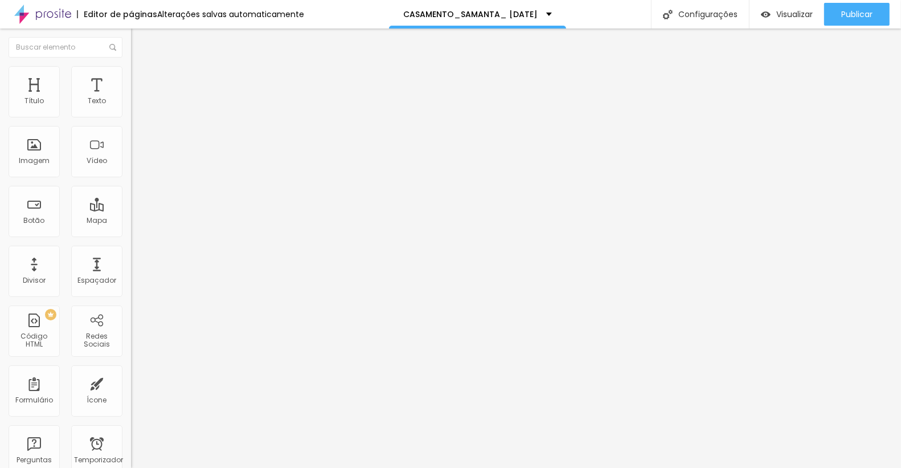
type input "100"
click at [131, 72] on ul "Conteúdo Estilo Avançado" at bounding box center [196, 72] width 131 height 34
click at [131, 72] on img at bounding box center [136, 71] width 10 height 10
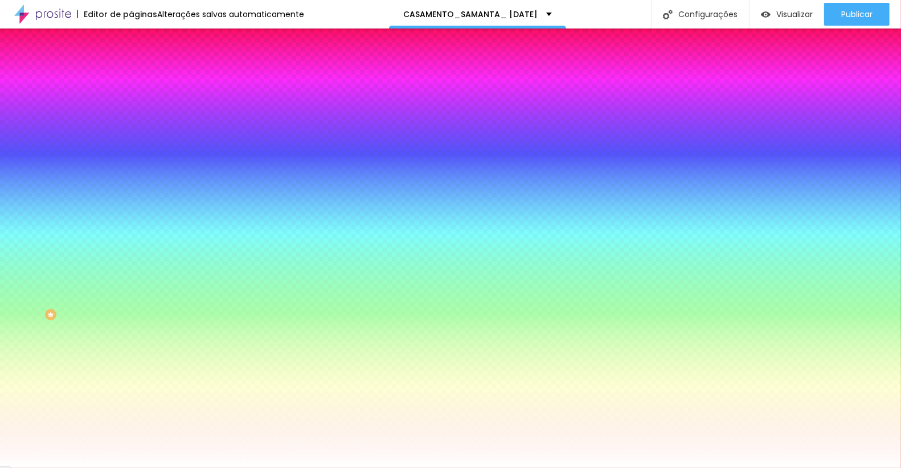
click at [131, 77] on li "Avançado" at bounding box center [196, 82] width 131 height 11
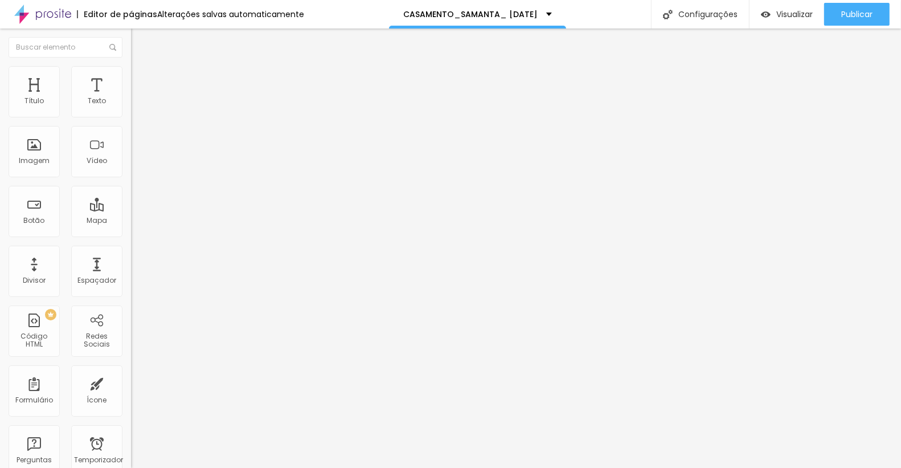
click at [131, 65] on img at bounding box center [136, 60] width 10 height 10
click at [32, 156] on font "Imagem" at bounding box center [34, 161] width 31 height 10
click at [131, 98] on span "Adicionar imagem" at bounding box center [167, 93] width 73 height 10
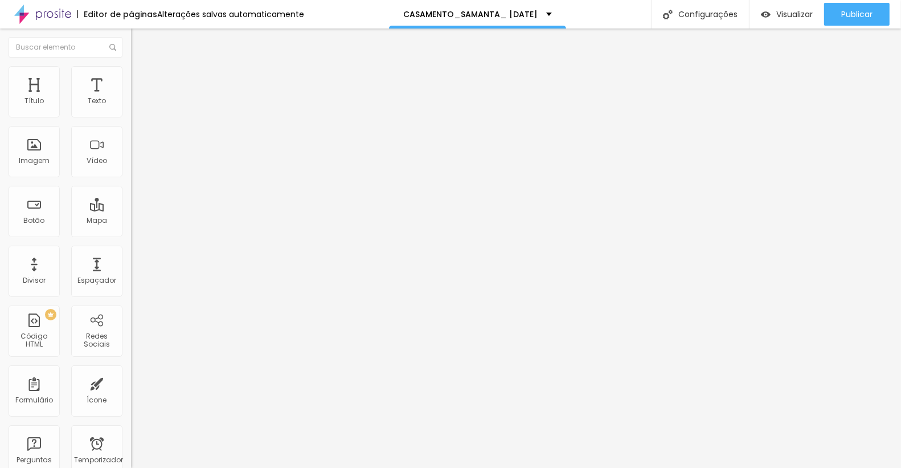
click at [131, 71] on img at bounding box center [136, 71] width 10 height 10
click at [131, 77] on img at bounding box center [136, 82] width 10 height 10
click at [131, 76] on ul "Conteúdo Estilo Avançado" at bounding box center [196, 72] width 131 height 34
click at [131, 68] on img at bounding box center [136, 71] width 10 height 10
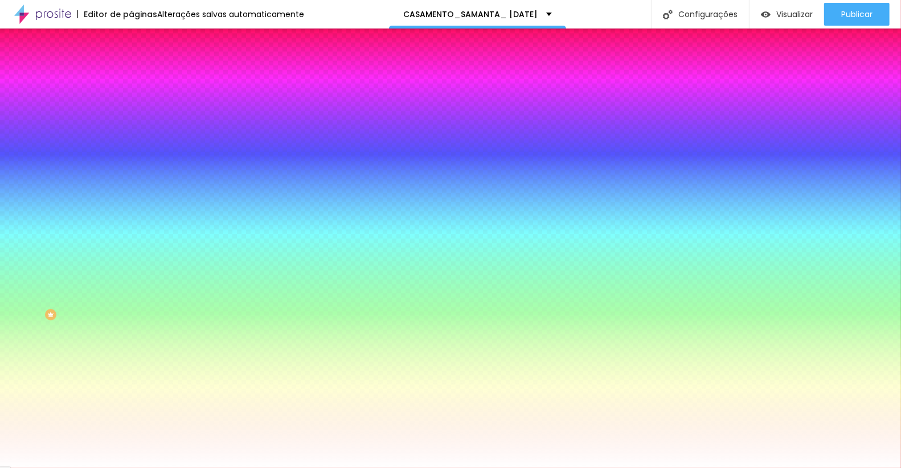
click at [131, 77] on img at bounding box center [136, 82] width 10 height 10
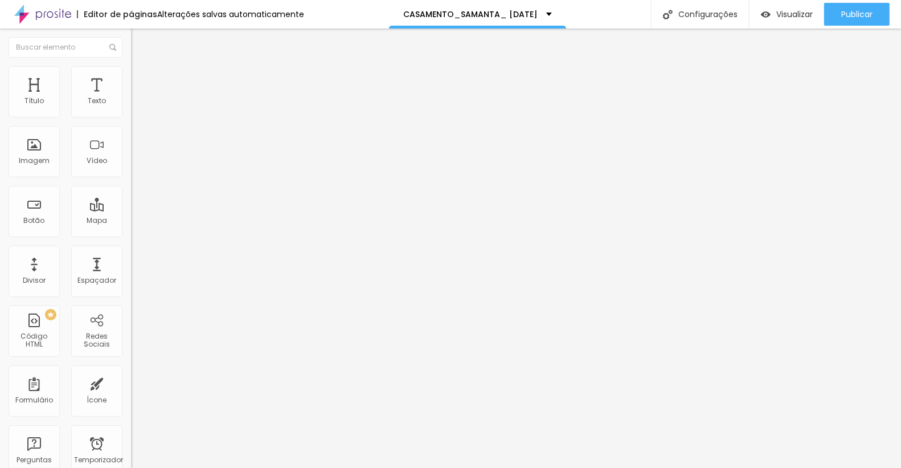
type input "25"
type input "20"
type input "15"
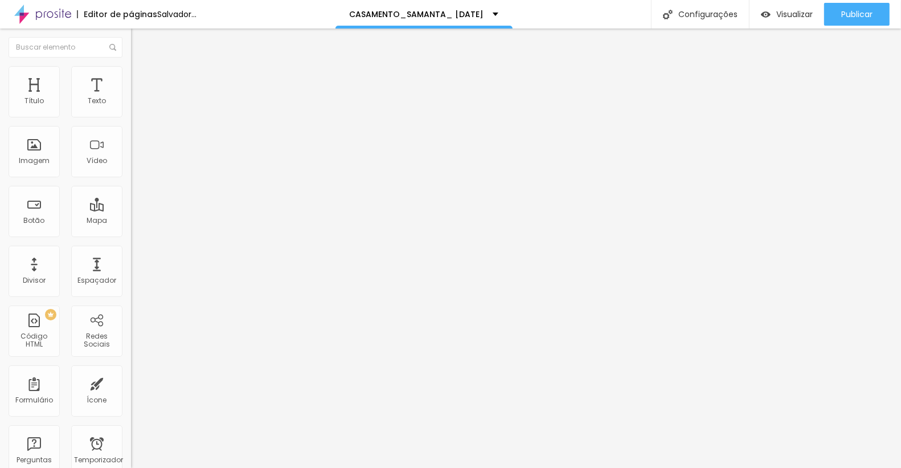
type input "15"
type input "10"
type input "5"
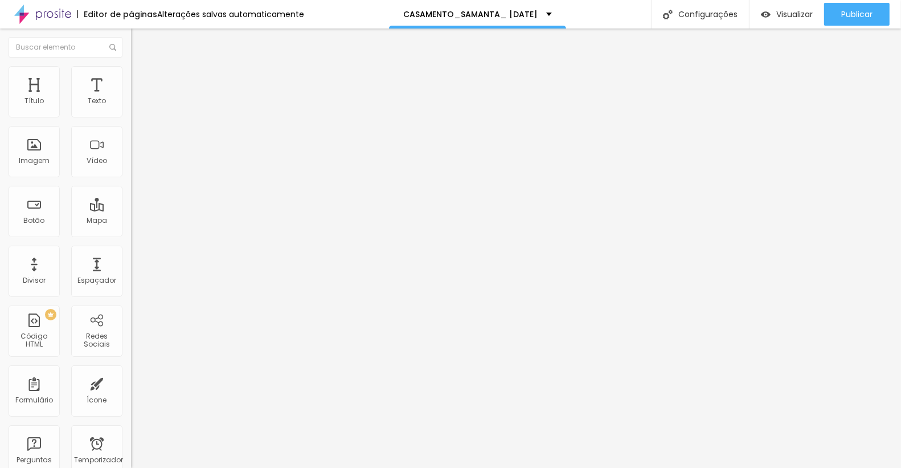
type input "0"
type input "5"
type input "0"
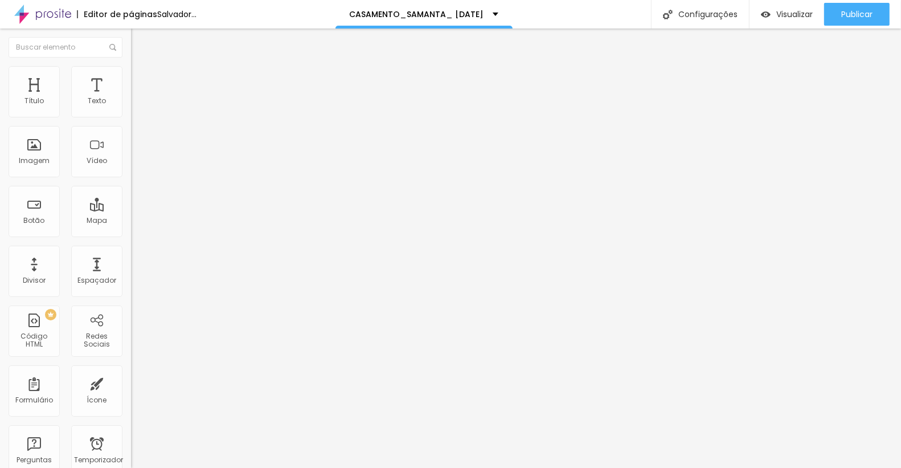
type input "0"
drag, startPoint x: 47, startPoint y: 112, endPoint x: 27, endPoint y: 112, distance: 19.4
type input "0"
click at [131, 221] on input "range" at bounding box center [167, 225] width 73 height 9
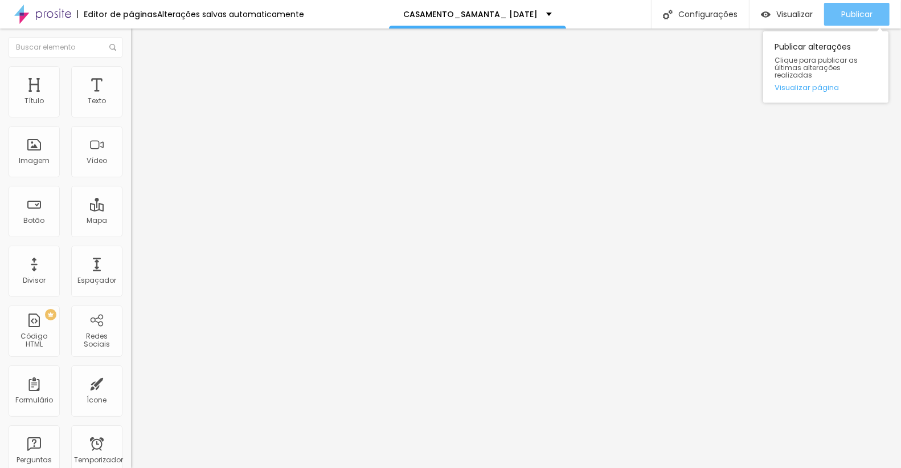
click at [839, 13] on button "Publicar" at bounding box center [857, 14] width 66 height 23
click at [865, 11] on font "Publicar" at bounding box center [856, 14] width 31 height 11
